Goal: Task Accomplishment & Management: Use online tool/utility

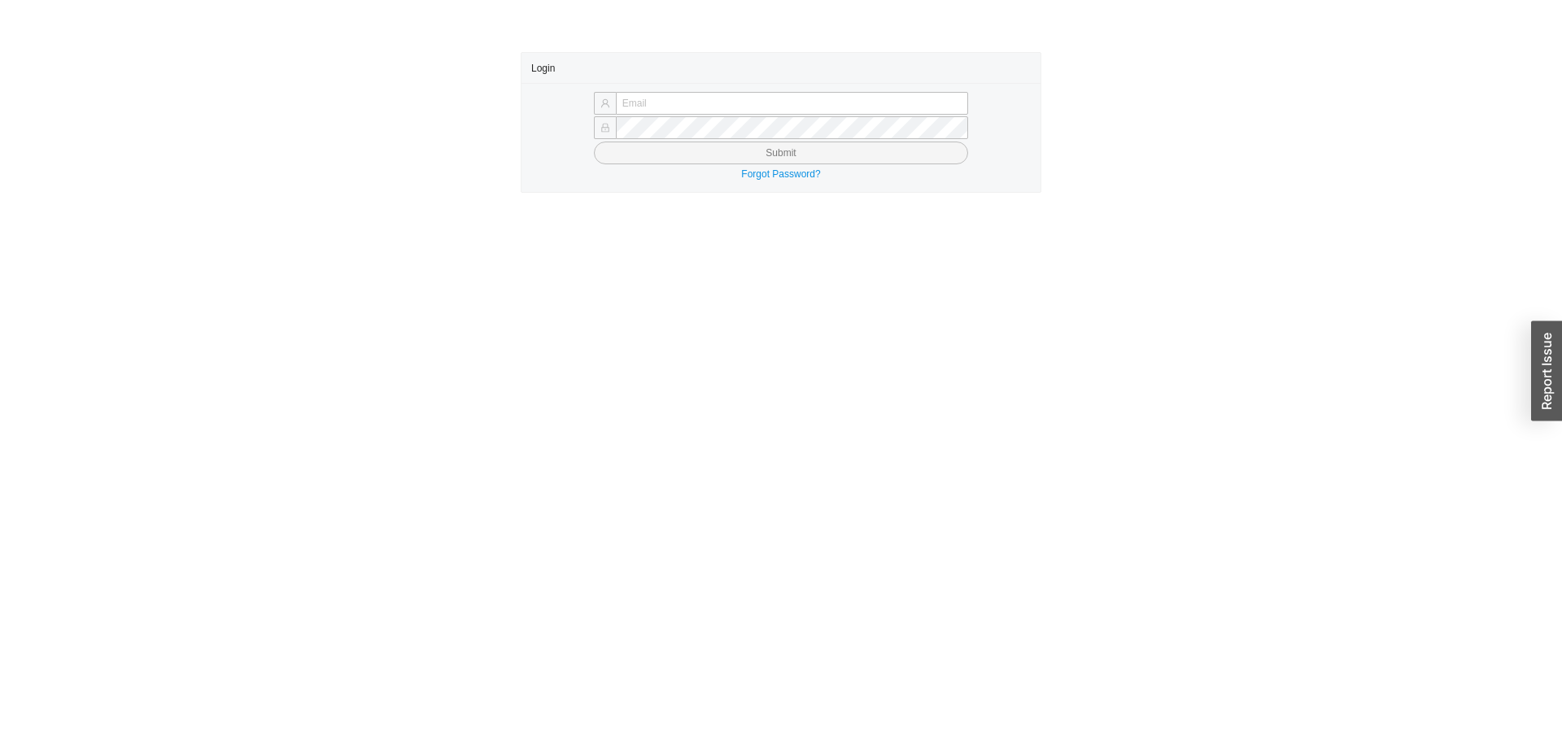
type input "yossi@asbathnj.com"
click at [644, 147] on button "Submit" at bounding box center [781, 153] width 374 height 23
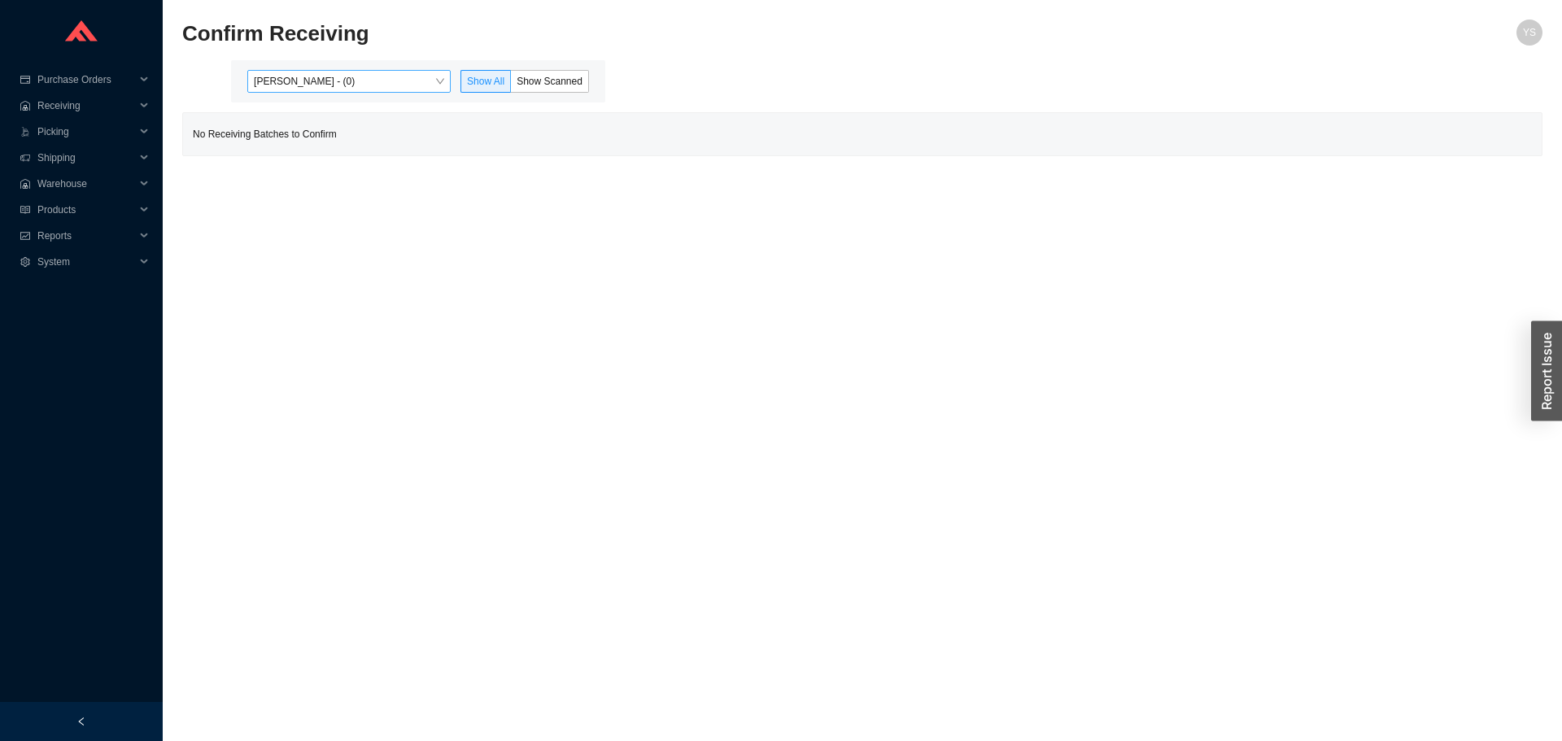
click at [307, 85] on span "[PERSON_NAME] - (0)" at bounding box center [349, 81] width 190 height 21
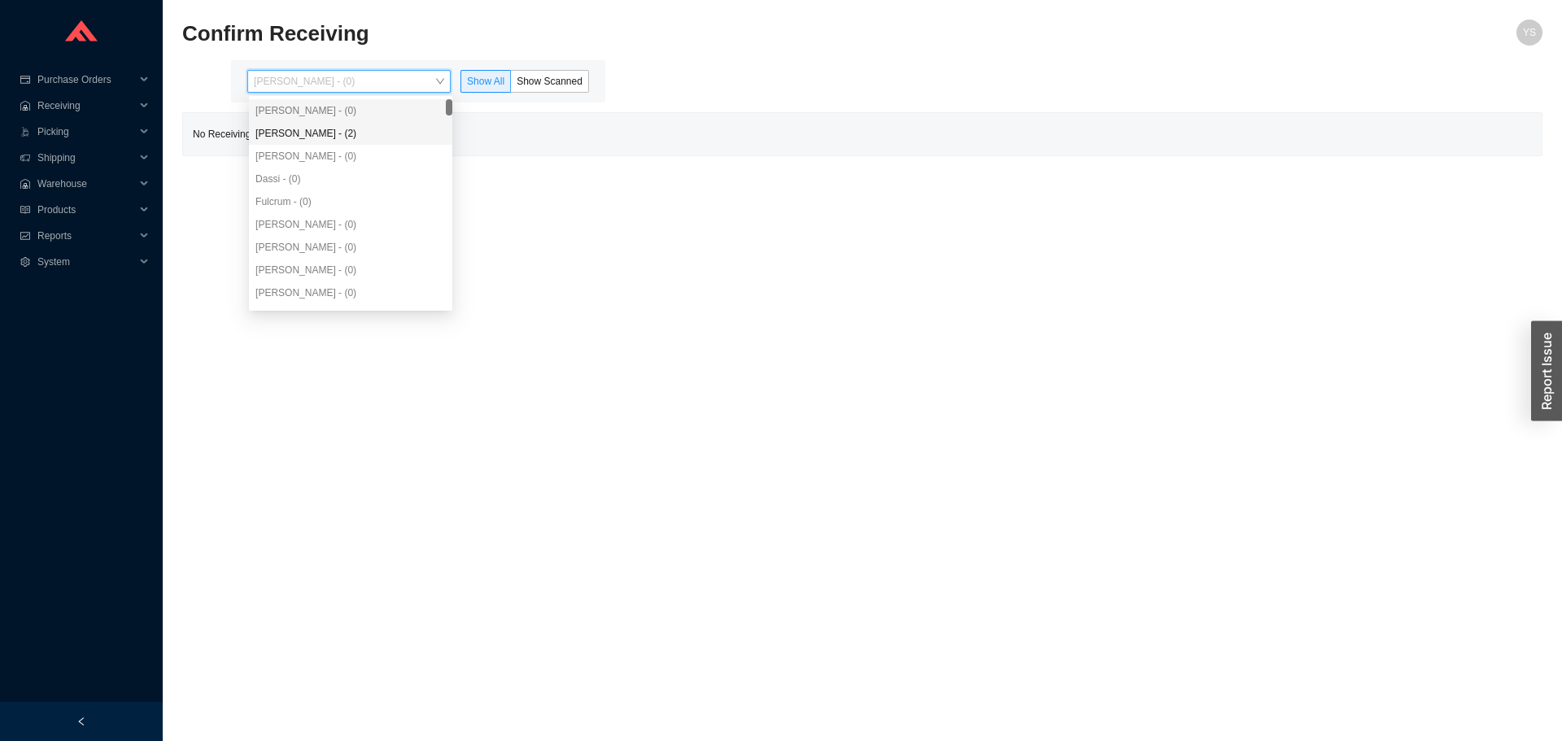
click at [309, 141] on div "Angel Negron - (2)" at bounding box center [350, 133] width 190 height 15
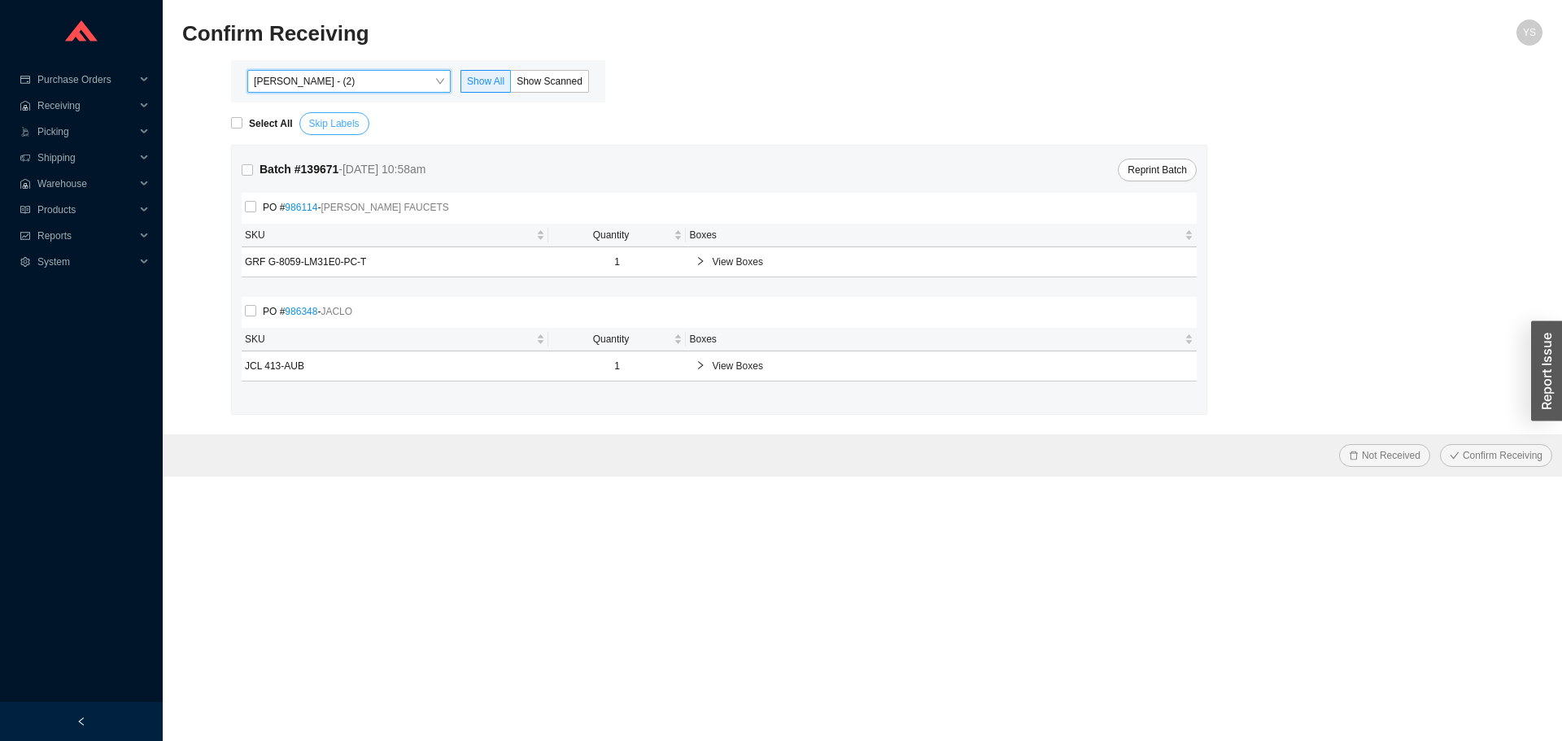
click at [316, 129] on span "Skip Labels" at bounding box center [334, 124] width 50 height 16
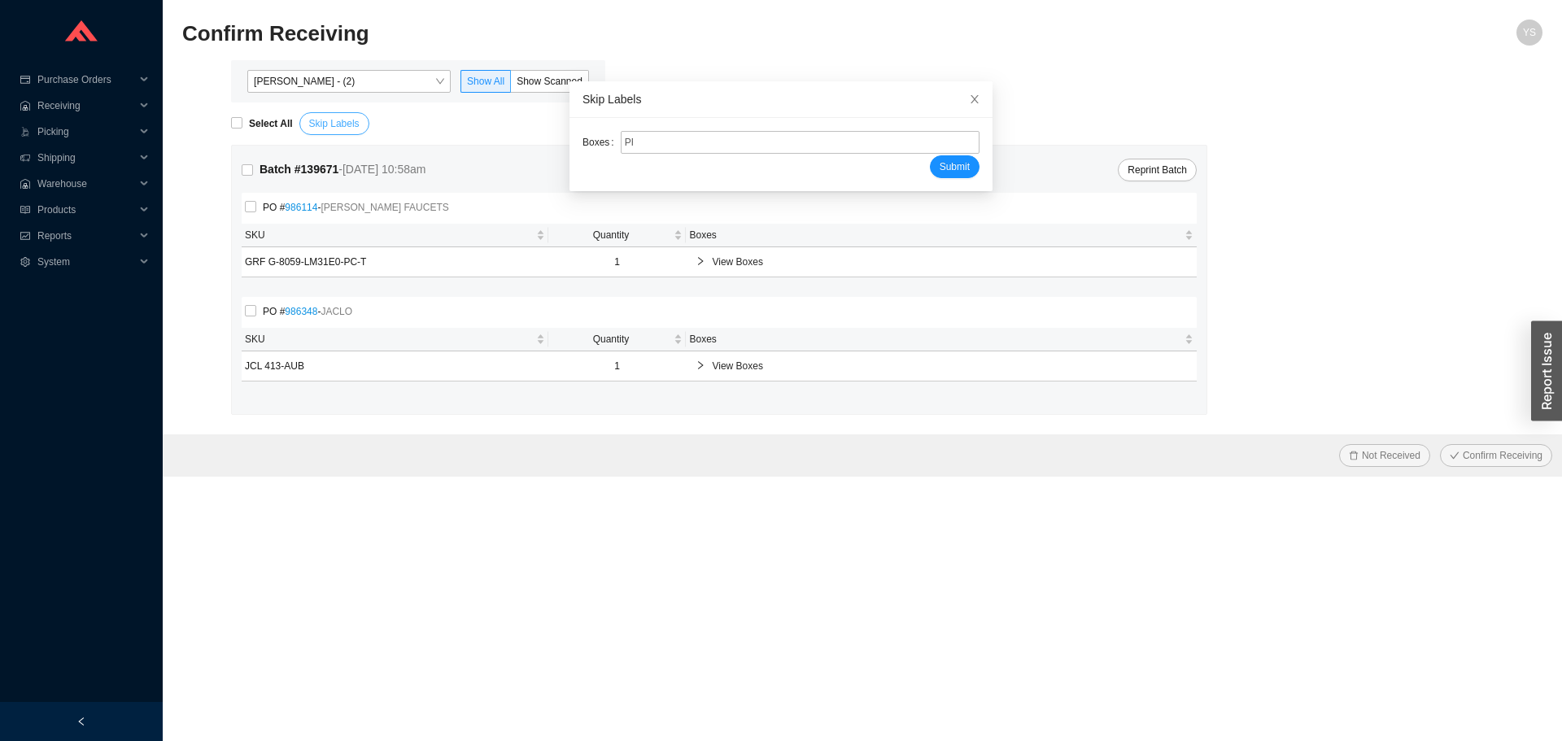
type input "PR2208497"
type input "PR2208478"
click at [930, 155] on button "Submit" at bounding box center [955, 166] width 50 height 23
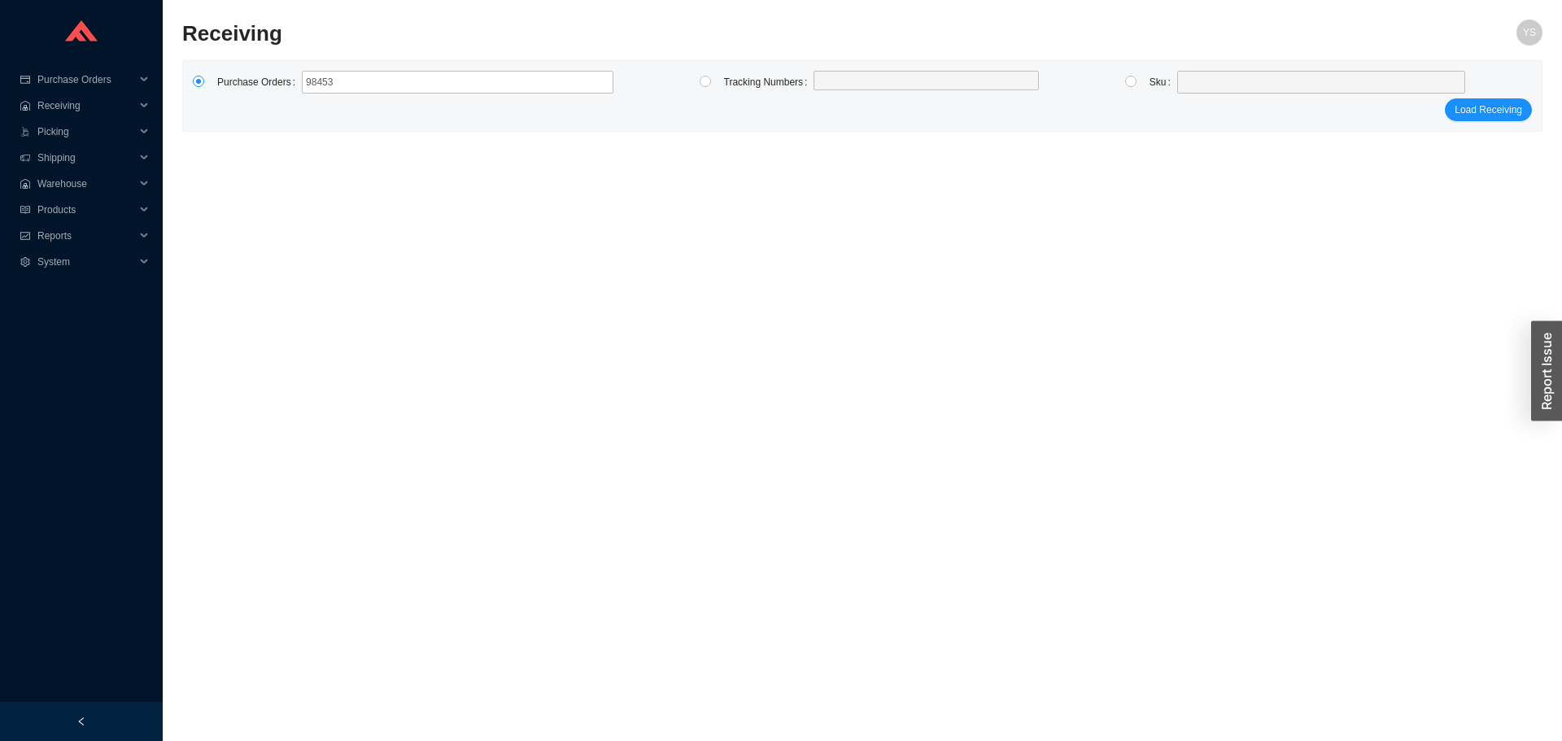
type input "984535"
click button "Load Receiving" at bounding box center [1488, 109] width 87 height 23
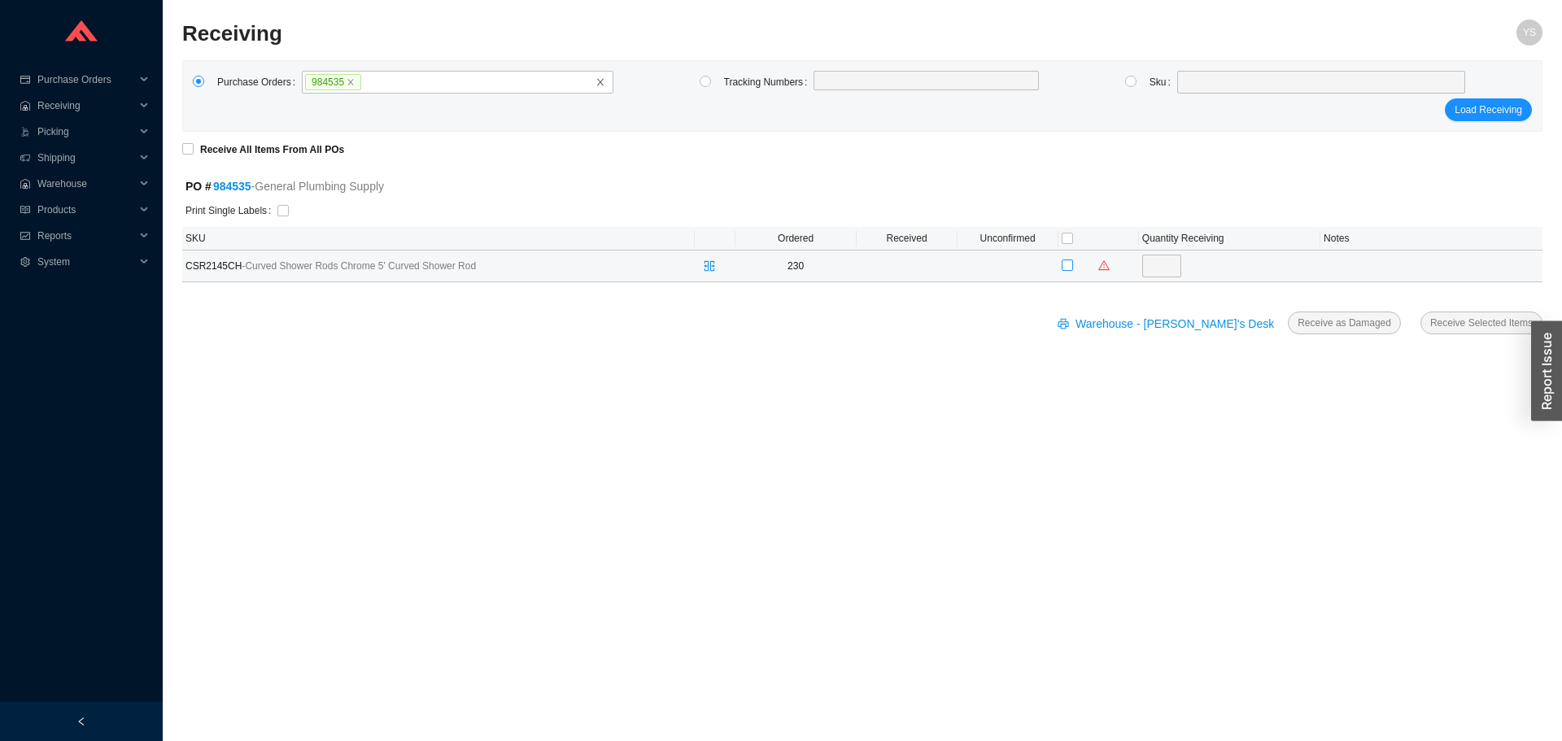
click at [1071, 262] on input "checkbox" at bounding box center [1067, 265] width 11 height 11
checkbox input "true"
type input "230"
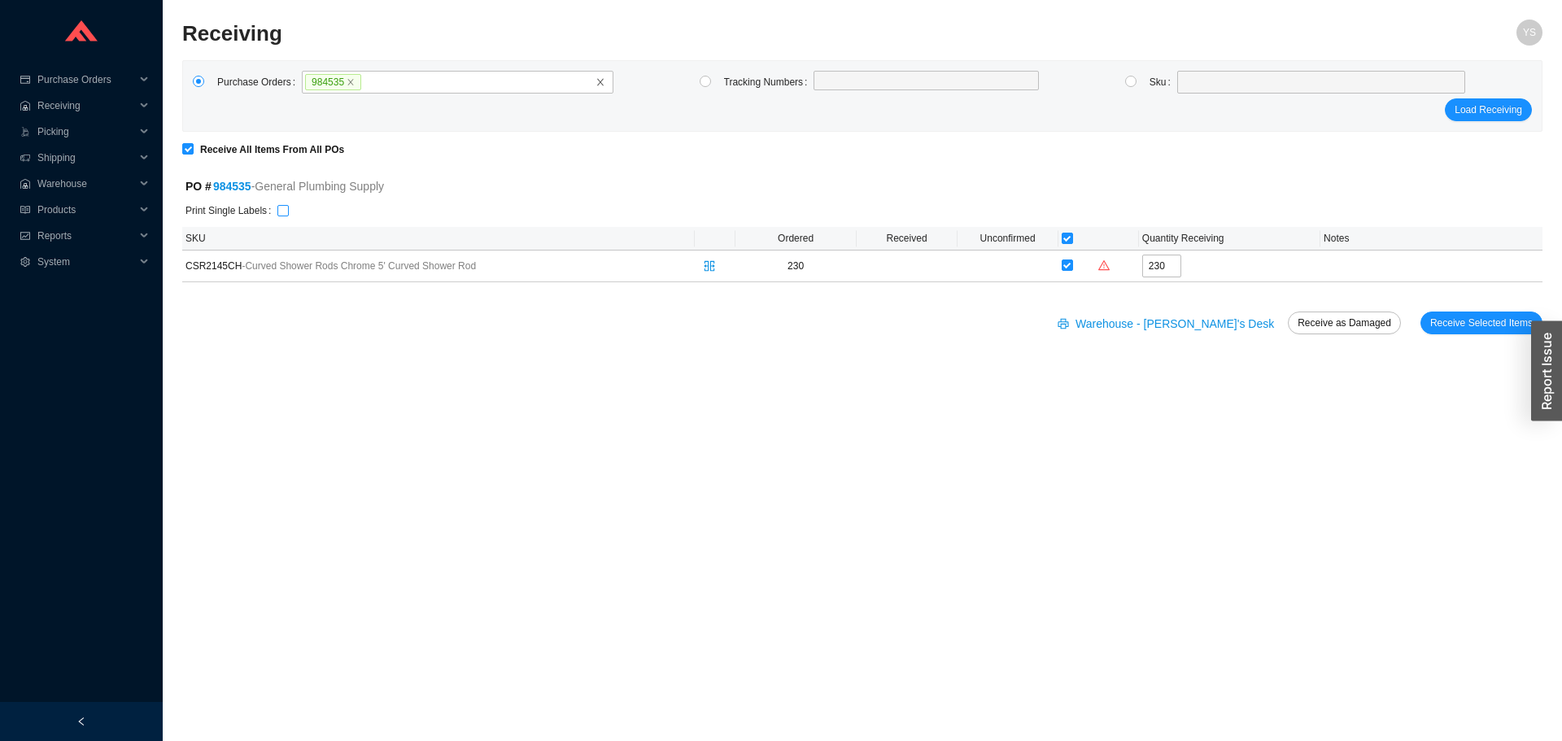
click at [286, 213] on input "checkbox" at bounding box center [282, 210] width 11 height 11
checkbox input "true"
click at [1446, 319] on span "Receive Selected Items" at bounding box center [1481, 323] width 102 height 16
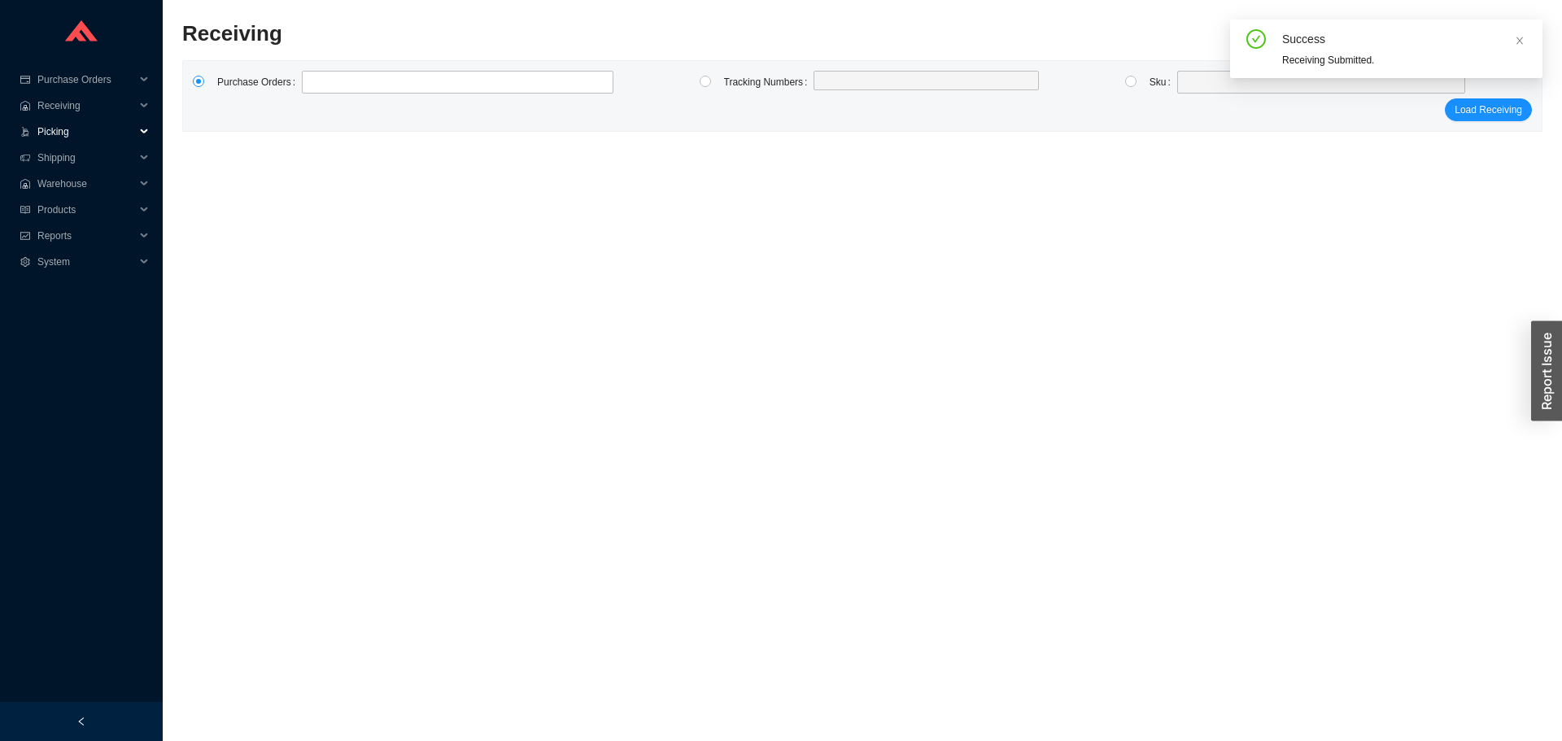
click at [70, 131] on span "Picking" at bounding box center [86, 132] width 98 height 26
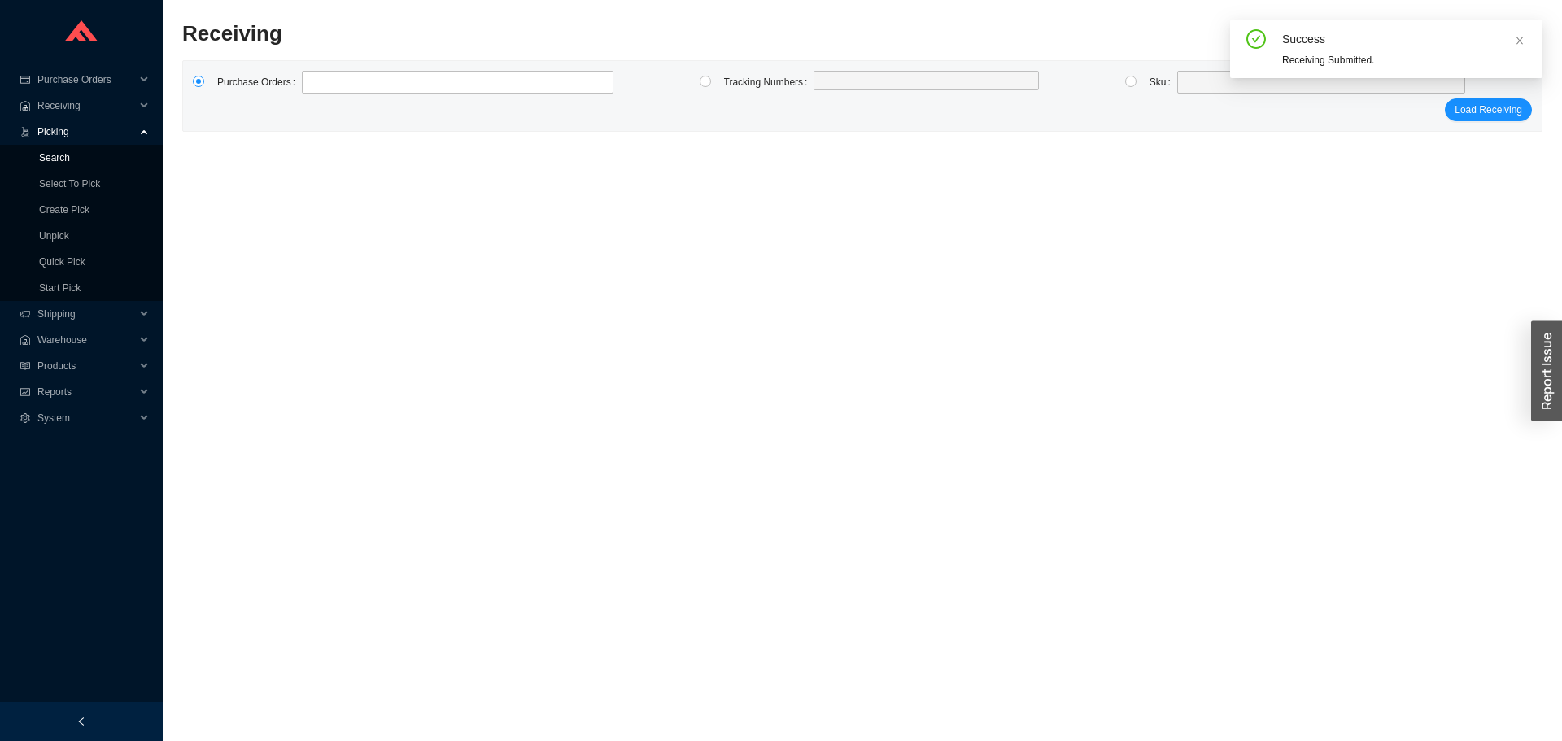
drag, startPoint x: 72, startPoint y: 142, endPoint x: 75, endPoint y: 161, distance: 19.8
click at [70, 161] on link "Search" at bounding box center [54, 157] width 31 height 11
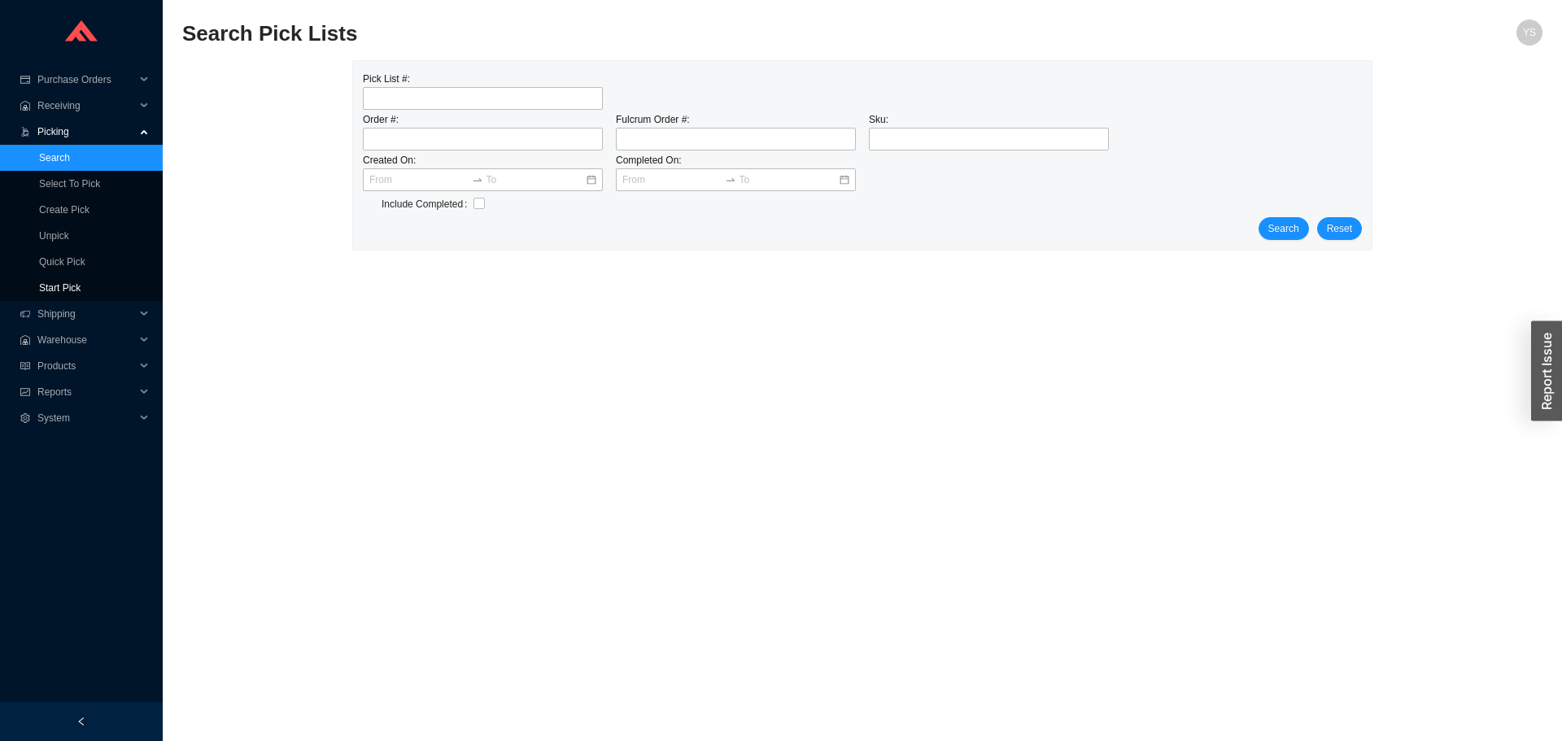
click at [58, 282] on link "Start Pick" at bounding box center [59, 287] width 41 height 11
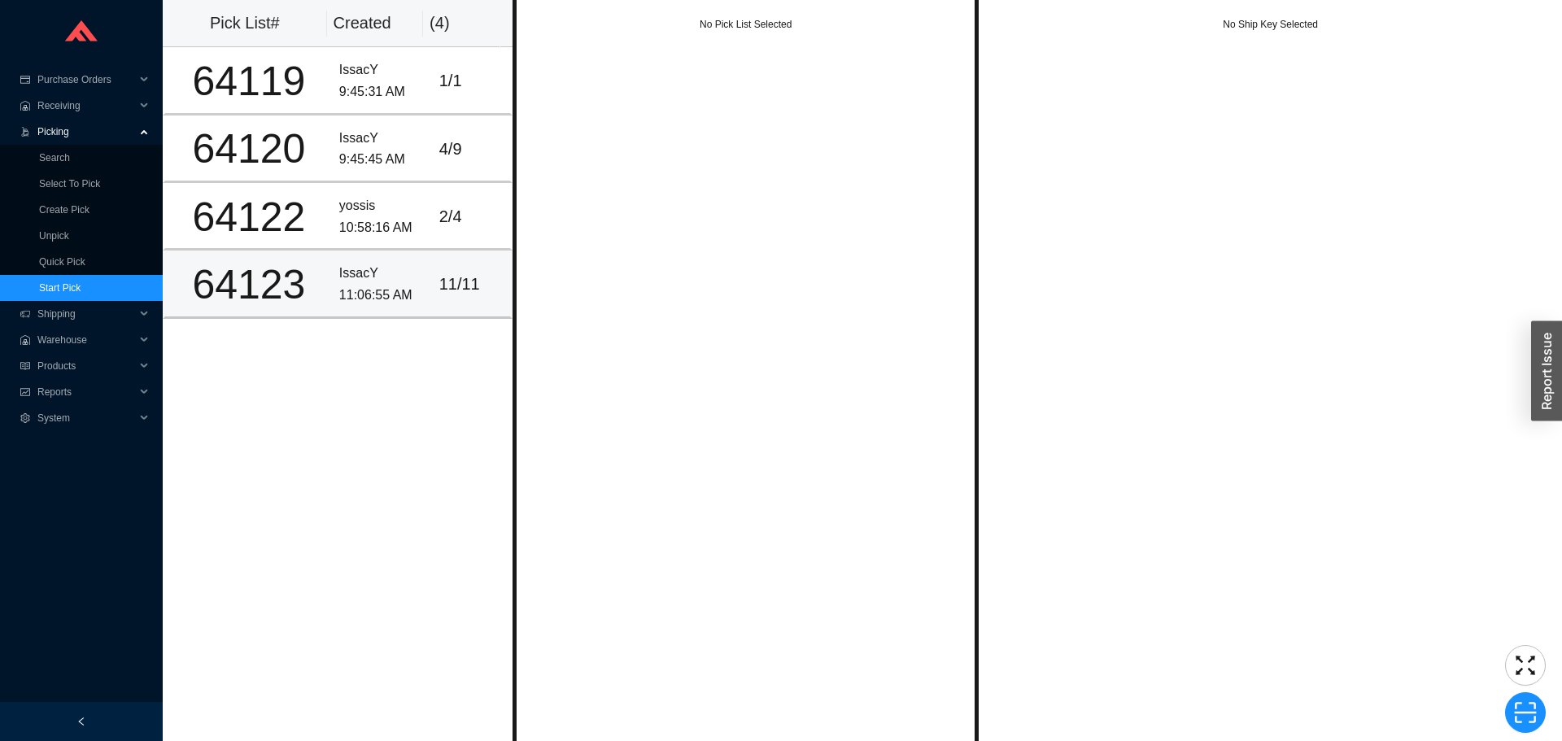
click at [391, 281] on div "IssacY" at bounding box center [382, 274] width 87 height 22
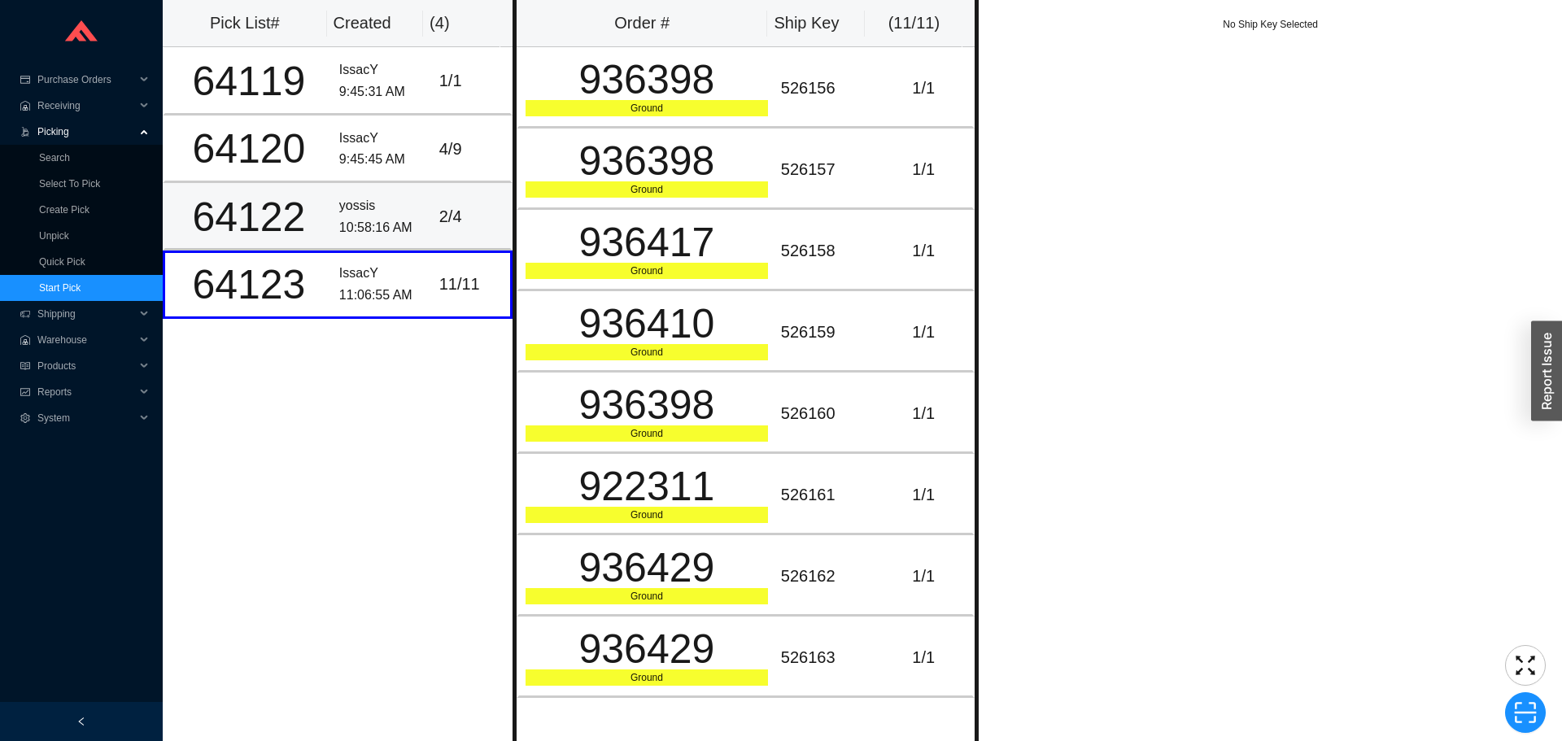
click at [386, 217] on div "10:58:16 AM" at bounding box center [382, 228] width 87 height 22
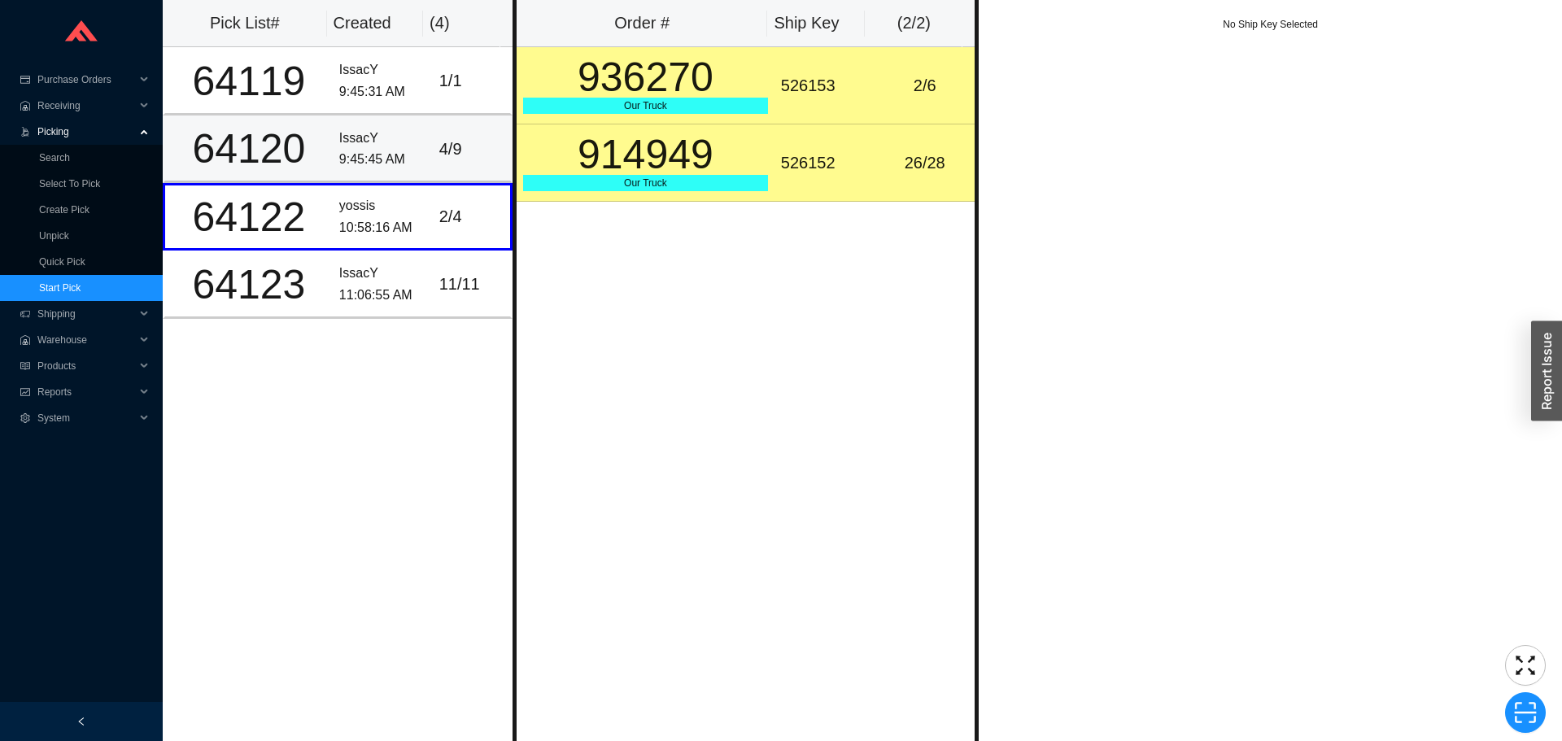
click at [382, 177] on td "IssacY 9:45:45 AM" at bounding box center [383, 150] width 100 height 68
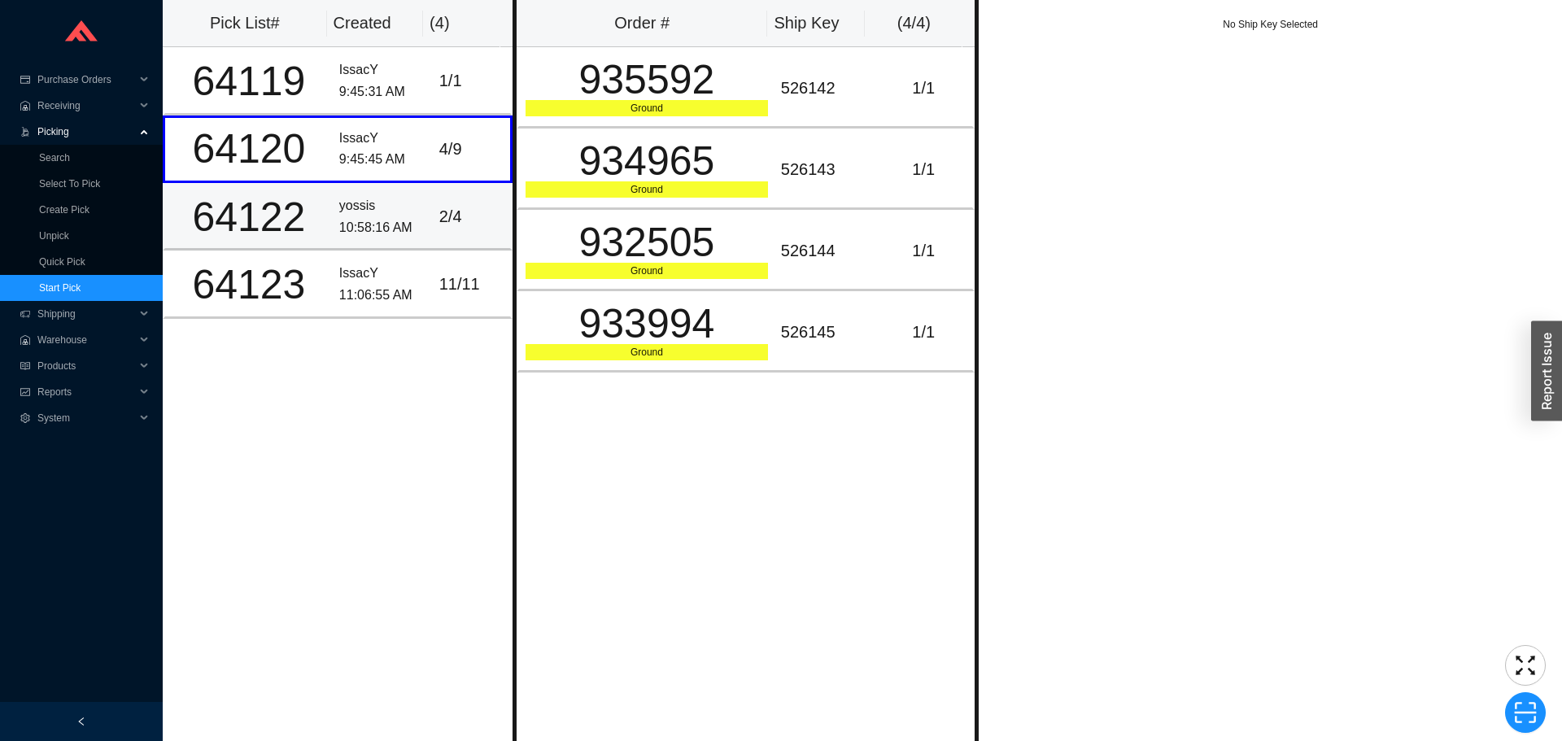
click at [384, 202] on div "yossis" at bounding box center [382, 206] width 87 height 22
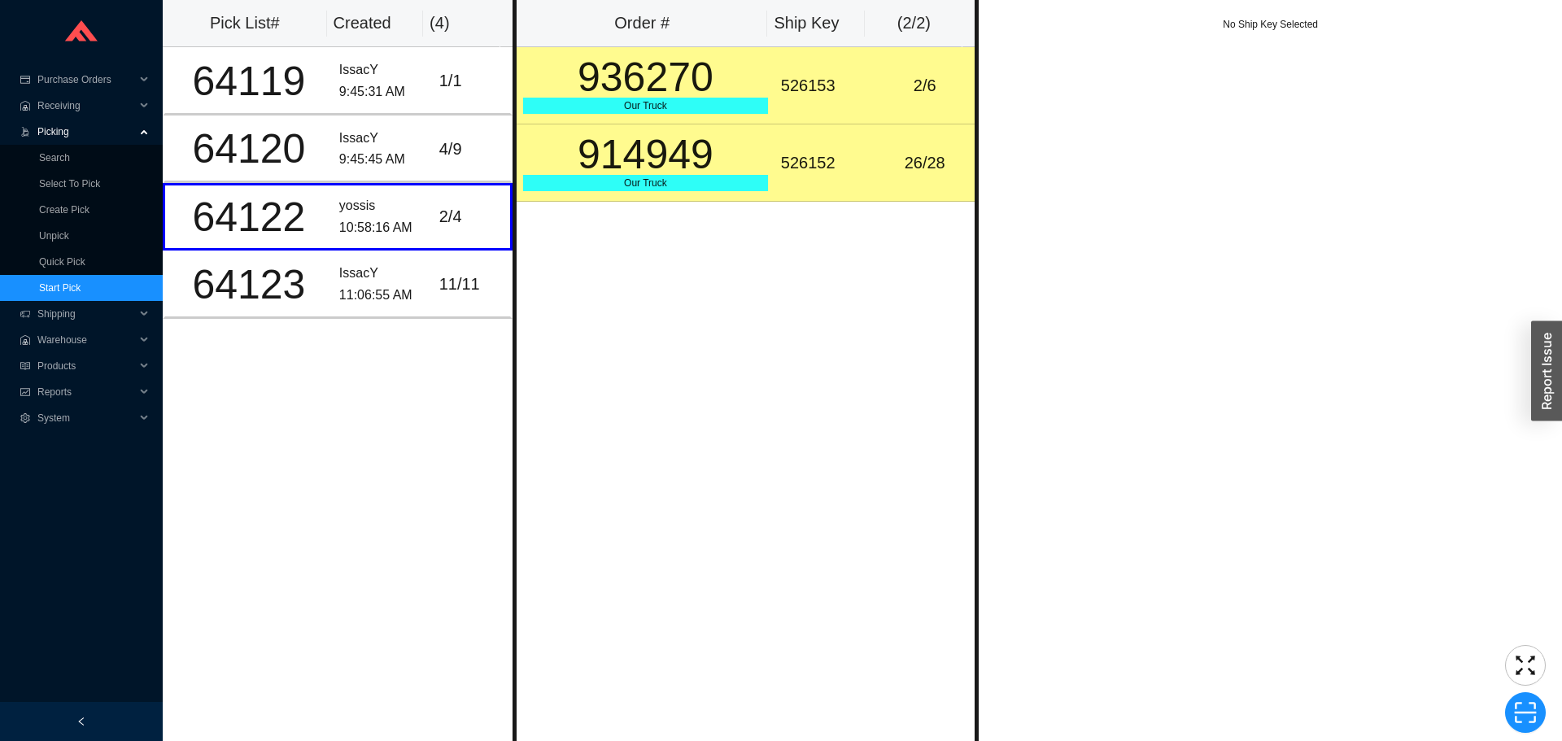
click at [765, 120] on td "936270 Our Truck" at bounding box center [646, 85] width 258 height 77
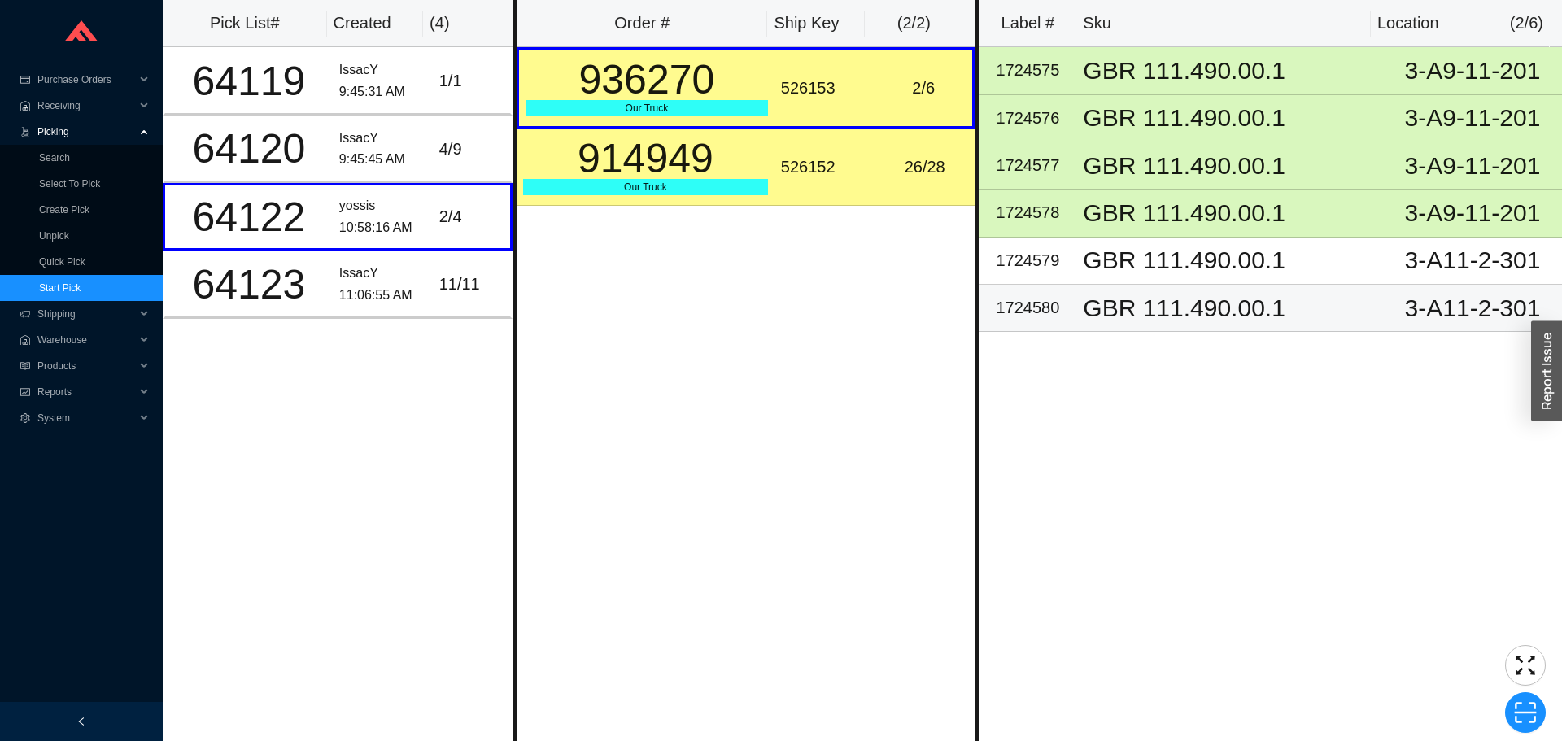
click at [1272, 321] on td "GBR 111.490.00.1" at bounding box center [1229, 308] width 307 height 47
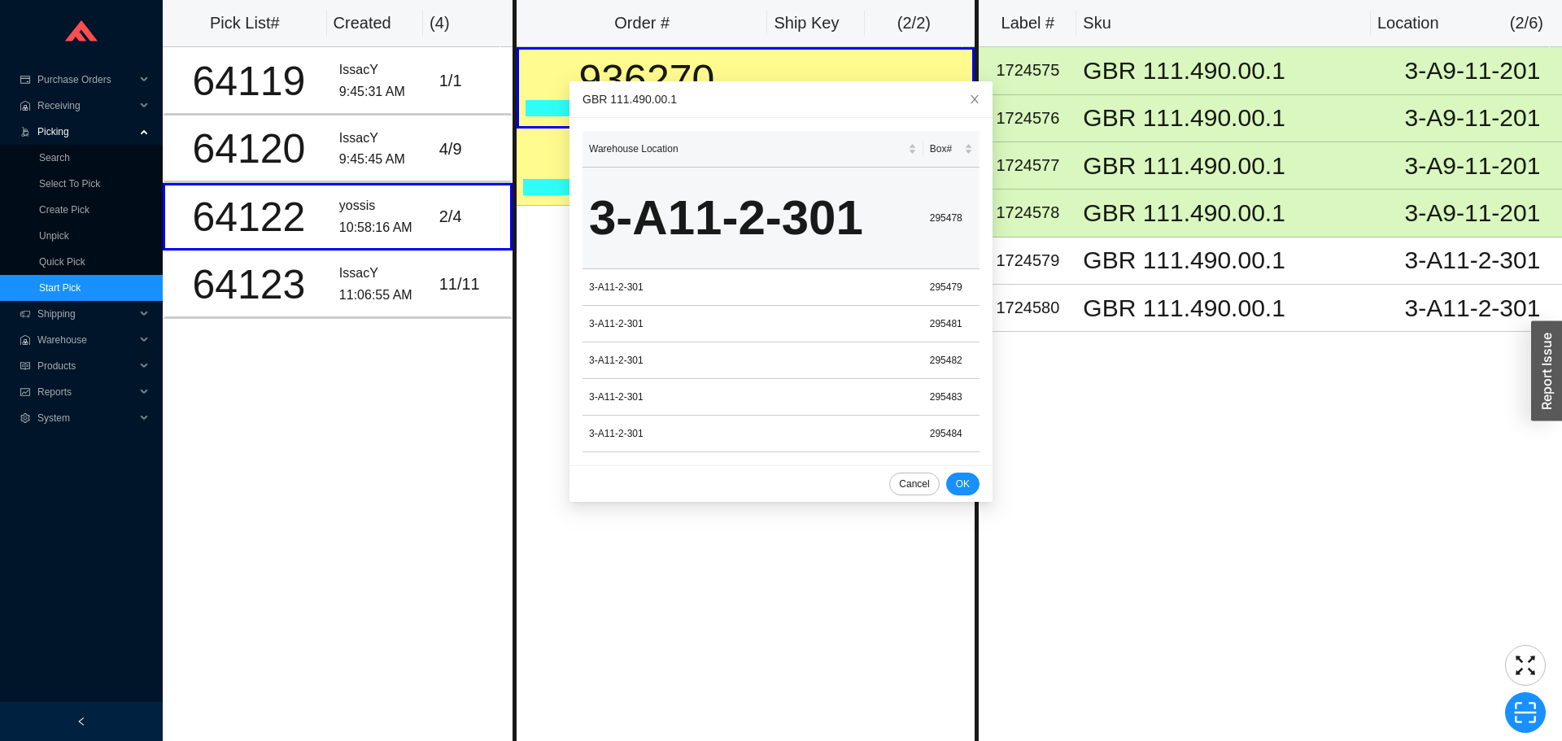
click at [940, 221] on td "295478" at bounding box center [951, 219] width 56 height 102
copy td "295478"
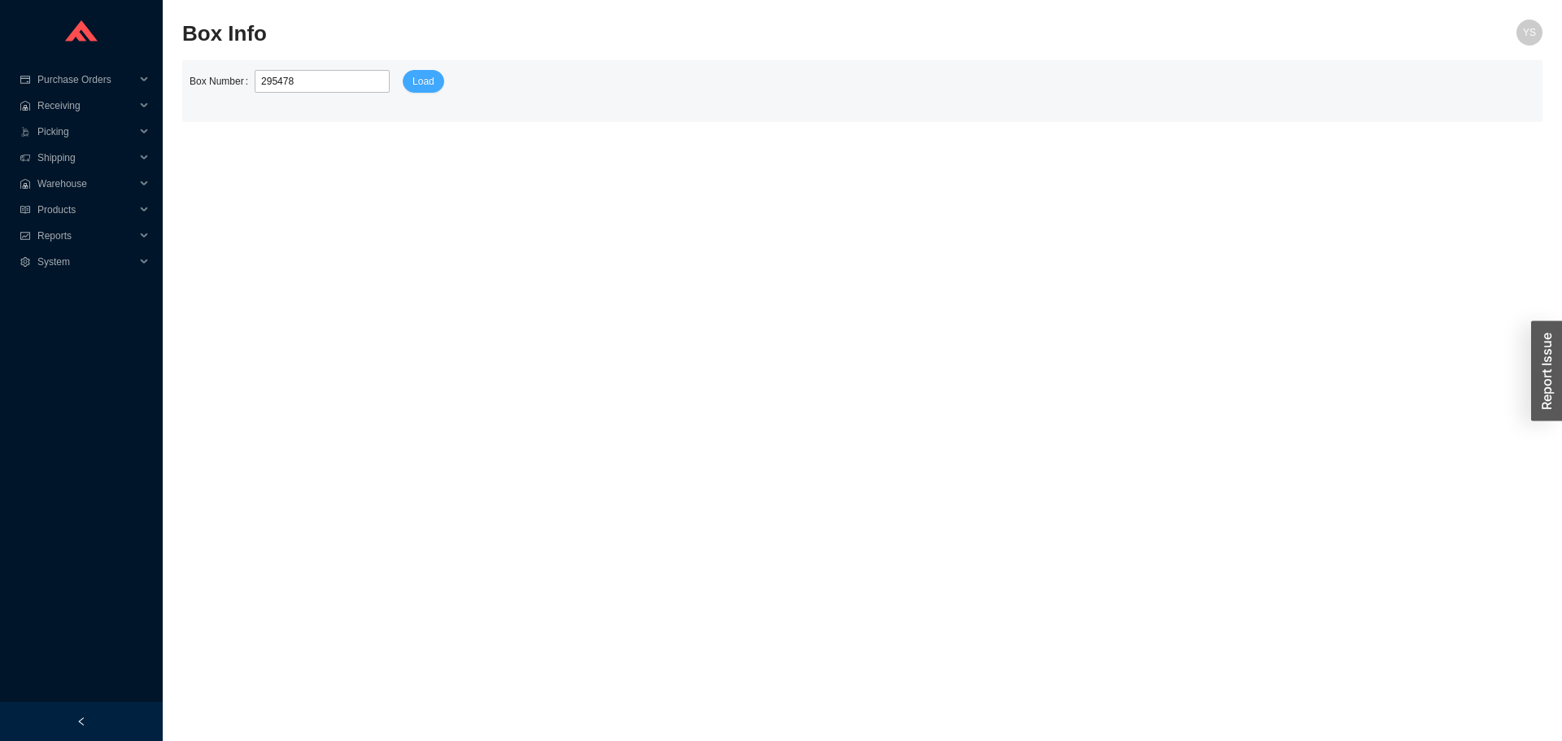
type input "295478"
click at [405, 70] on button "Load" at bounding box center [423, 81] width 41 height 23
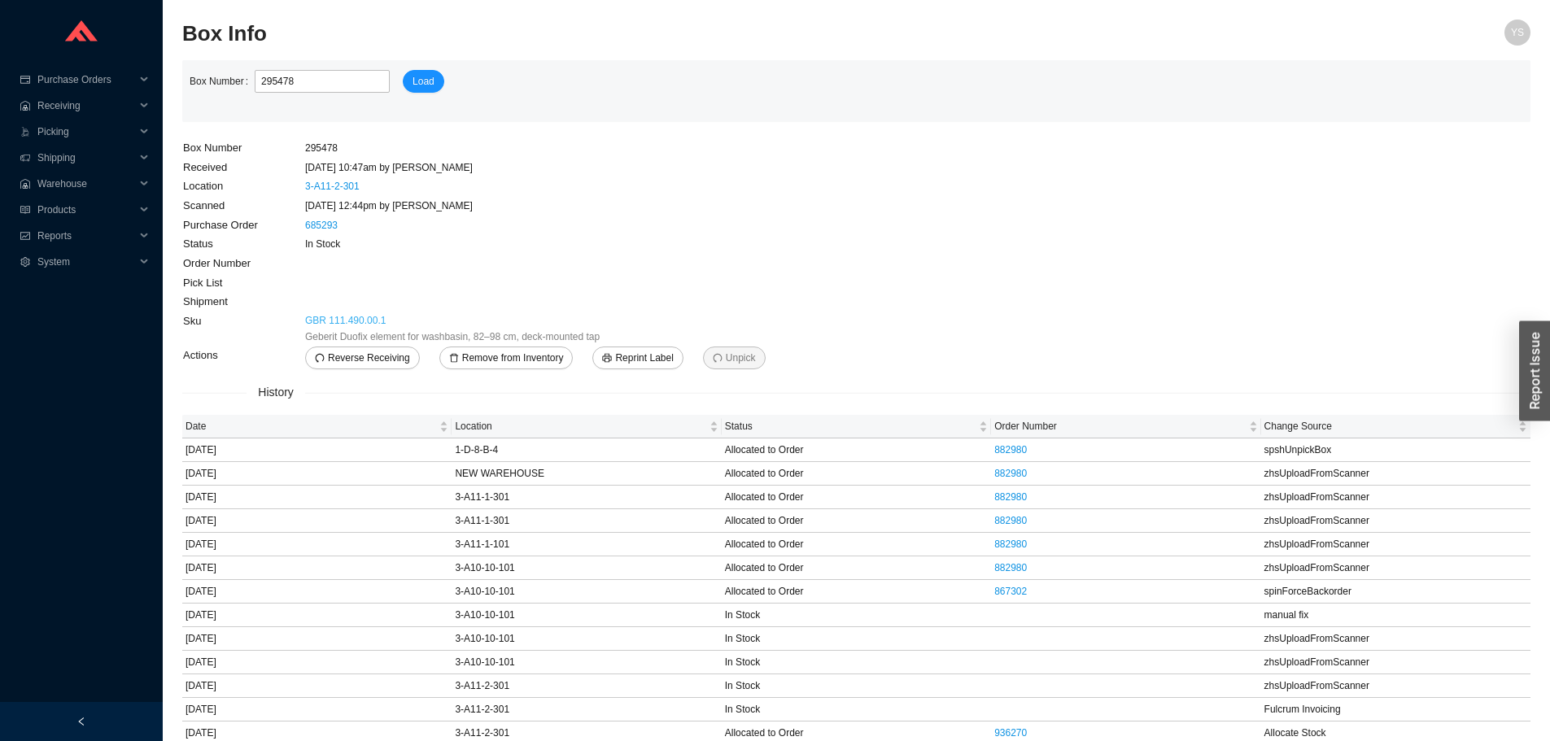
scroll to position [51, 0]
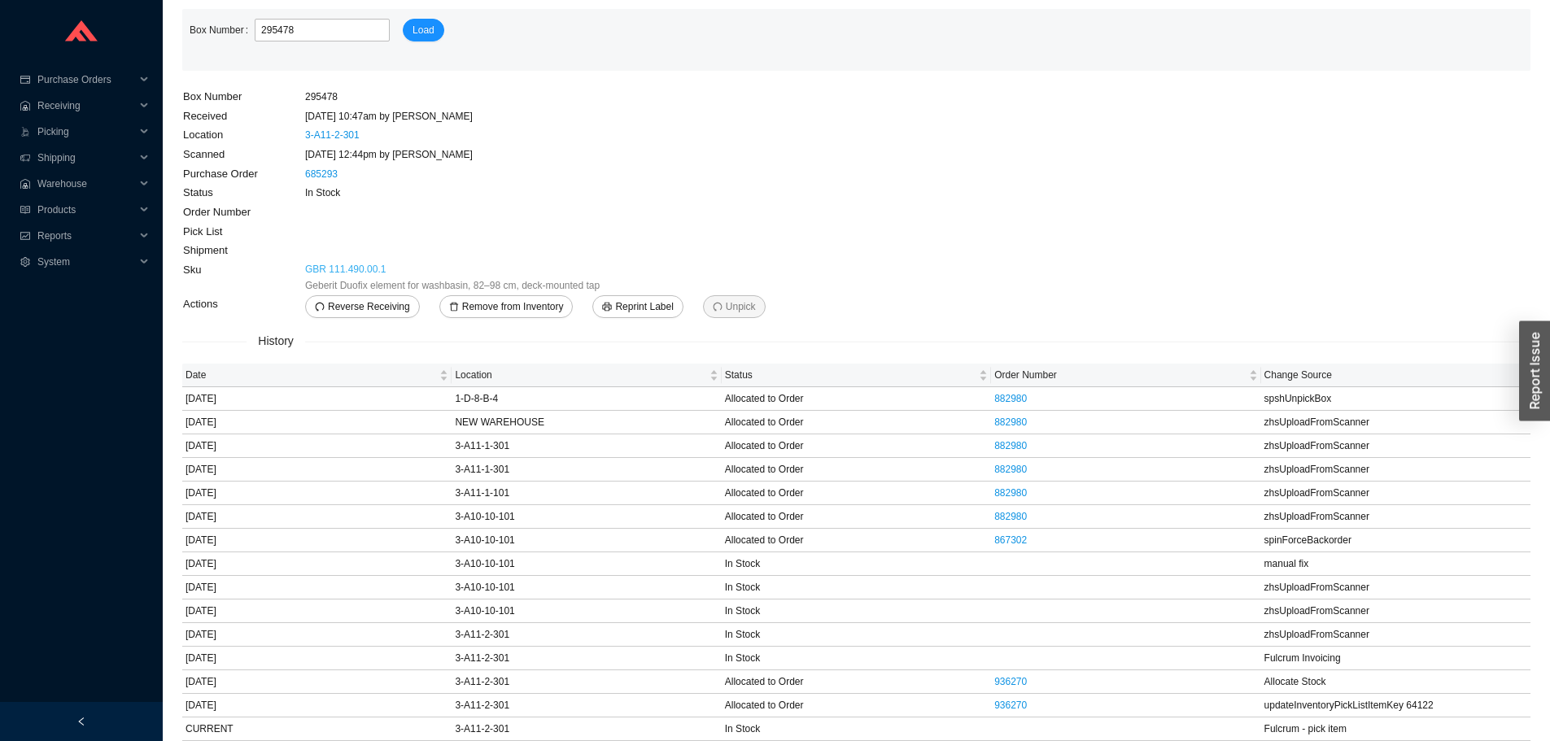
click at [352, 271] on link "GBR 111.490.00.1" at bounding box center [345, 269] width 81 height 16
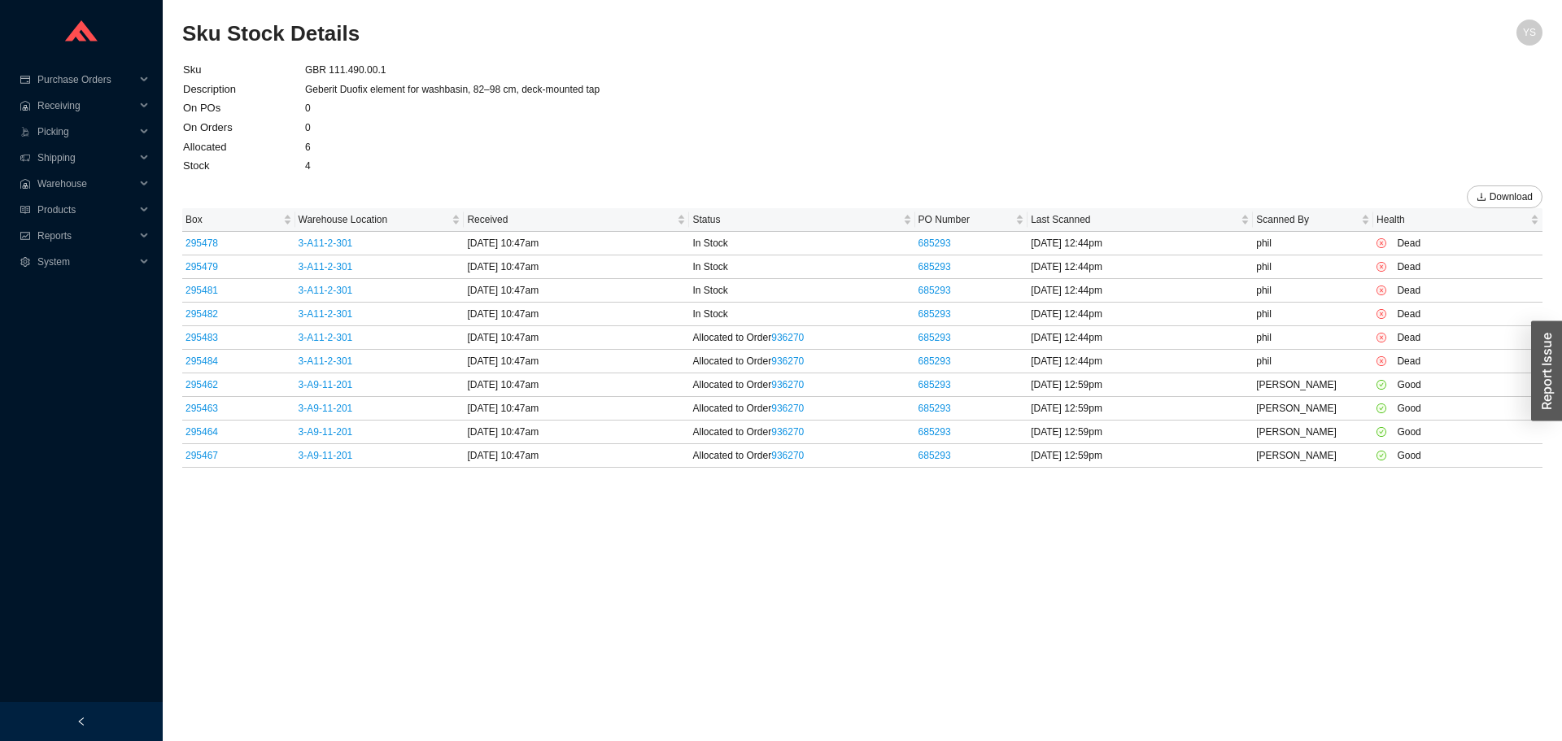
click at [374, 72] on td "GBR 111.490.00.1" at bounding box center [452, 70] width 296 height 20
copy td "GBR 111.490.00.1"
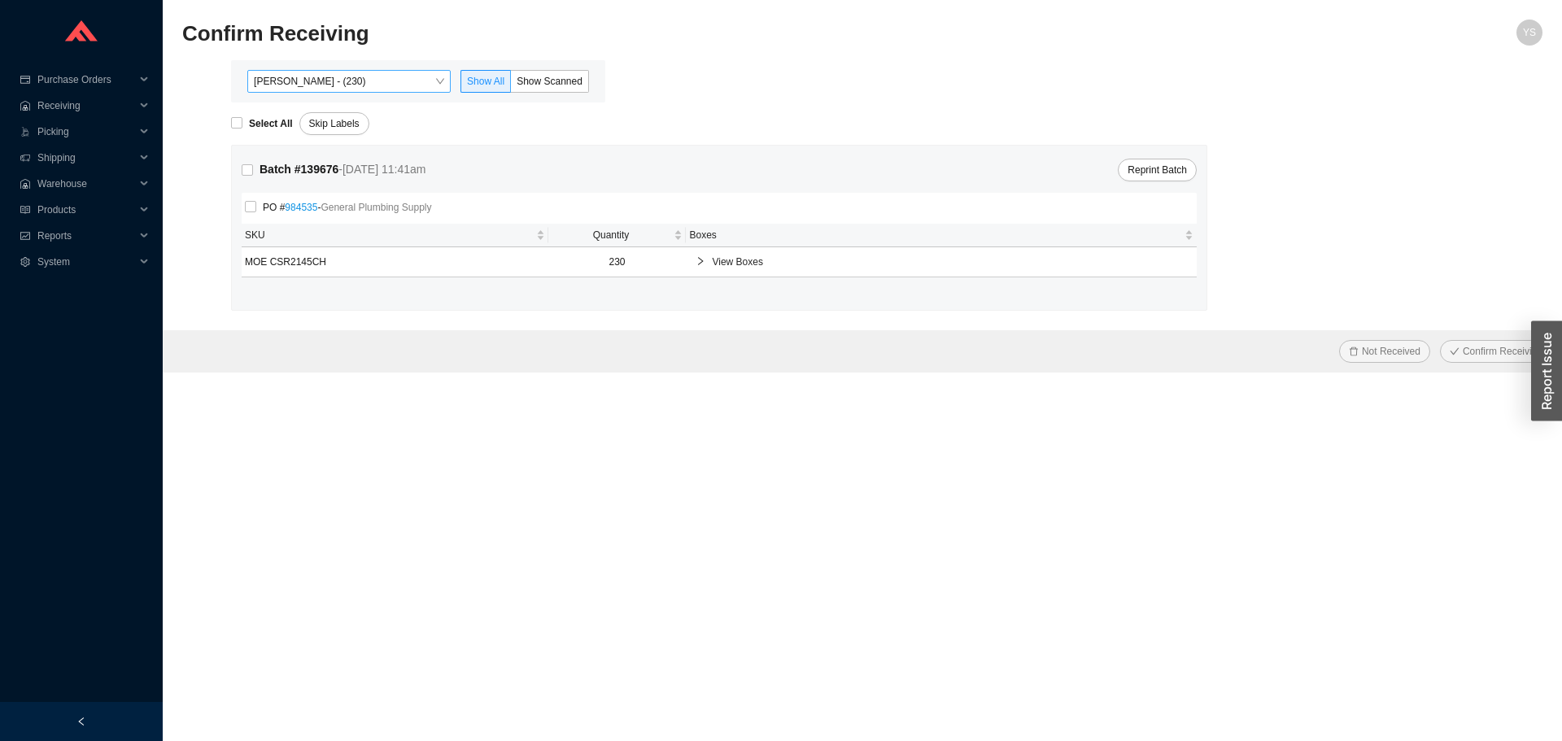
click at [299, 81] on span "[PERSON_NAME] - (230)" at bounding box center [349, 81] width 190 height 21
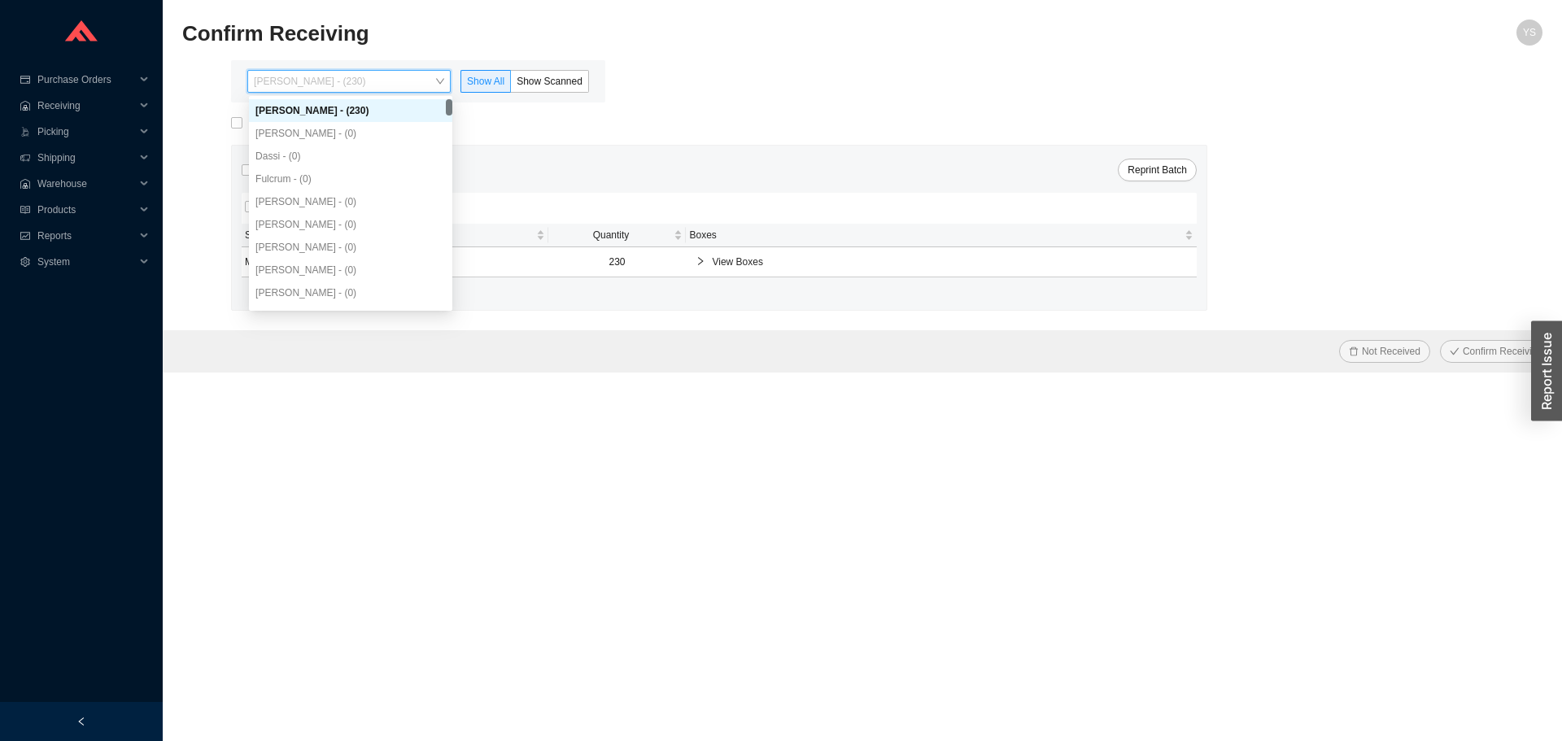
click at [554, 51] on div "Confirm Receiving" at bounding box center [692, 39] width 1020 height 39
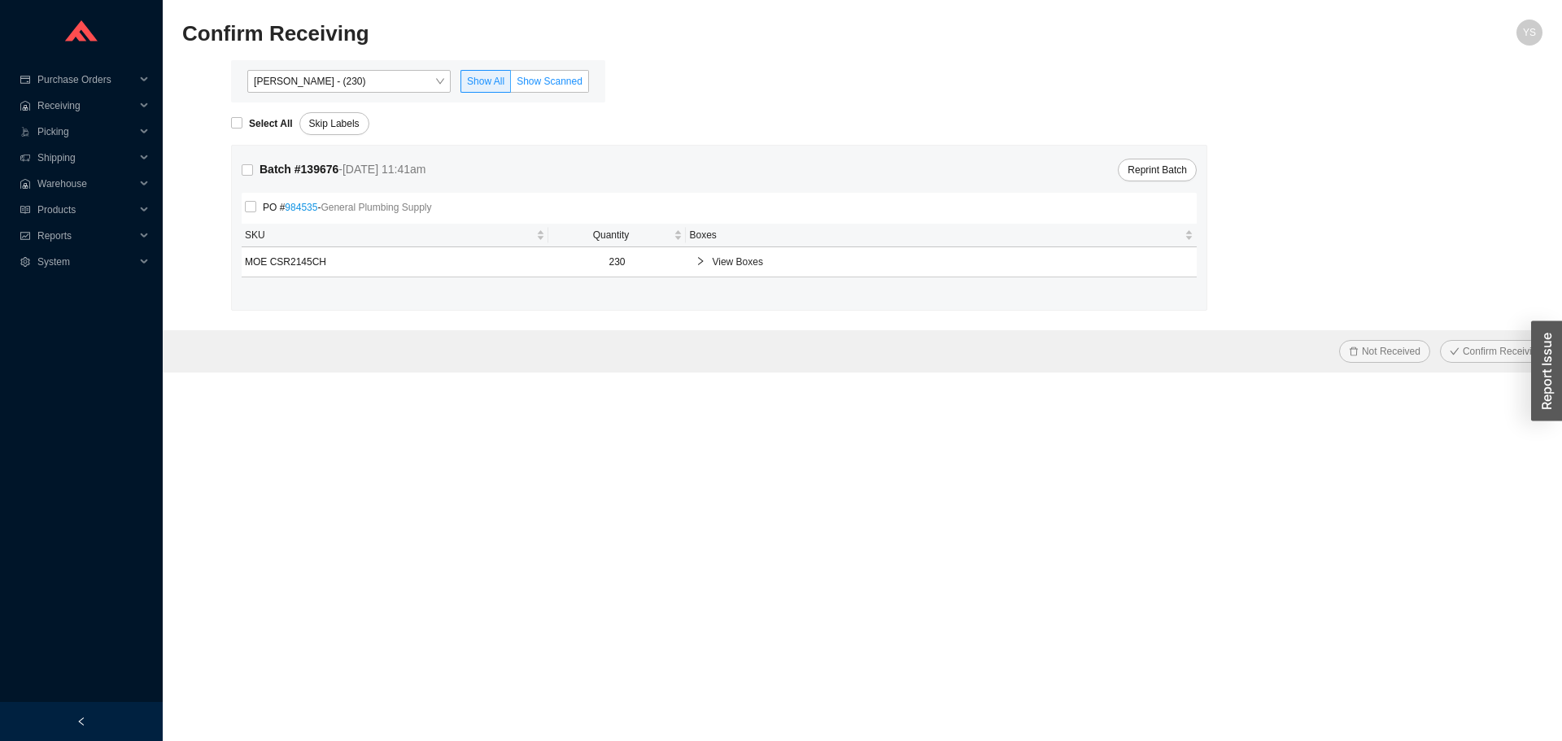
click at [554, 89] on label "Show Scanned" at bounding box center [550, 81] width 78 height 23
click at [511, 85] on input "Show Scanned" at bounding box center [511, 85] width 0 height 0
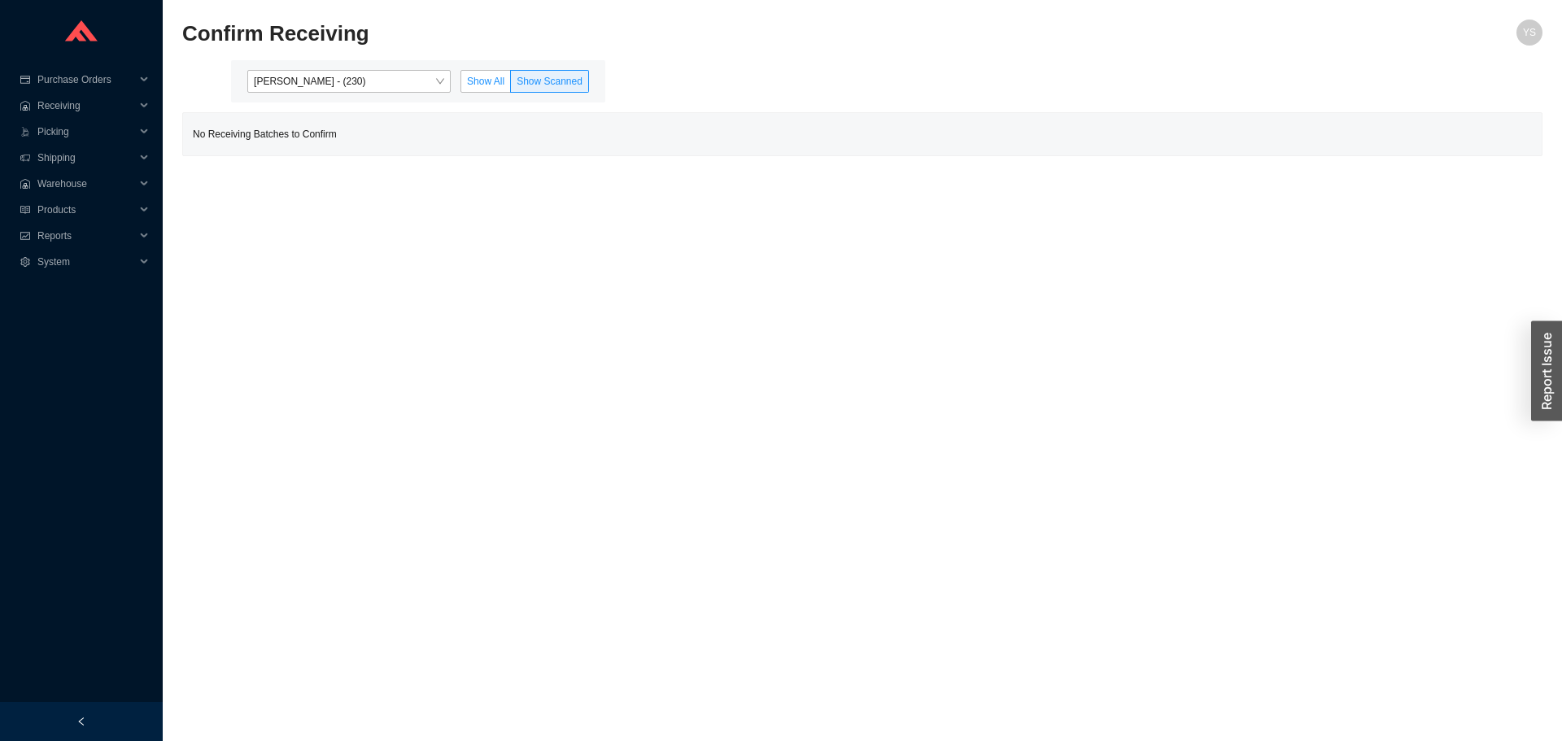
click at [504, 90] on label "Show All" at bounding box center [485, 81] width 50 height 23
click at [461, 85] on input "Show All" at bounding box center [461, 85] width 0 height 0
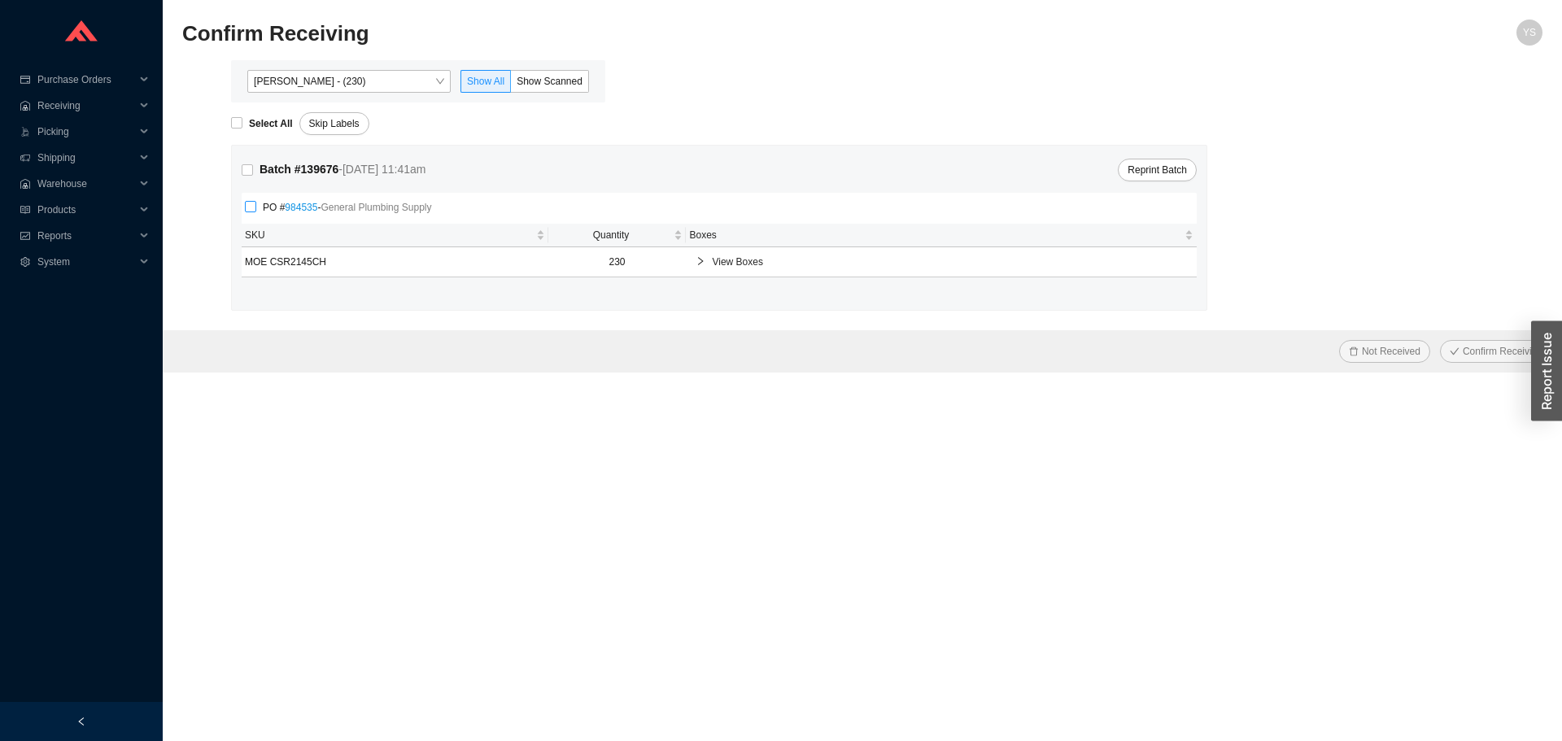
click at [258, 210] on span "PO # 984535 - General Plumbing Supply" at bounding box center [346, 207] width 181 height 16
click at [256, 210] on input "PO # 984535 - General Plumbing Supply" at bounding box center [250, 206] width 11 height 11
checkbox input "true"
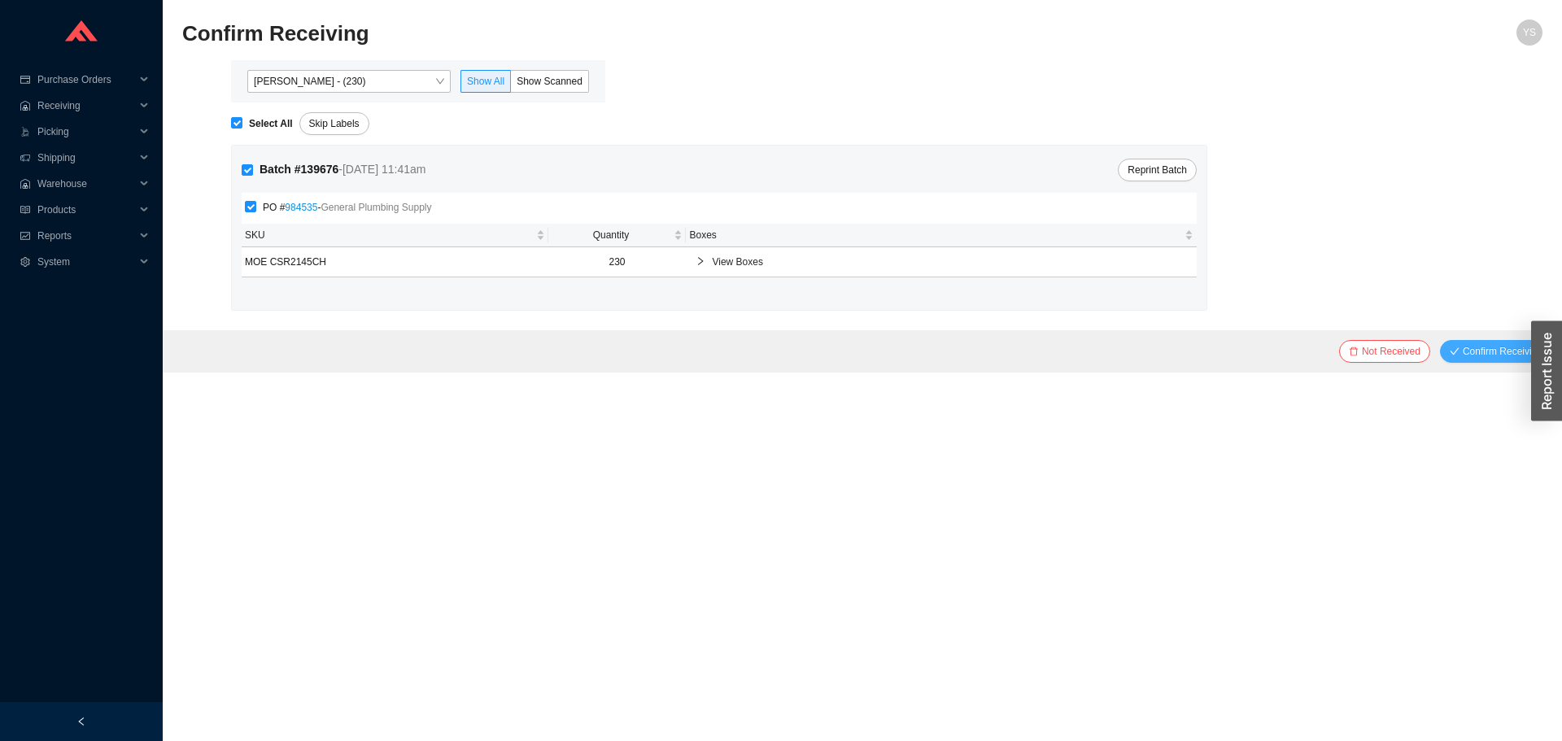
click at [1494, 348] on span "Confirm Receiving" at bounding box center [1503, 351] width 80 height 16
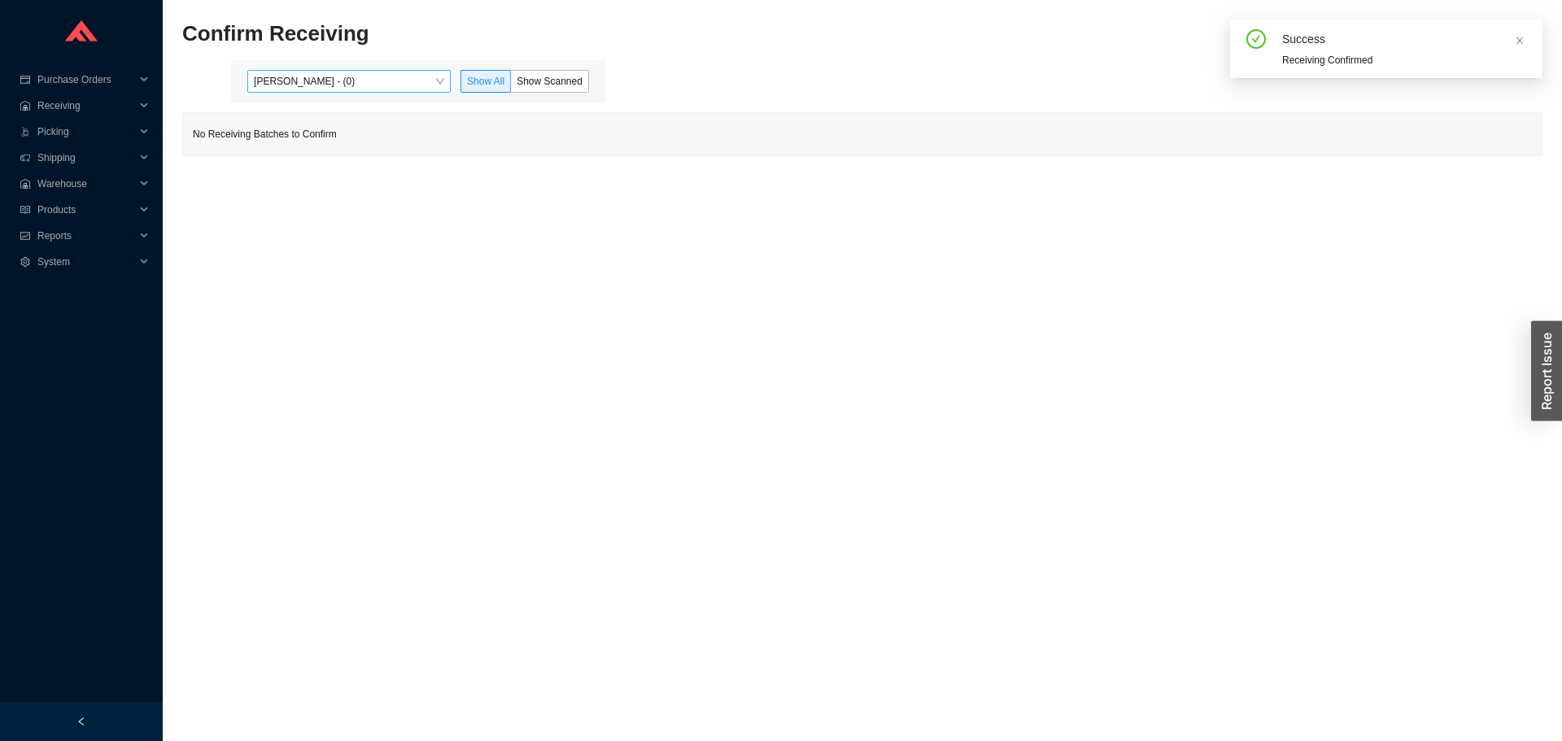
click at [277, 76] on span "Yossi Siff - (0)" at bounding box center [349, 81] width 190 height 21
click at [76, 235] on span "Reports" at bounding box center [86, 236] width 98 height 26
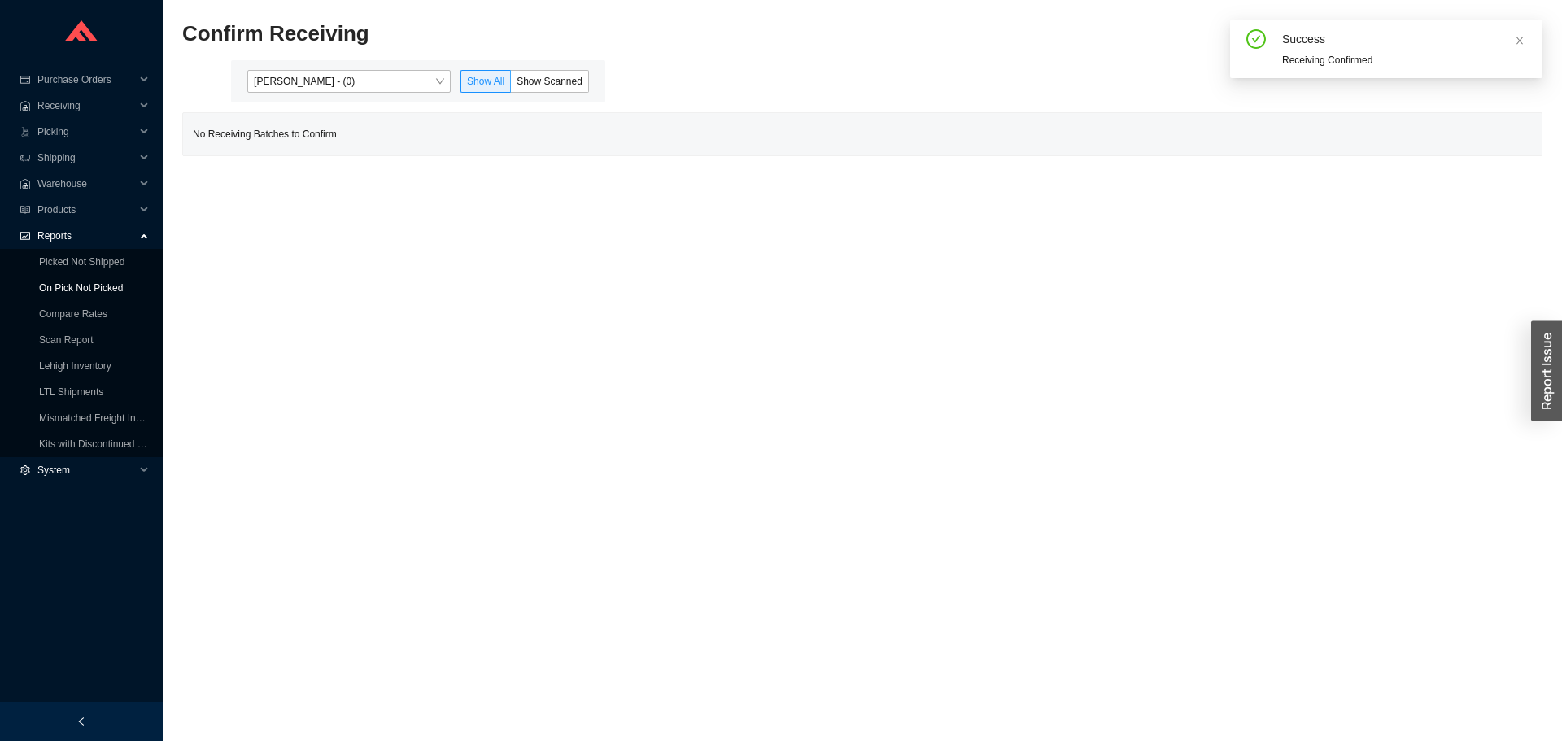
click at [76, 286] on link "On Pick Not Picked" at bounding box center [81, 287] width 84 height 11
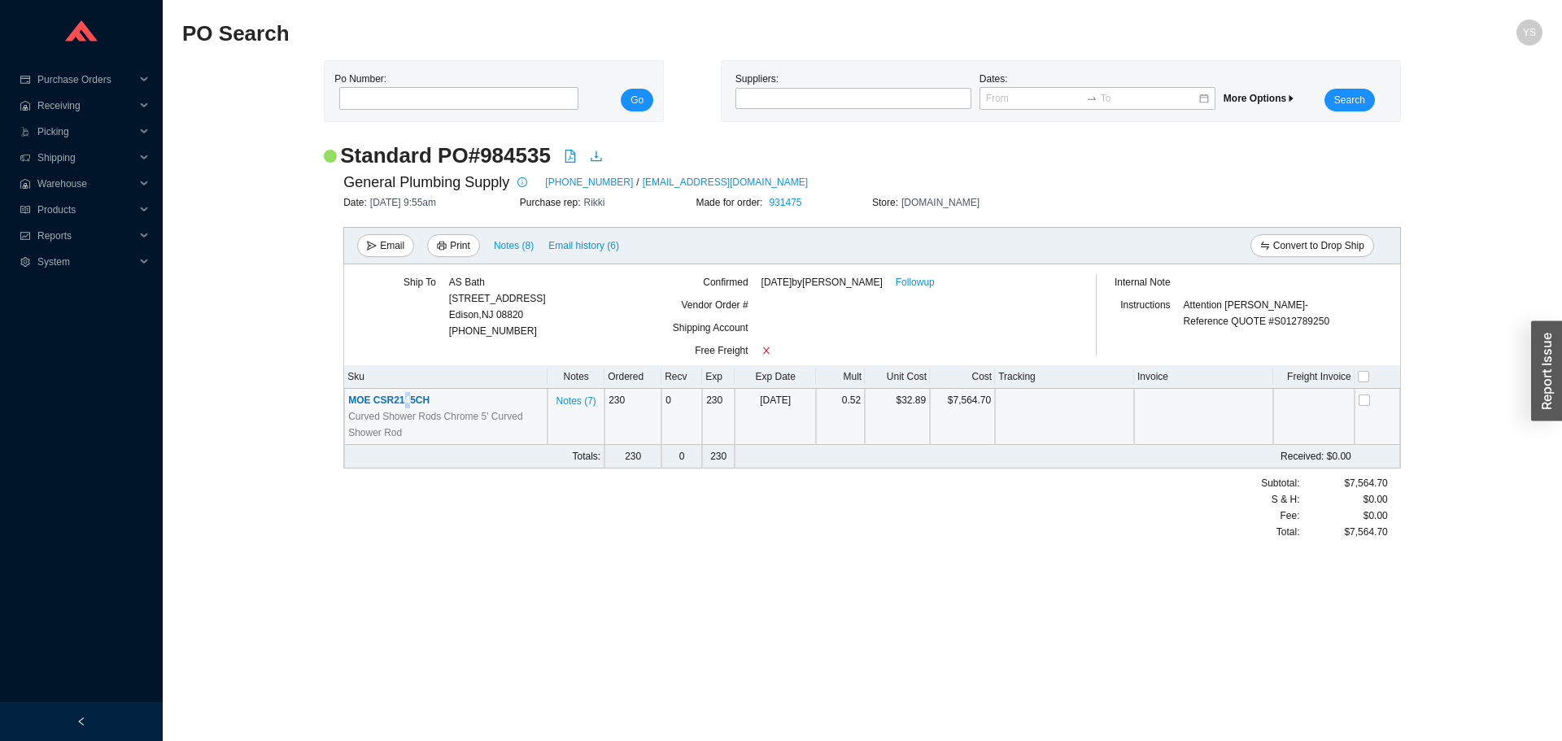
click at [404, 397] on span "MOE CSR2145CH" at bounding box center [388, 400] width 81 height 11
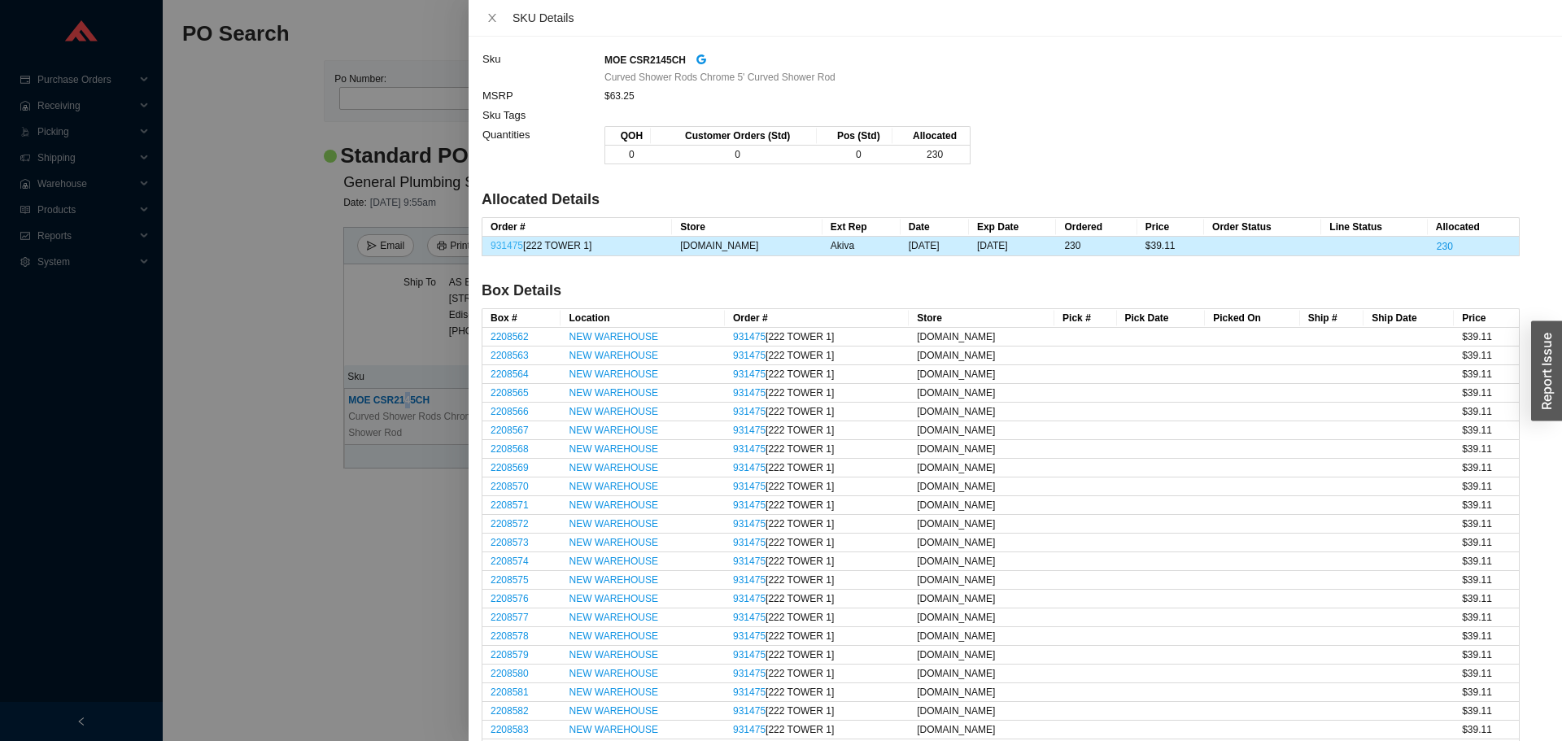
click at [500, 251] on link "931475" at bounding box center [507, 245] width 33 height 11
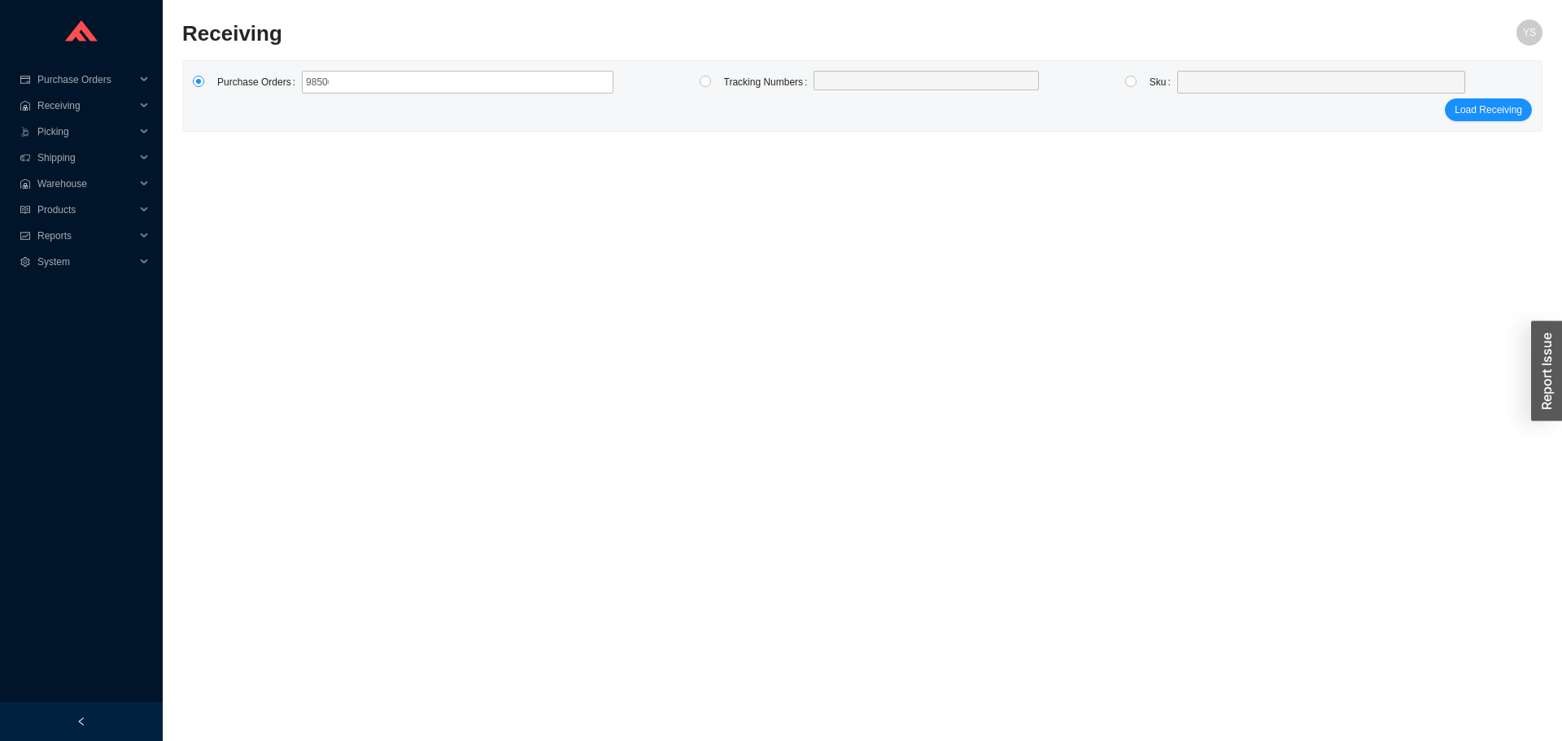
type input "985060"
click button "Load Receiving" at bounding box center [1488, 109] width 87 height 23
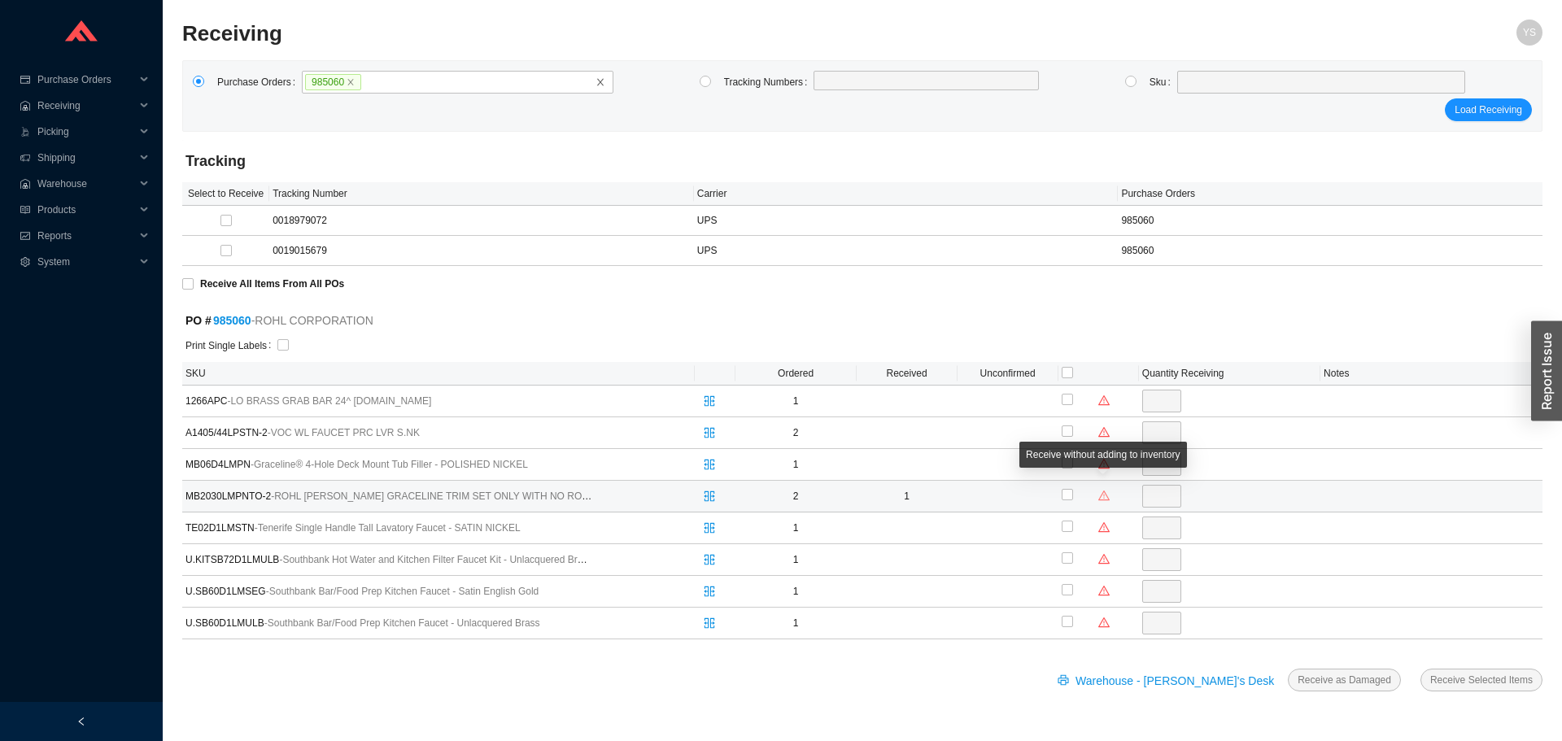
click at [1108, 499] on icon "warning" at bounding box center [1103, 495] width 11 height 10
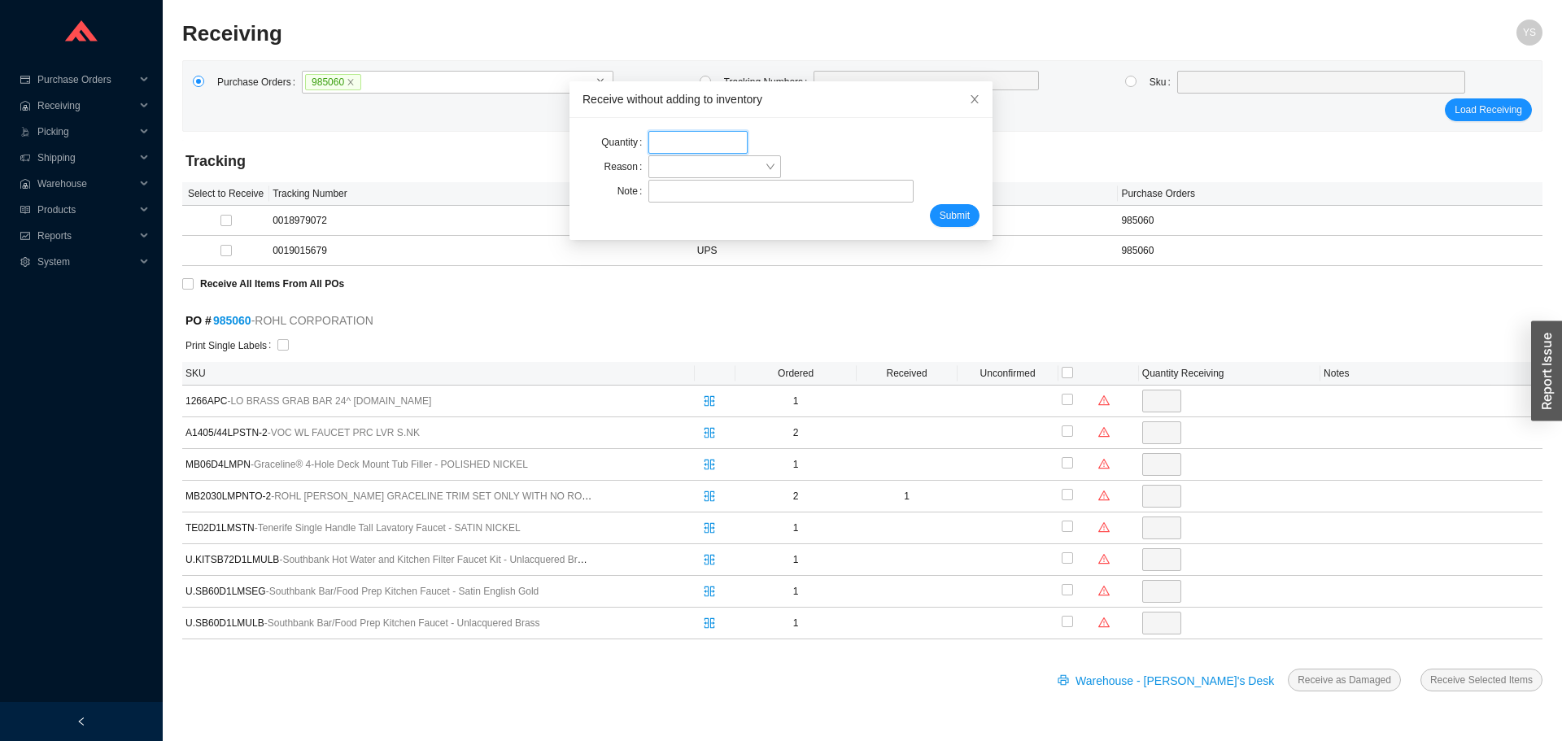
click at [650, 145] on input "tel" at bounding box center [697, 142] width 99 height 23
type input "1"
click at [665, 168] on span at bounding box center [715, 166] width 120 height 21
click at [683, 236] on div "Wrong item received" at bounding box center [705, 241] width 116 height 15
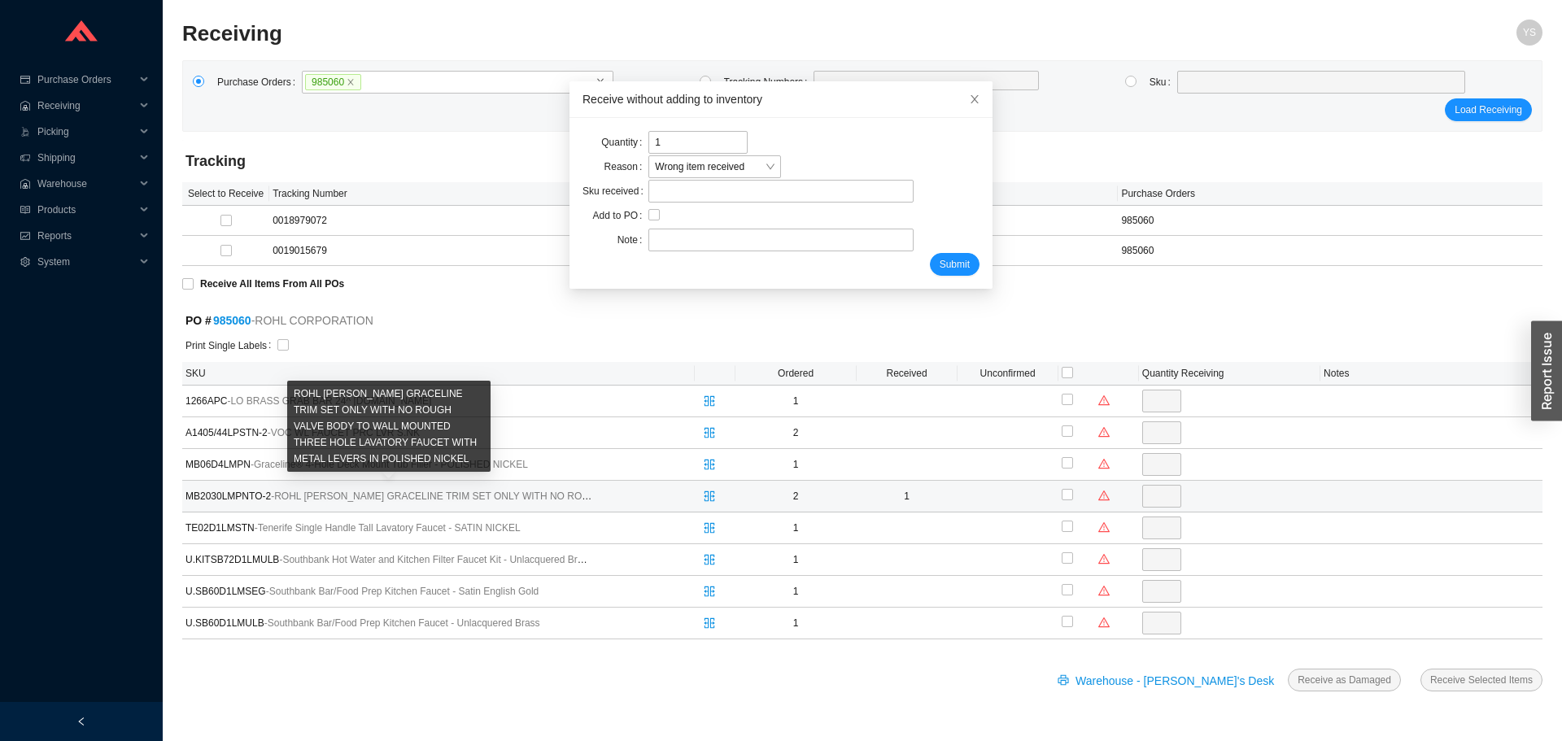
click at [233, 495] on span "MB2030LMPNTO-2 - ROHL [PERSON_NAME] GRACELINE TRIM SET ONLY WITH NO ROUGH VALVE…" at bounding box center [388, 496] width 407 height 16
click at [233, 495] on span "MB2030LMPNTO-2 - ROHL MICHAEL BERMAN GRACELINE TRIM SET ONLY WITH NO ROUGH VALV…" at bounding box center [388, 496] width 407 height 16
copy span "MB2030LMPNTO"
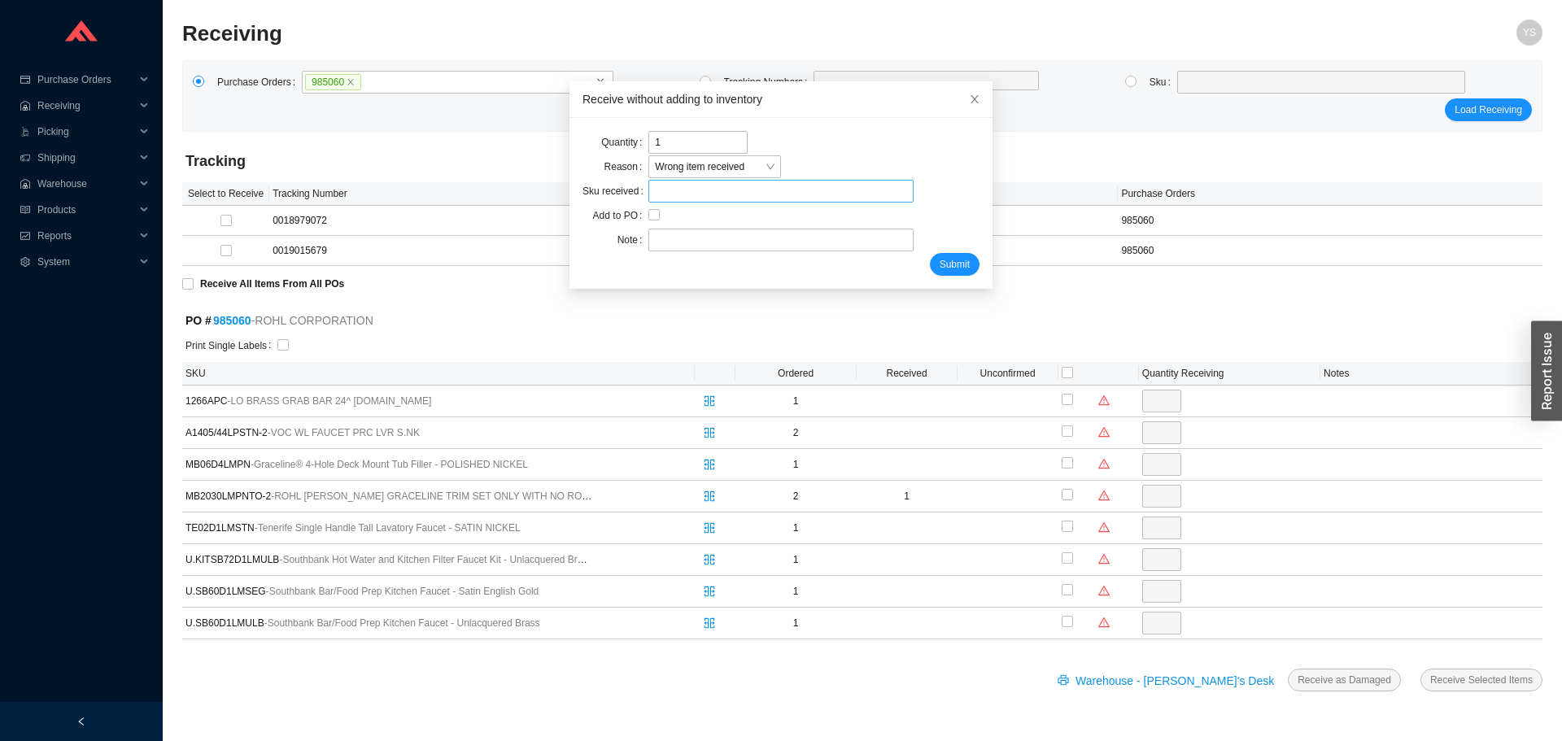
click at [665, 202] on div at bounding box center [780, 191] width 264 height 23
paste input "MB2030LMPNTO"
click at [697, 194] on input "MB2030LMPNTO" at bounding box center [780, 191] width 251 height 21
click at [676, 216] on span "MB2030LMSTNTO-2" at bounding box center [714, 220] width 91 height 11
type input "RHL MB2030LMSTNTO-2"
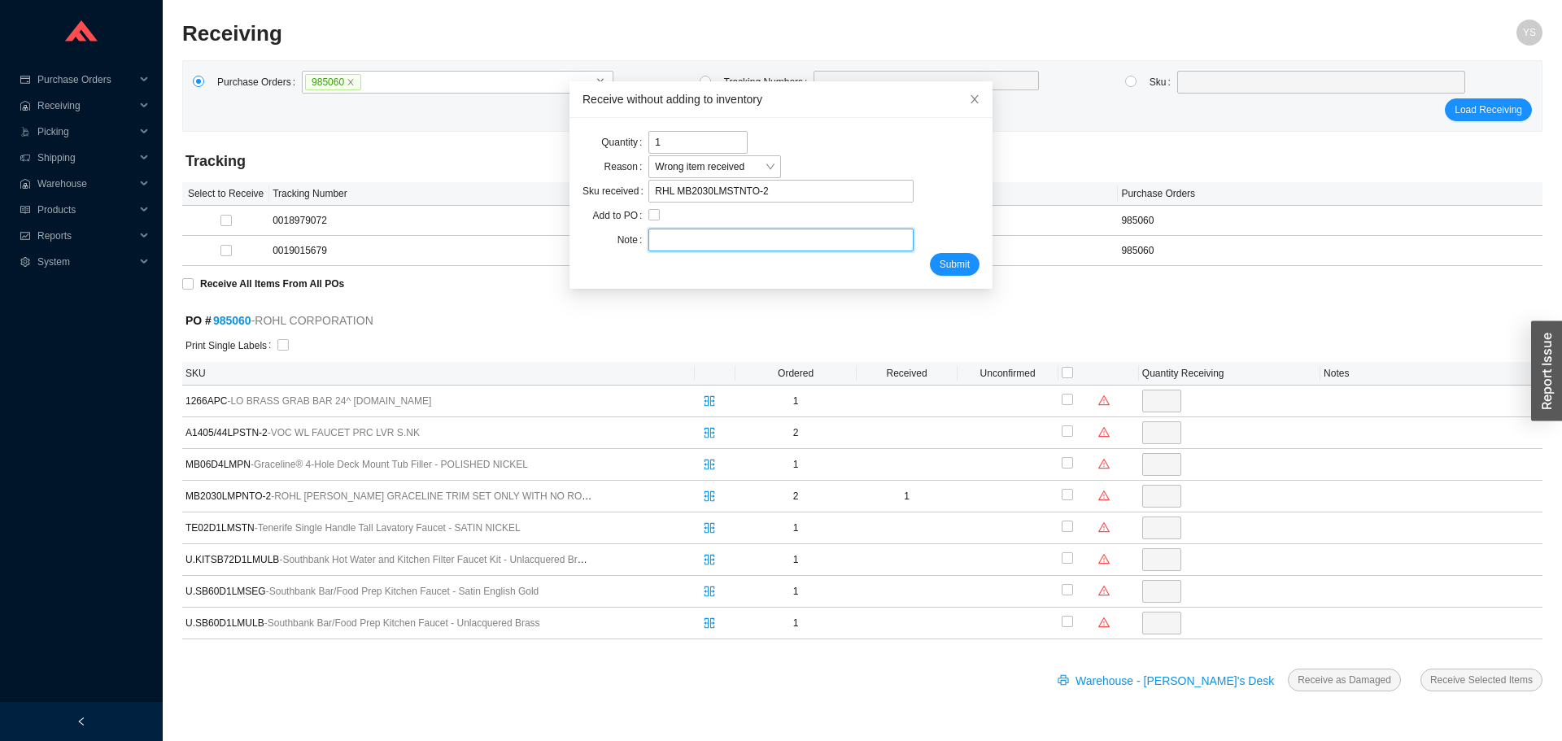
click at [685, 242] on input "text" at bounding box center [780, 240] width 264 height 23
type input "chaya"
click at [940, 264] on span "Submit" at bounding box center [955, 264] width 30 height 16
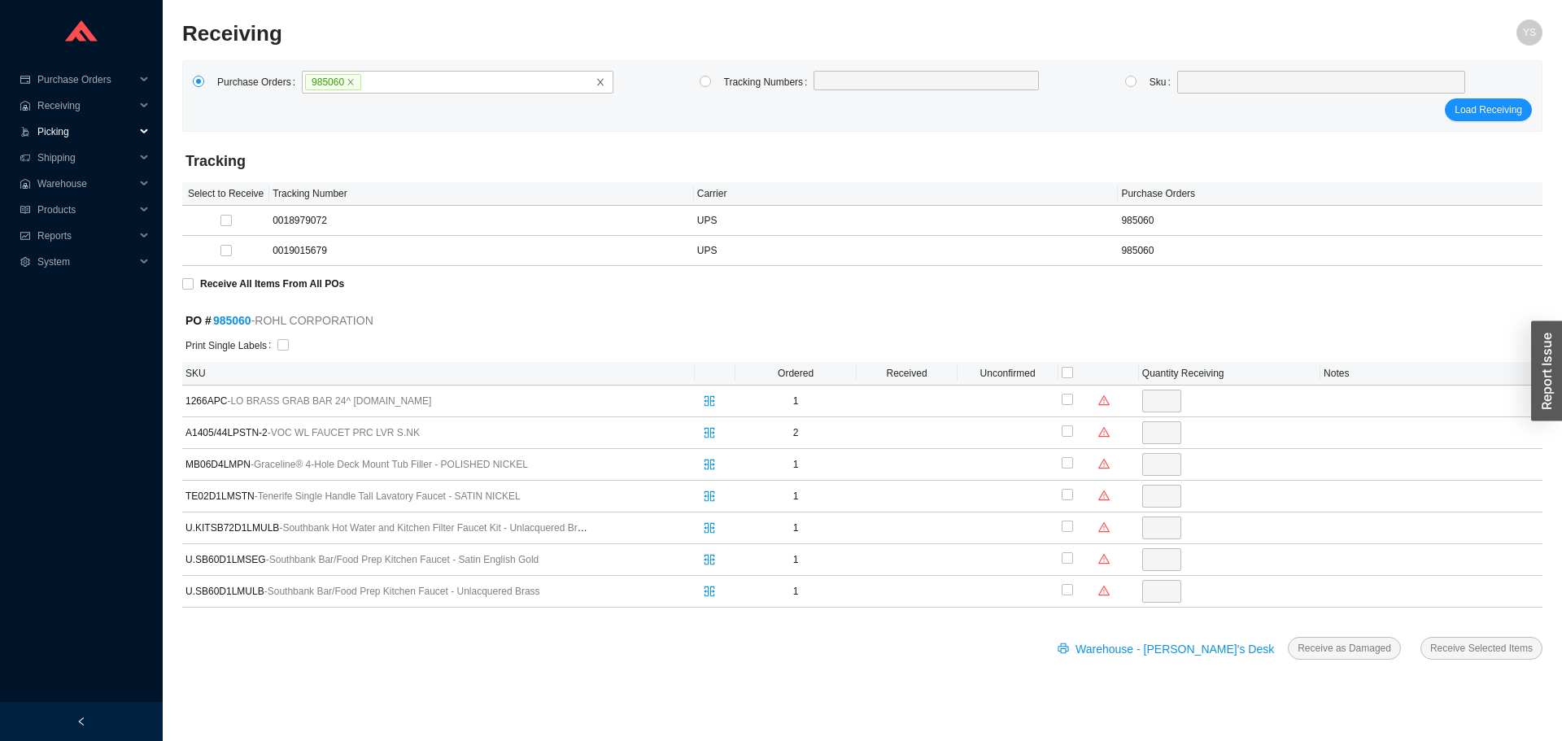
click at [56, 135] on span "Picking" at bounding box center [86, 132] width 98 height 26
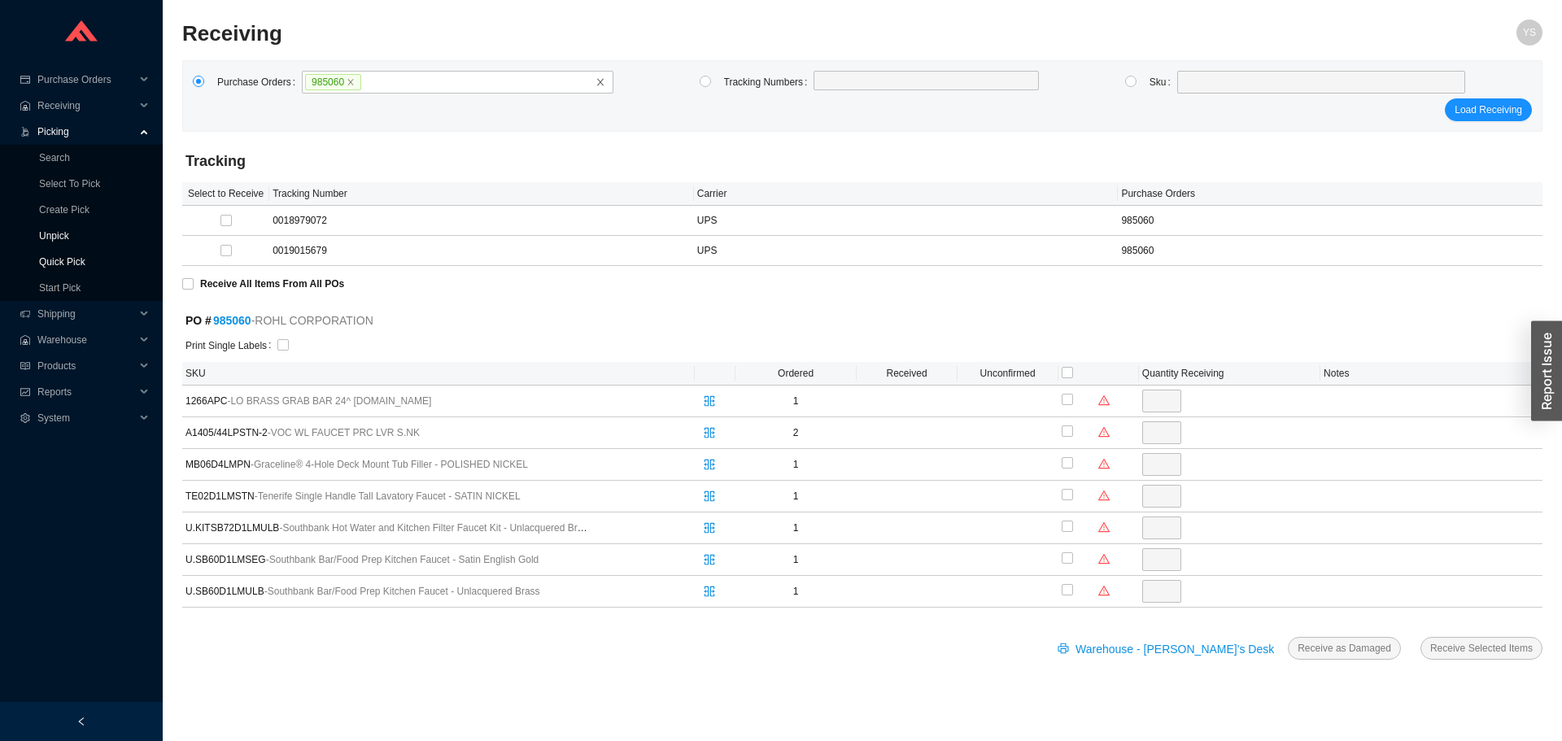
click at [67, 268] on link "Quick Pick" at bounding box center [62, 261] width 46 height 11
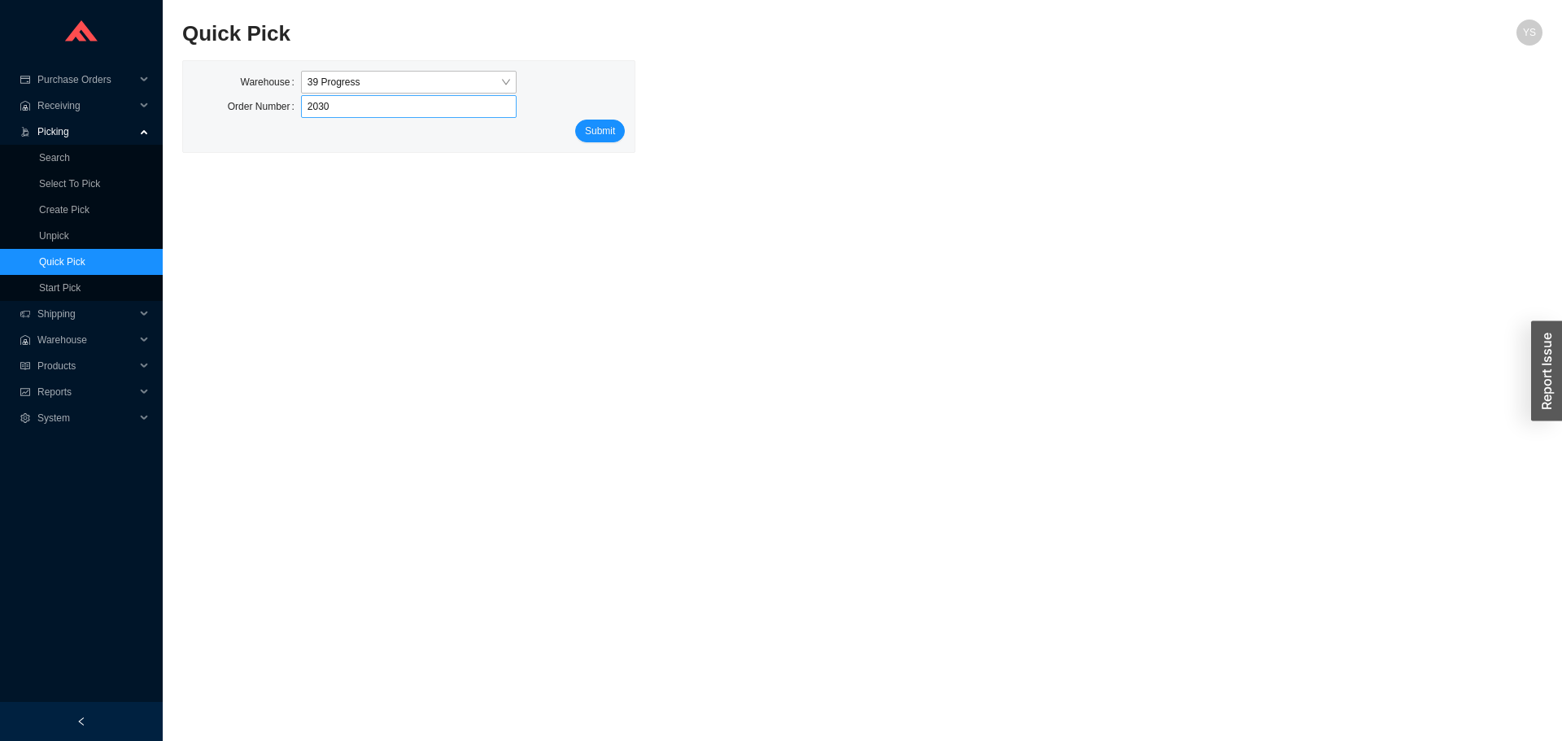
click at [433, 109] on input "2030" at bounding box center [409, 106] width 216 height 23
type input "93114475"
click button "Submit" at bounding box center [600, 131] width 50 height 23
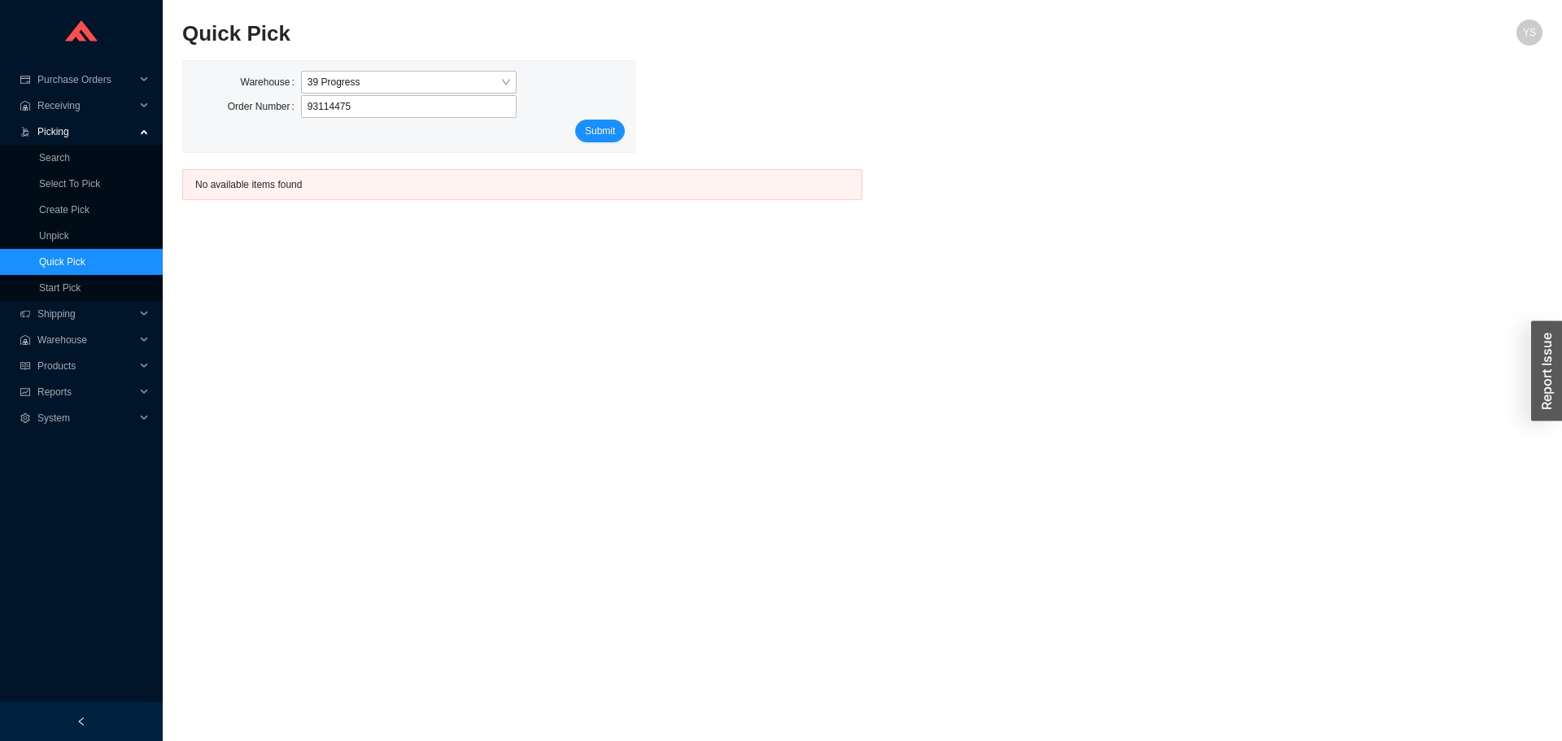
click button "Submit" at bounding box center [600, 131] width 50 height 23
click at [329, 110] on input "93114475" at bounding box center [409, 106] width 216 height 23
type input "931475"
click button "Submit" at bounding box center [600, 131] width 50 height 23
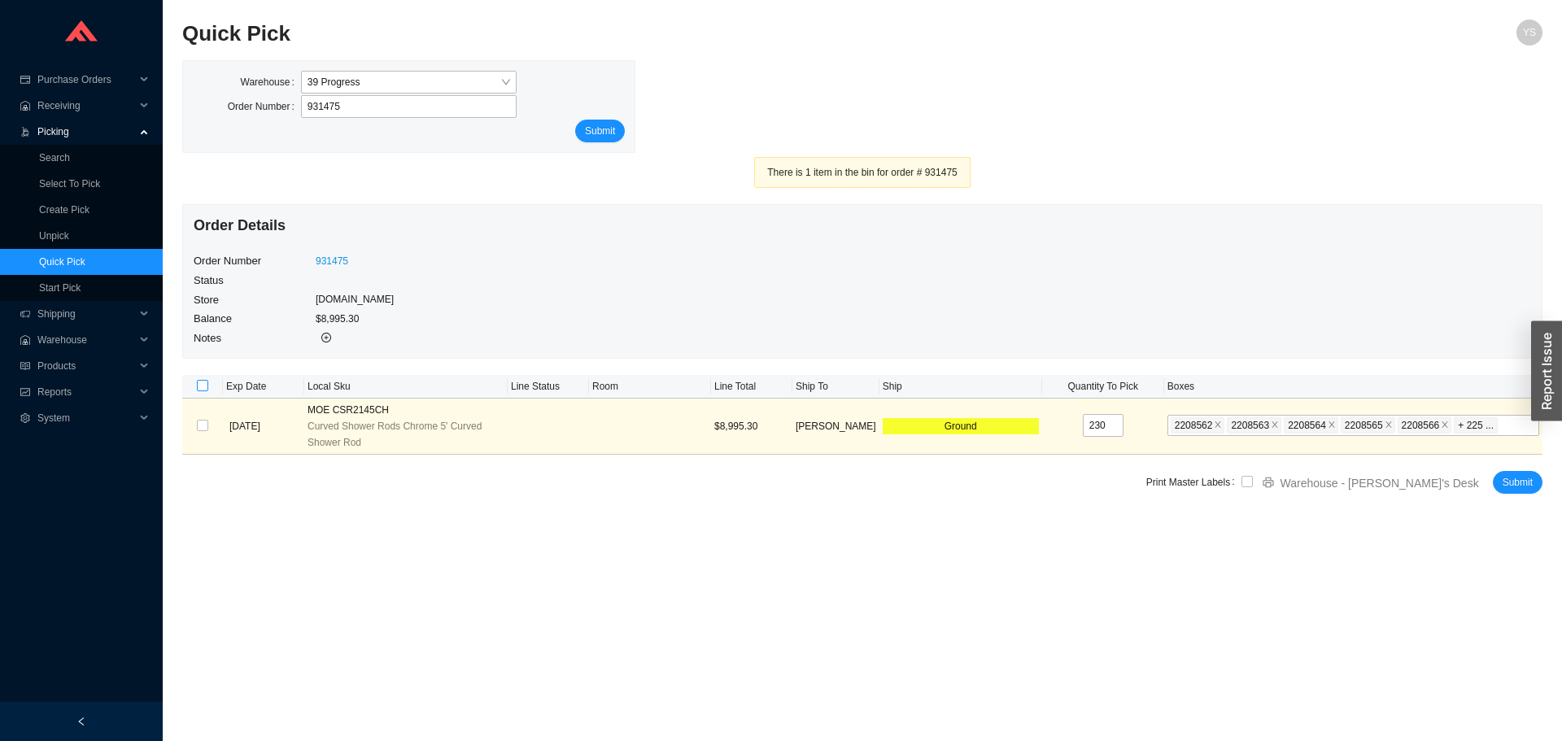
click at [201, 384] on input "checkbox" at bounding box center [202, 385] width 11 height 11
checkbox input "true"
click at [1253, 486] on input "checkbox" at bounding box center [1246, 481] width 11 height 11
checkbox input "true"
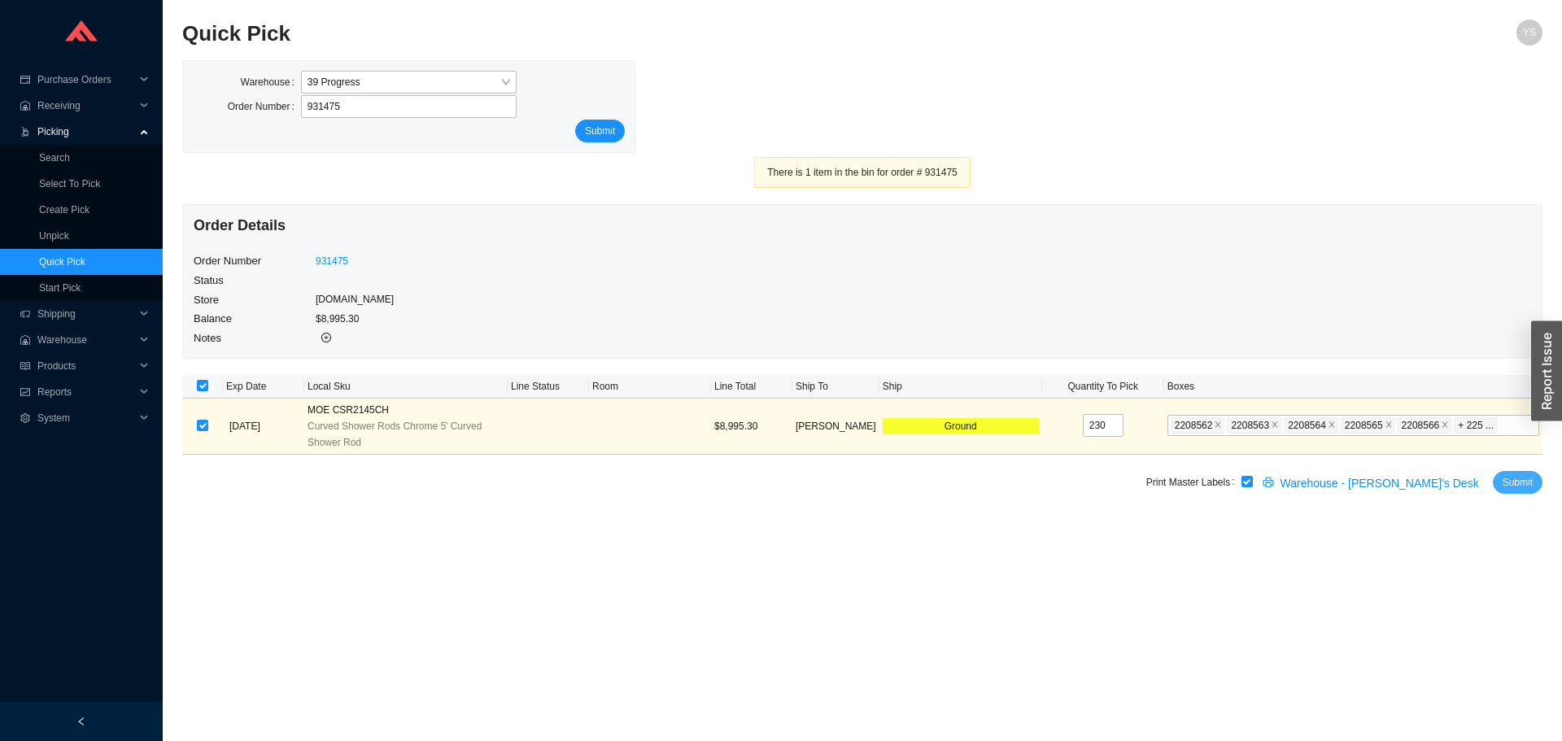
click at [1507, 481] on span "Submit" at bounding box center [1517, 482] width 30 height 16
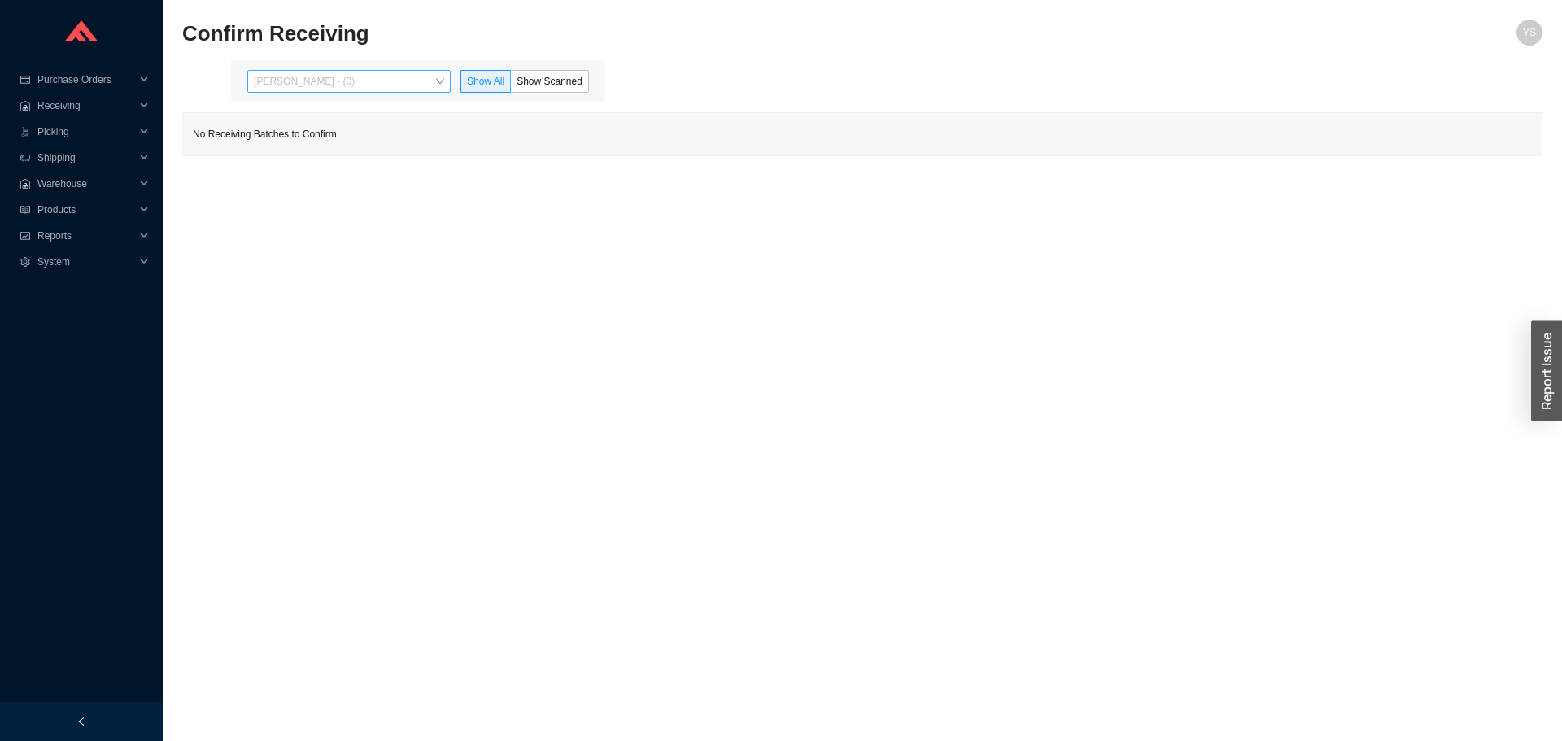
click at [305, 88] on span "[PERSON_NAME] - (0)" at bounding box center [349, 81] width 190 height 21
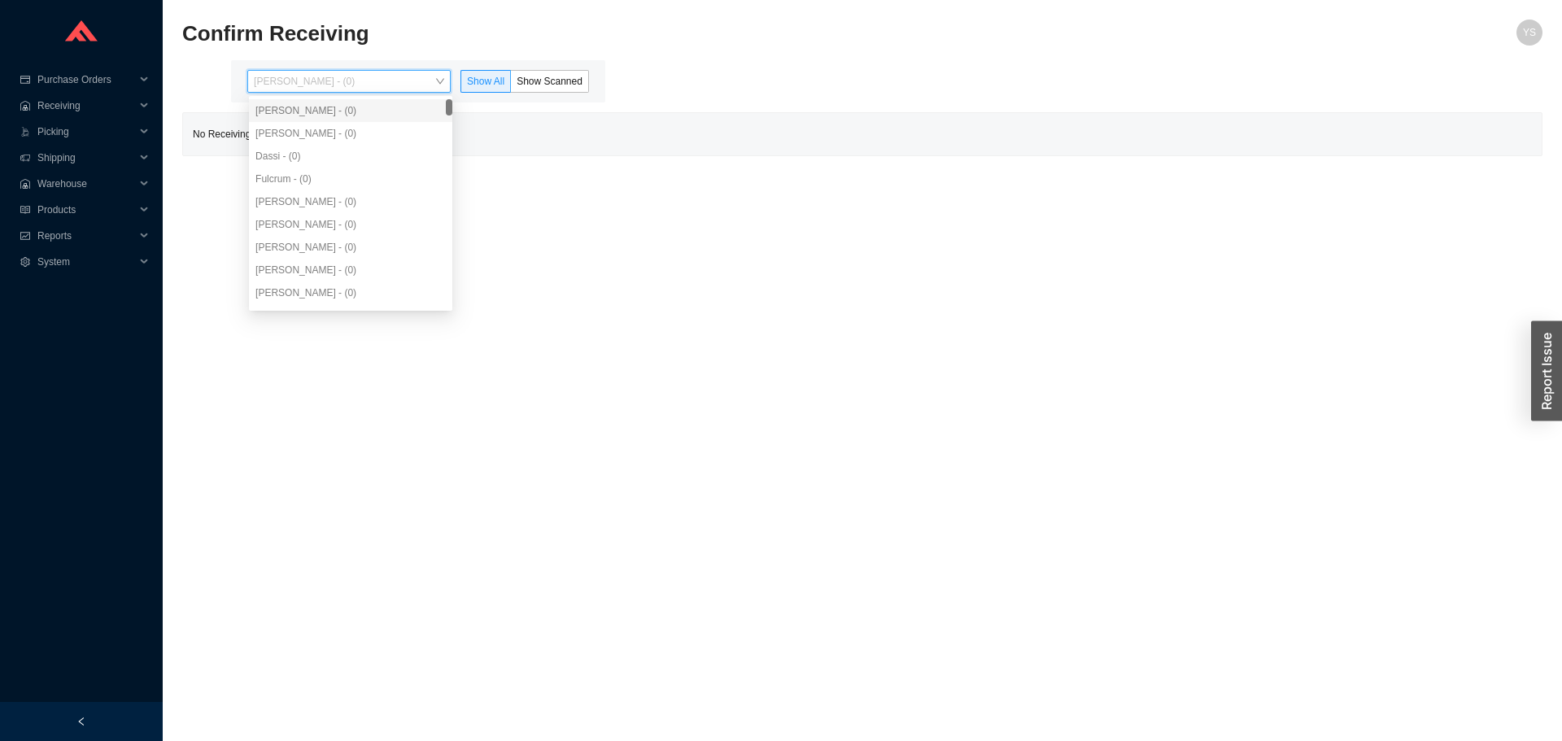
click at [316, 140] on div "[PERSON_NAME] - (0)" at bounding box center [350, 133] width 190 height 15
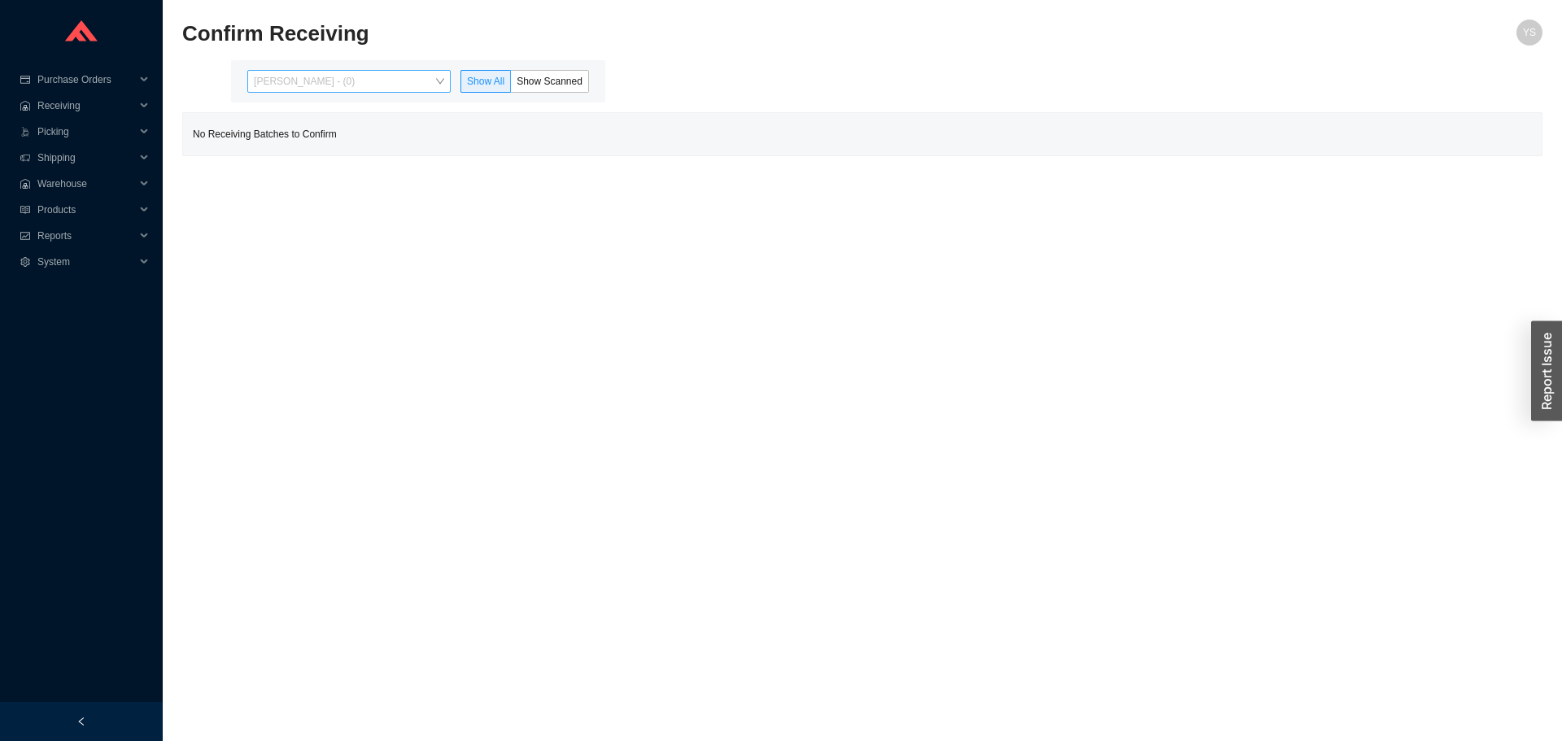
click at [311, 84] on span "[PERSON_NAME] - (0)" at bounding box center [349, 81] width 190 height 21
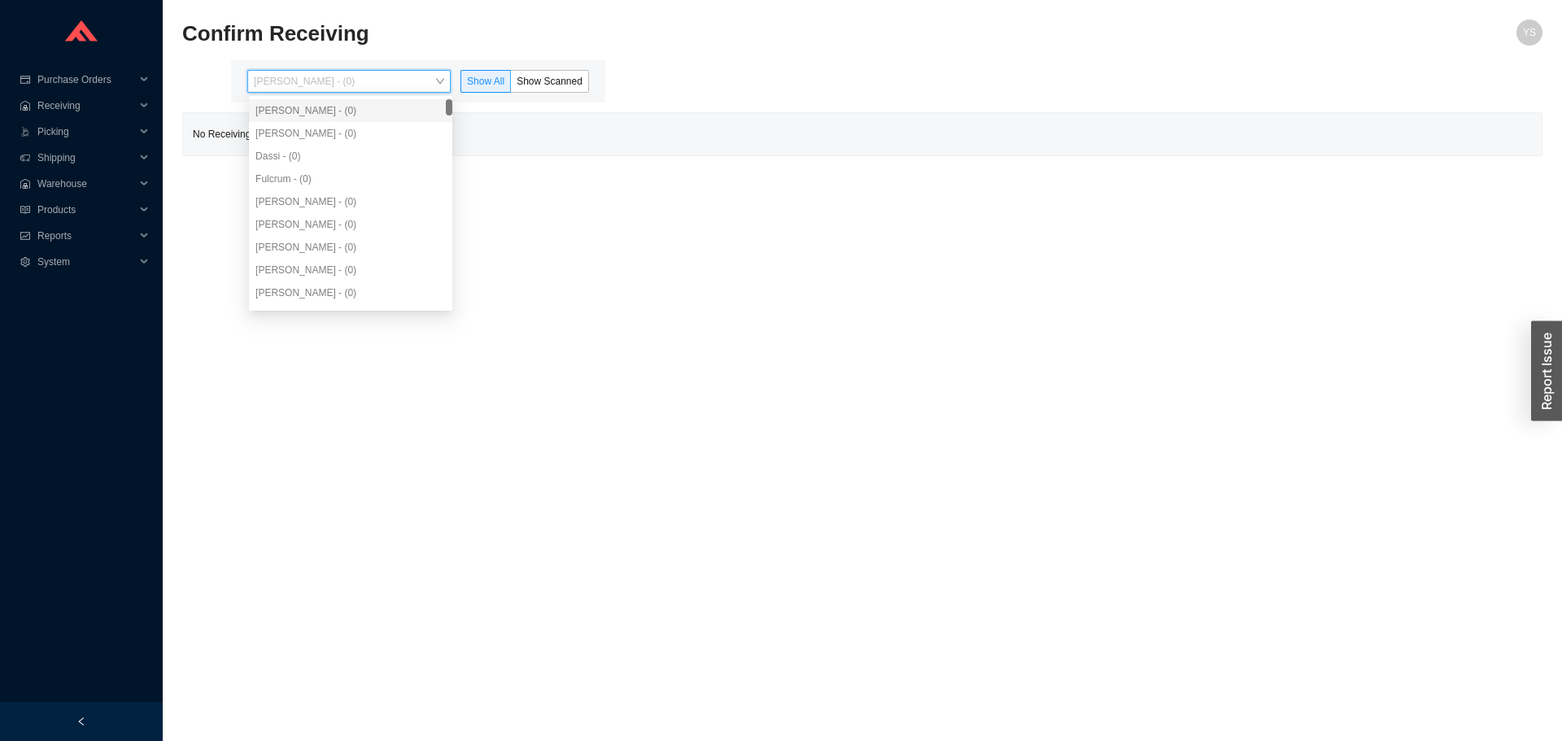
click at [293, 155] on div "Dassi - (0)" at bounding box center [350, 156] width 190 height 15
click at [98, 233] on span "Reports" at bounding box center [86, 236] width 98 height 26
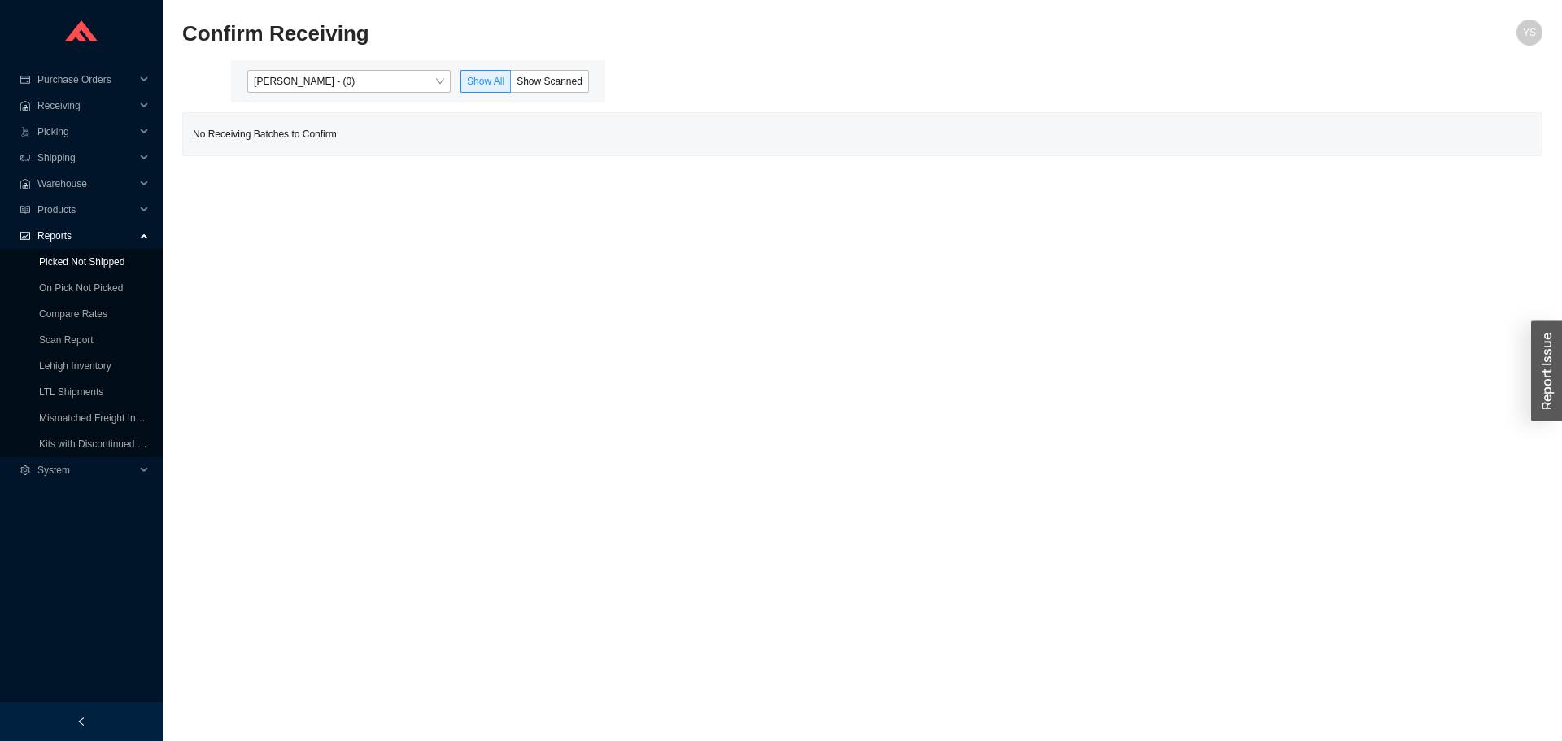
click at [98, 266] on link "Picked Not Shipped" at bounding box center [81, 261] width 85 height 11
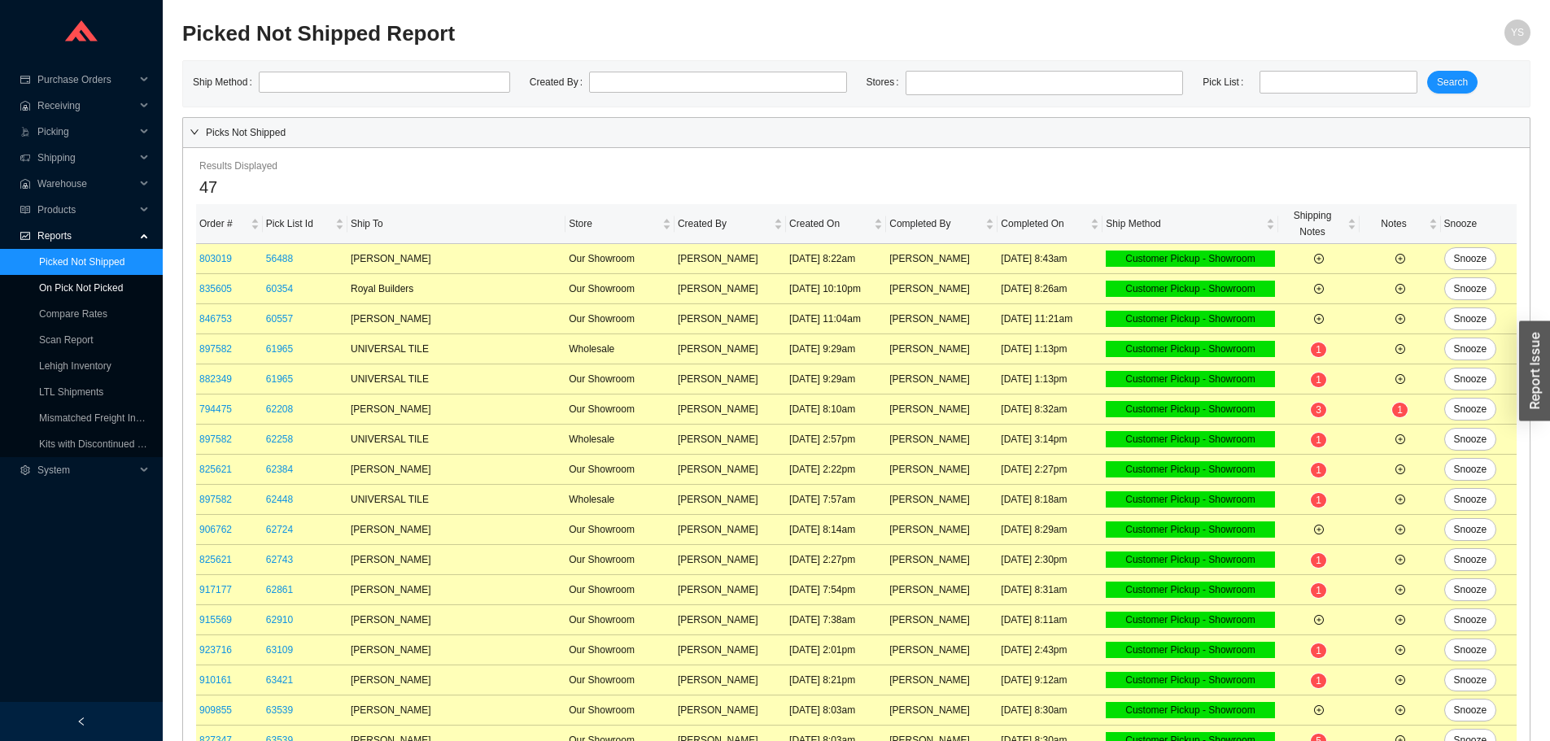
click at [101, 282] on link "On Pick Not Picked" at bounding box center [81, 287] width 84 height 11
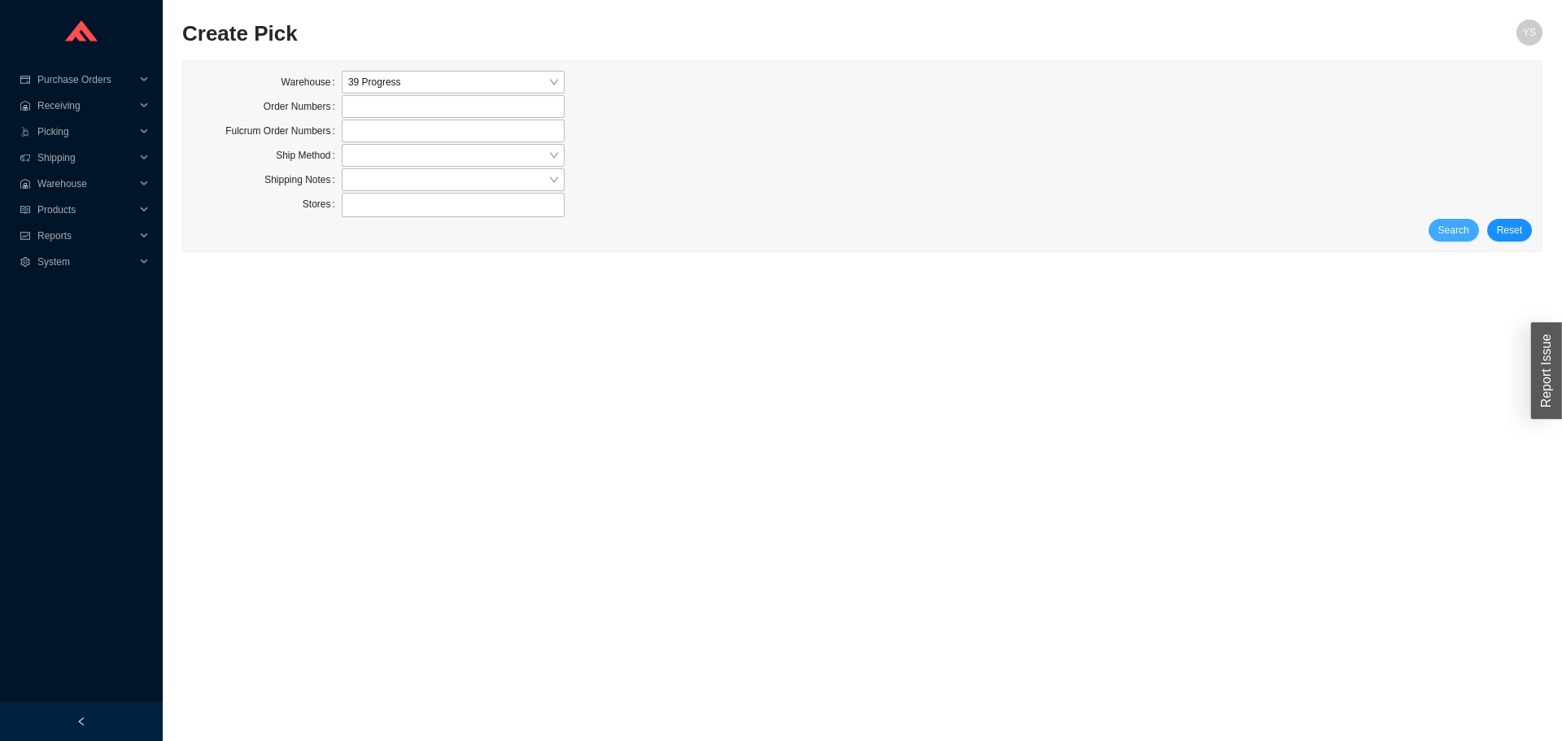
click at [1436, 230] on button "Search" at bounding box center [1453, 230] width 50 height 23
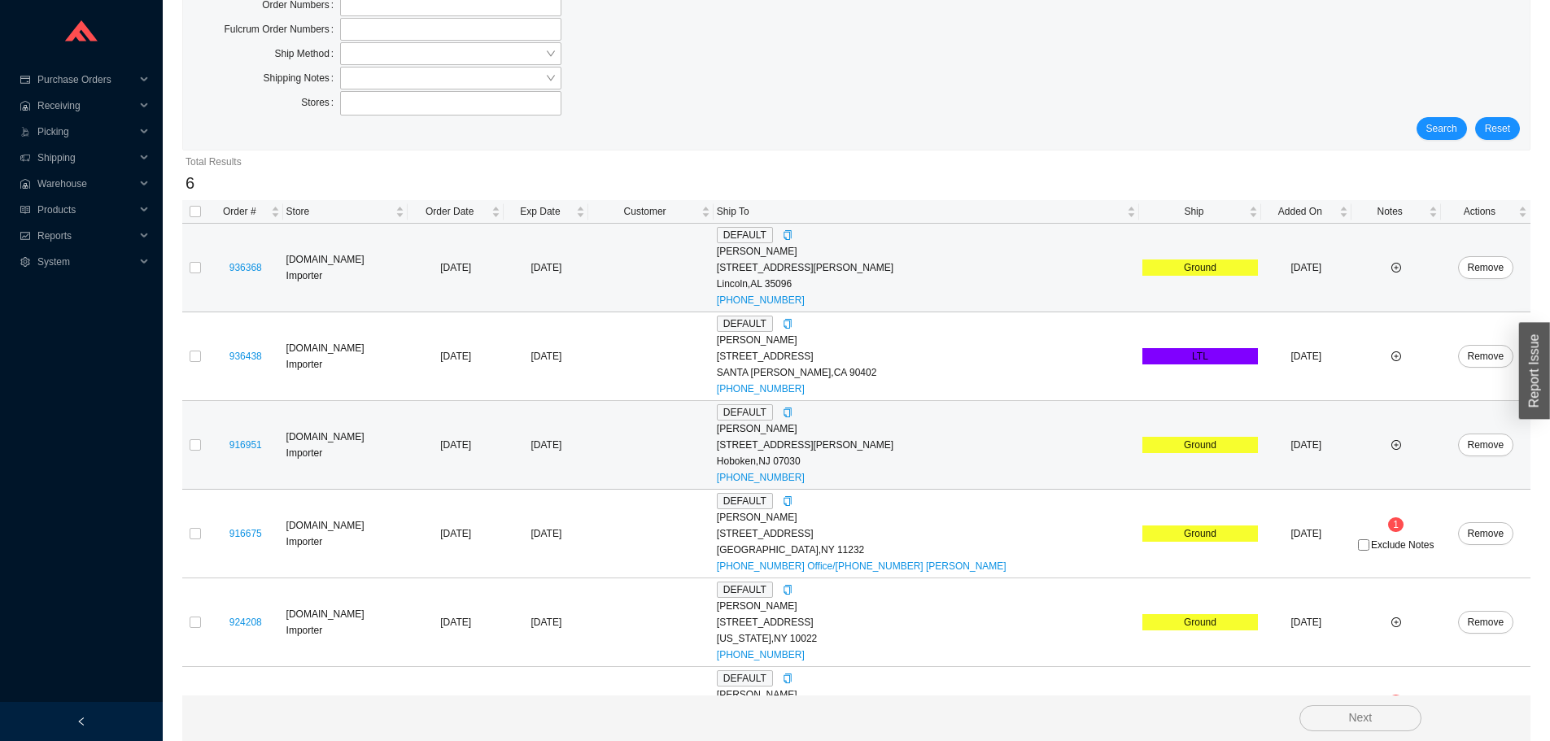
scroll to position [162, 0]
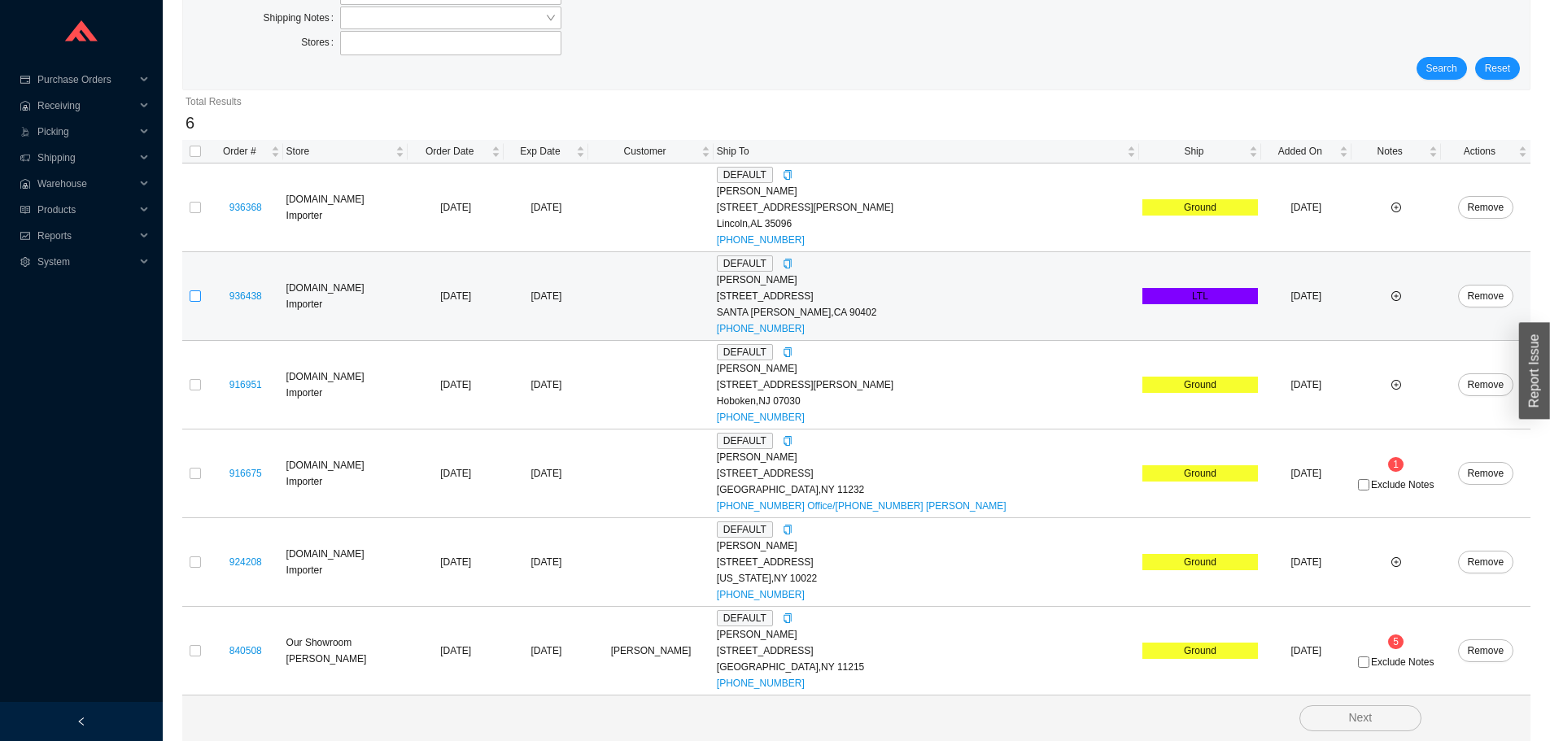
click at [198, 301] on input "checkbox" at bounding box center [195, 295] width 11 height 11
checkbox input "true"
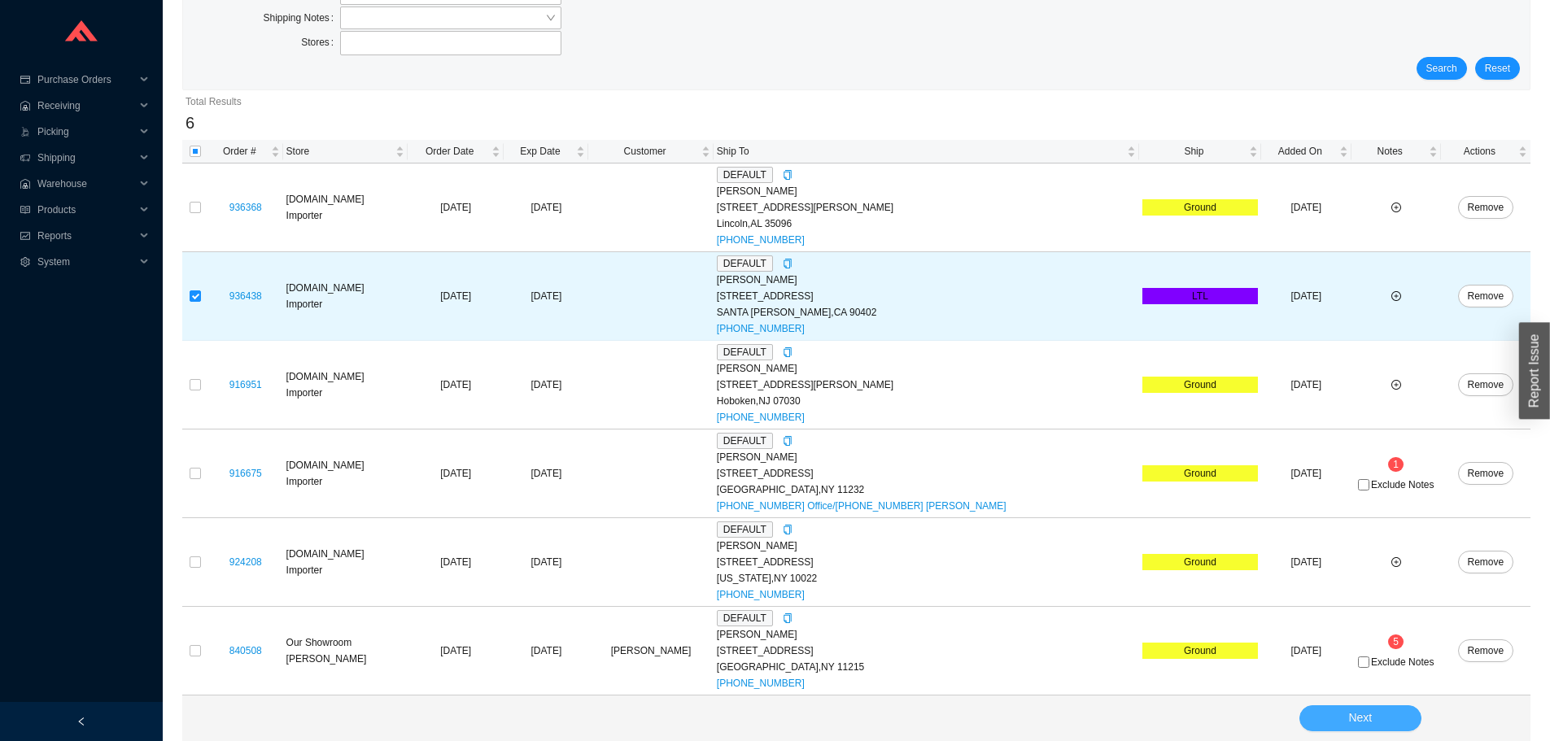
click at [1359, 713] on span "Next" at bounding box center [1360, 718] width 24 height 19
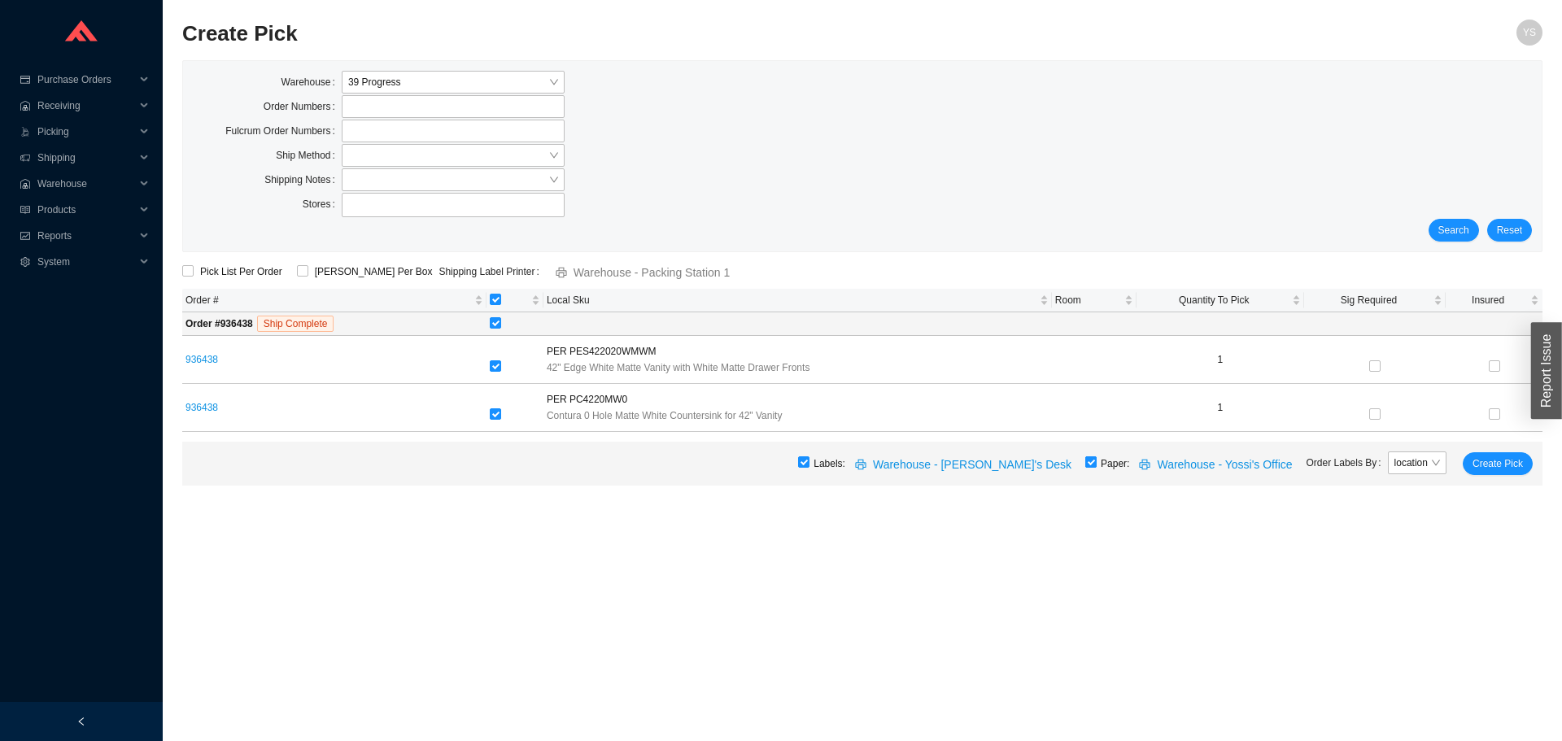
click at [1097, 460] on input "checkbox" at bounding box center [1090, 461] width 11 height 11
checkbox input "false"
click at [1520, 468] on span "Create Pick" at bounding box center [1497, 464] width 50 height 16
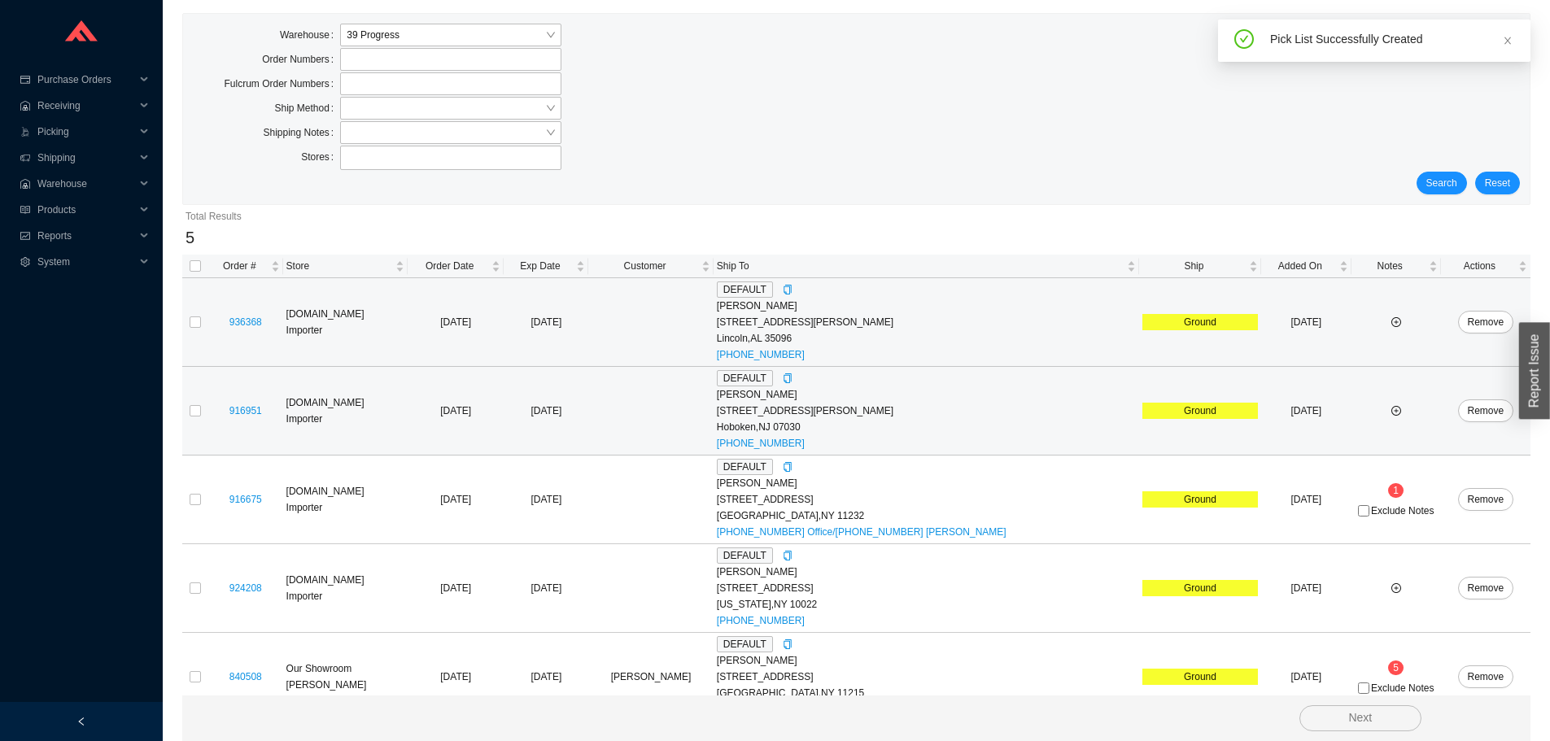
scroll to position [73, 0]
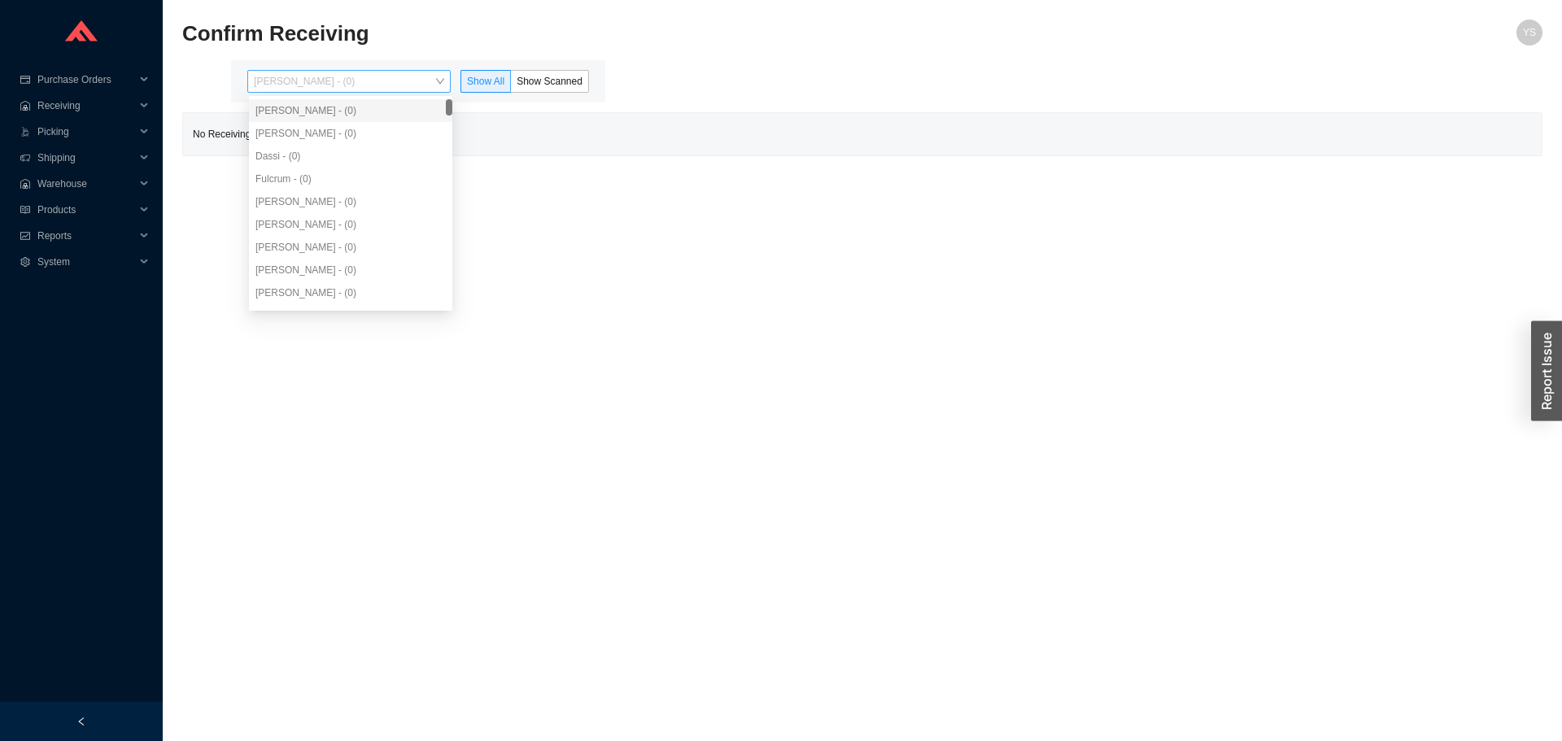
click at [318, 86] on span "[PERSON_NAME] - (0)" at bounding box center [349, 81] width 190 height 21
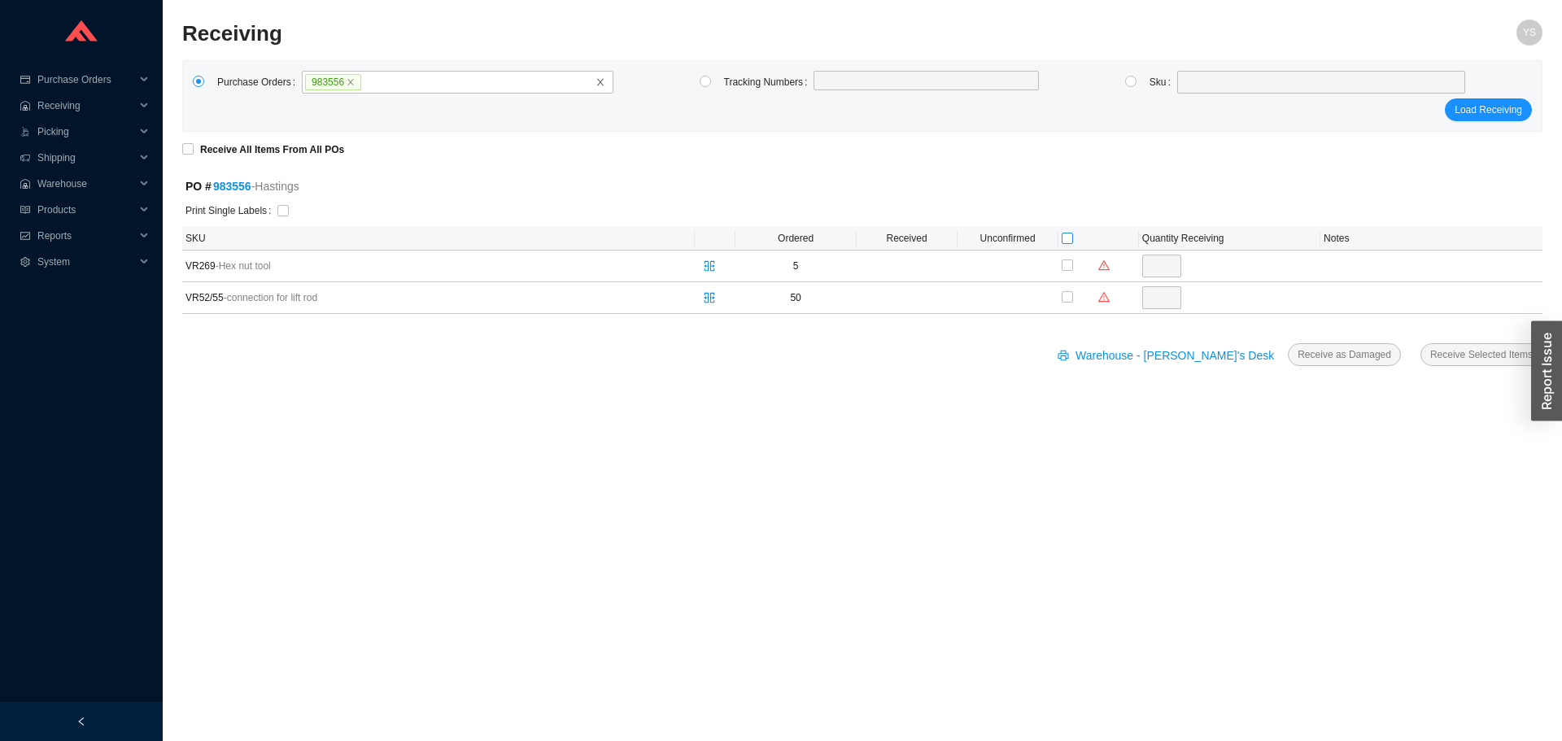
click at [1064, 239] on input "checkbox" at bounding box center [1067, 238] width 11 height 11
checkbox input "true"
type input "5"
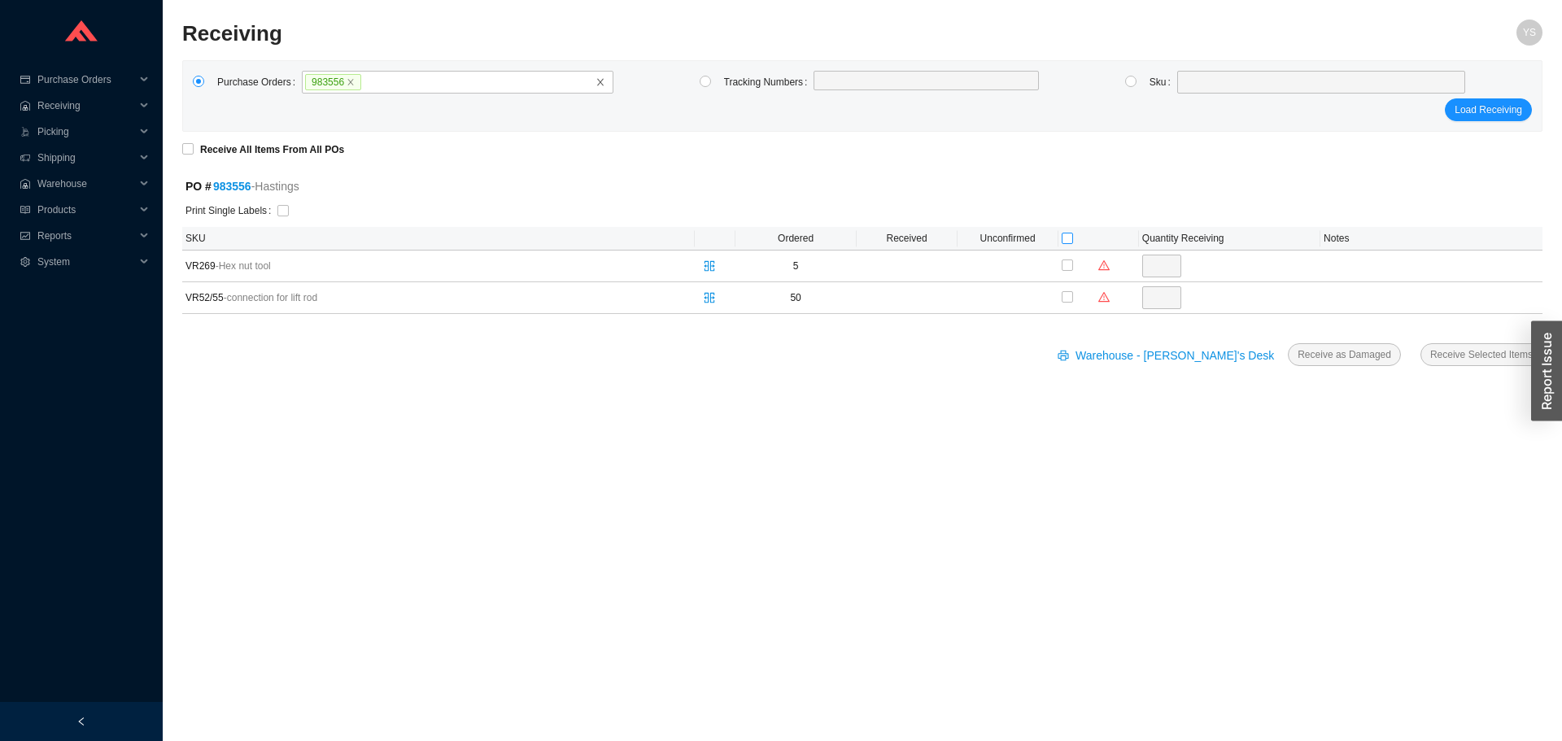
checkbox input "true"
type input "50"
click at [278, 214] on input "checkbox" at bounding box center [282, 210] width 11 height 11
checkbox input "true"
click at [1490, 358] on span "Receive Selected Items" at bounding box center [1481, 355] width 102 height 16
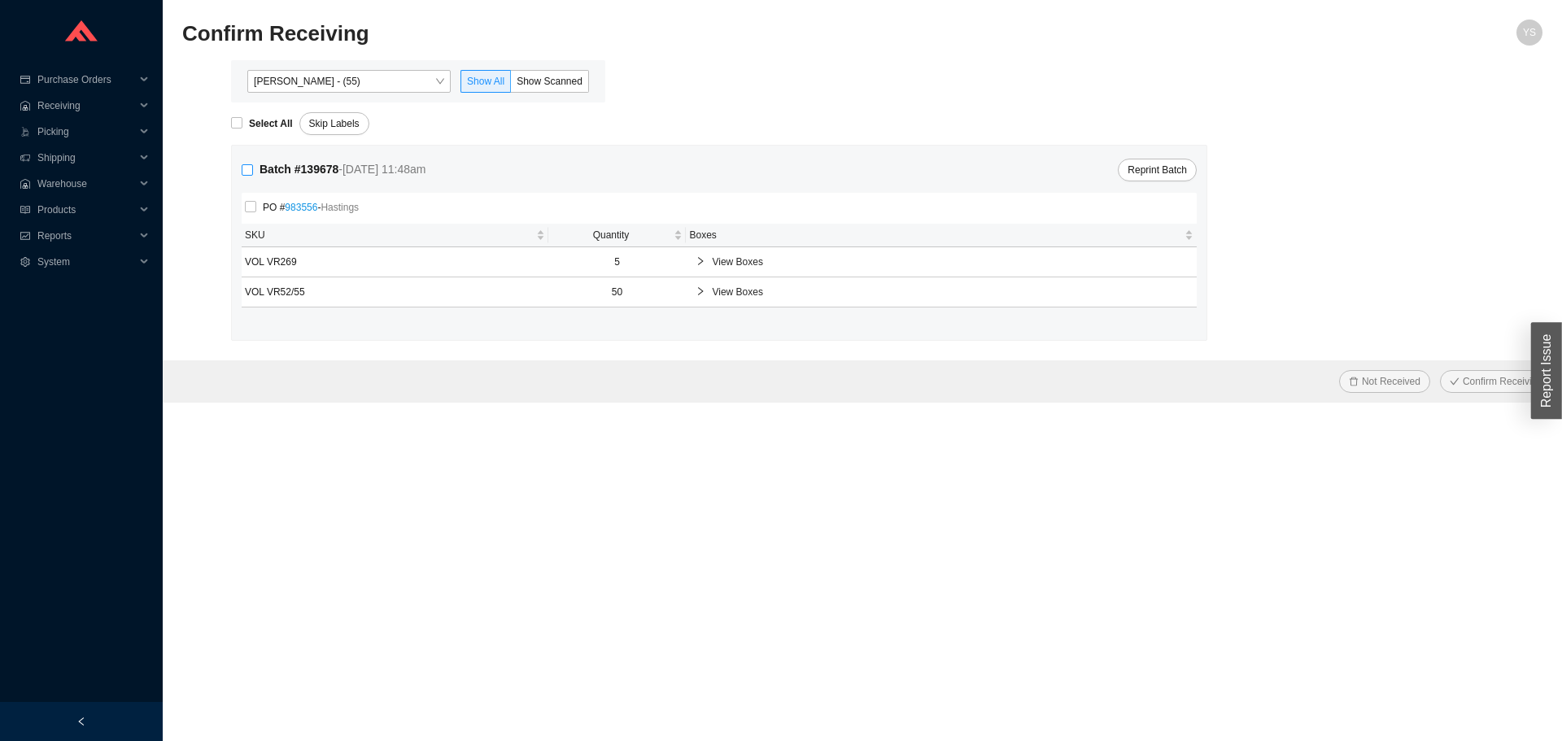
click at [252, 166] on input "Batch # 139678 - [DATE] 11:48am" at bounding box center [247, 169] width 11 height 11
checkbox input "true"
click at [1498, 381] on span "Confirm Receiving" at bounding box center [1503, 381] width 80 height 16
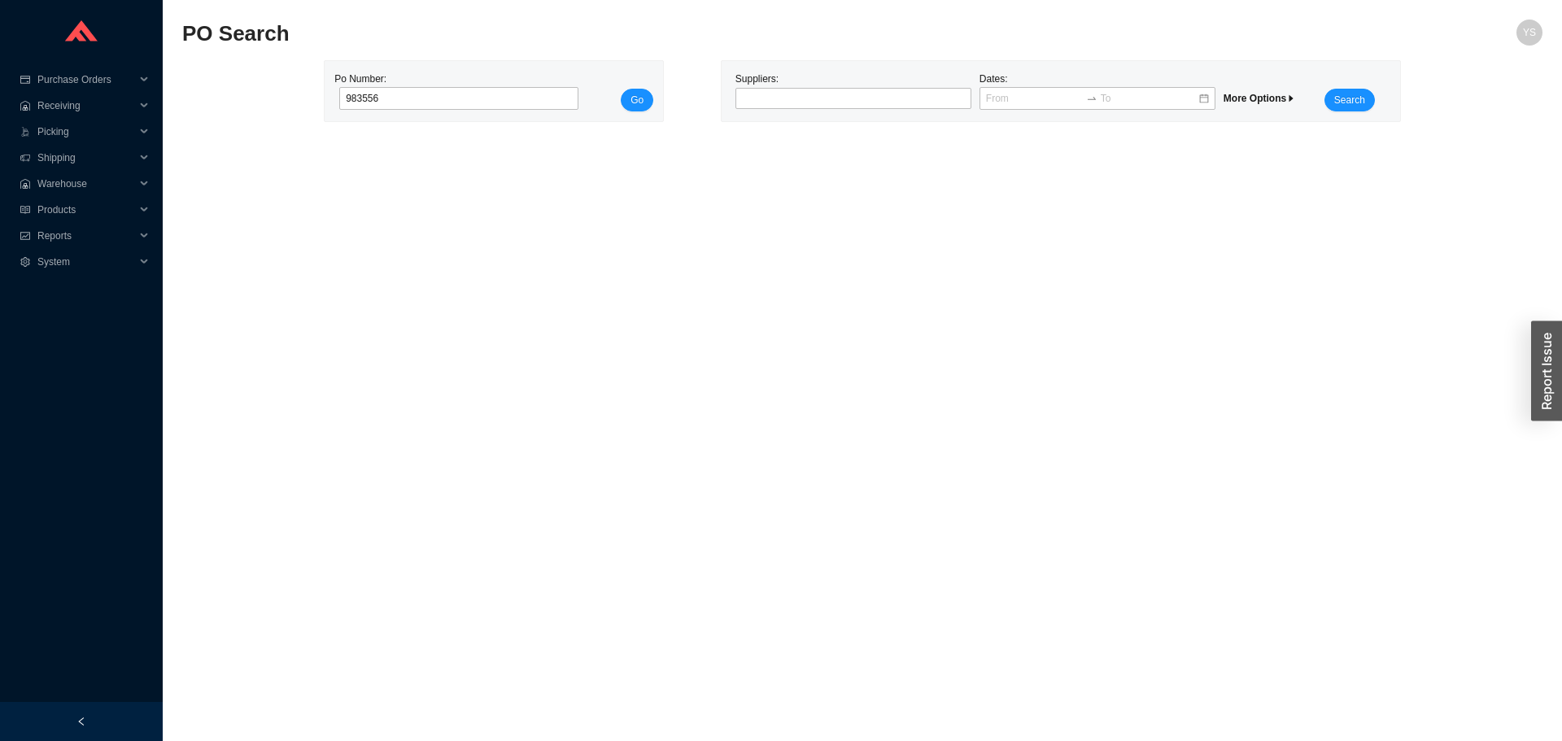
type input "983556"
click at [621, 89] on button "Go" at bounding box center [637, 100] width 33 height 23
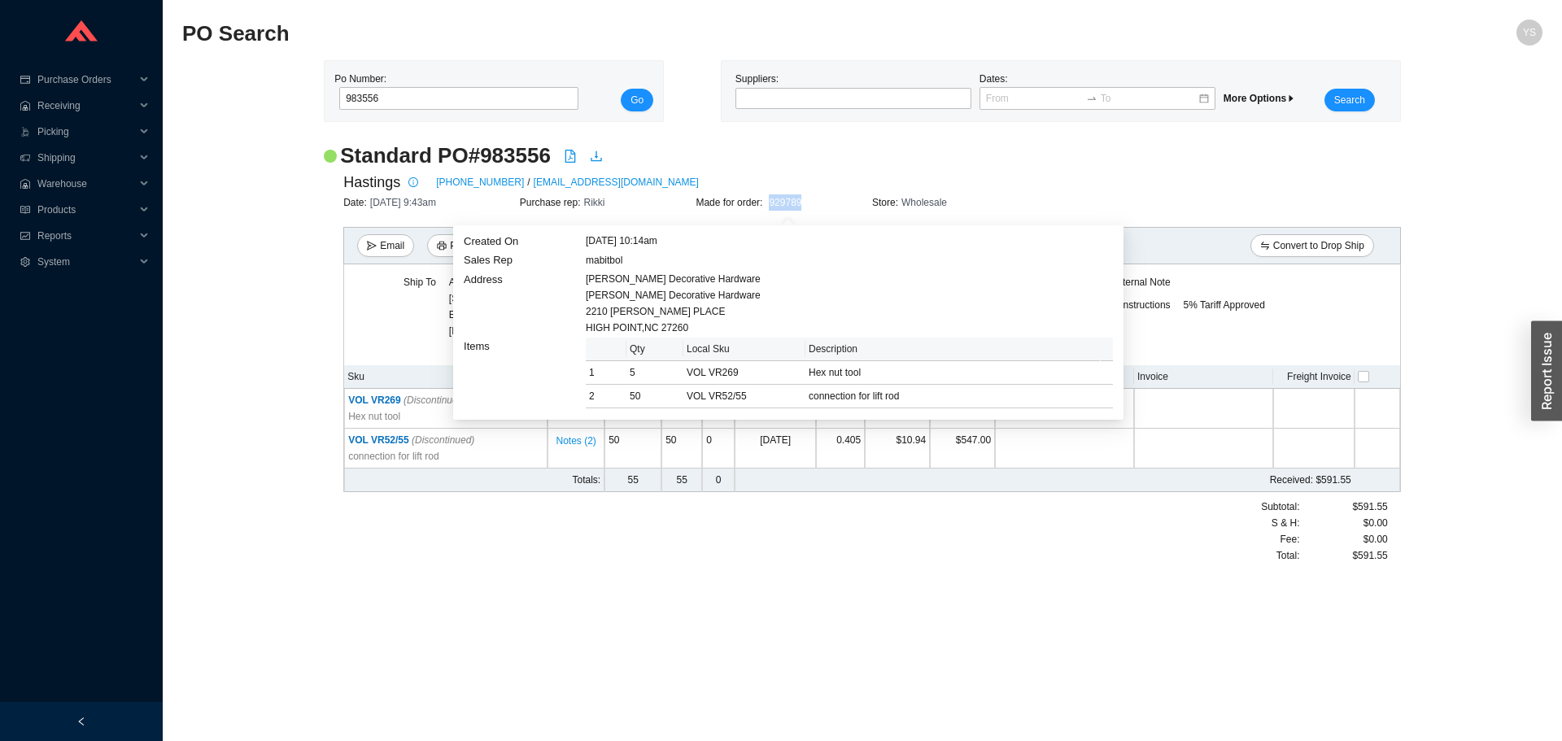
drag, startPoint x: 824, startPoint y: 204, endPoint x: 772, endPoint y: 209, distance: 52.3
click at [772, 209] on div "Made for order: 929789" at bounding box center [784, 202] width 177 height 16
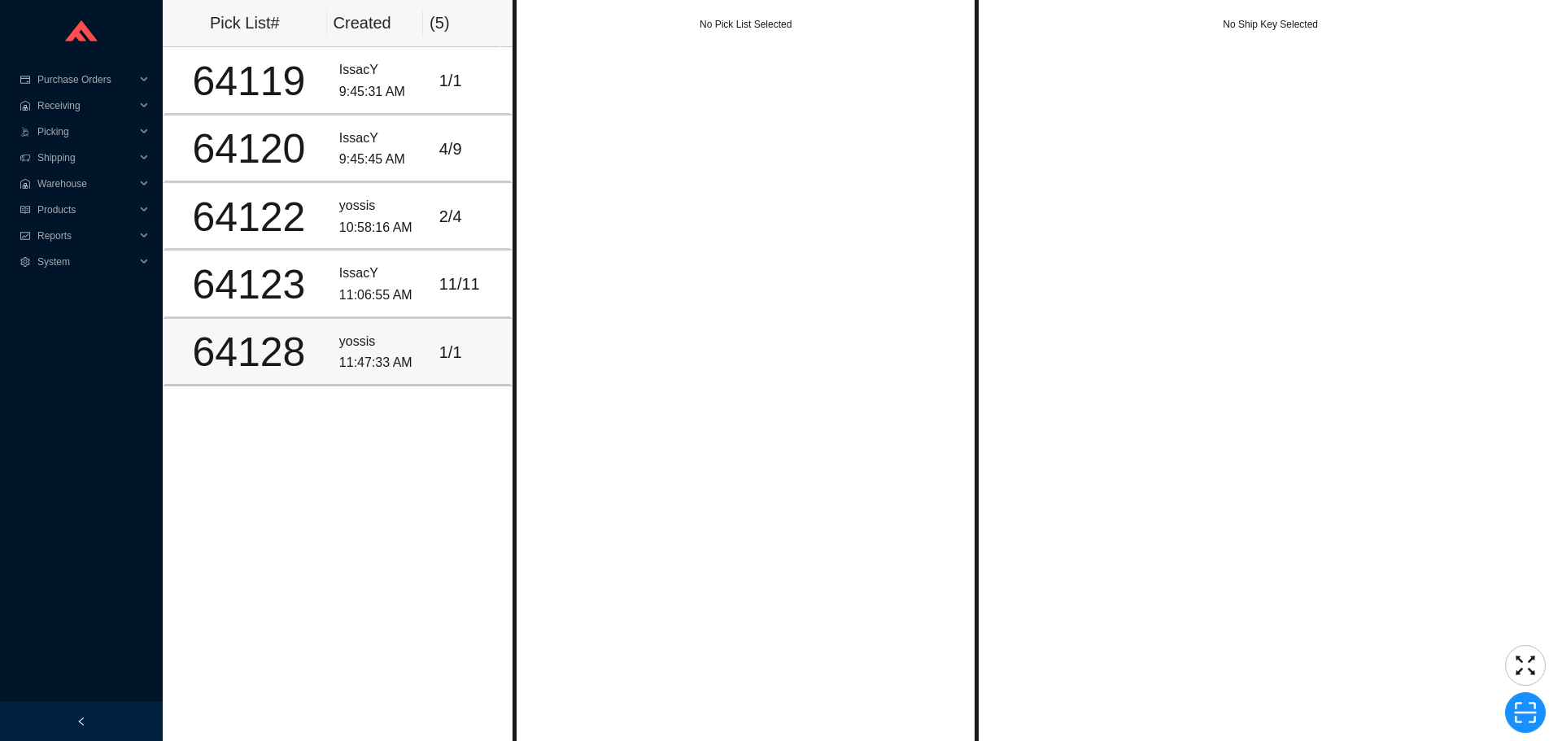
click at [300, 364] on div "64128" at bounding box center [249, 352] width 155 height 41
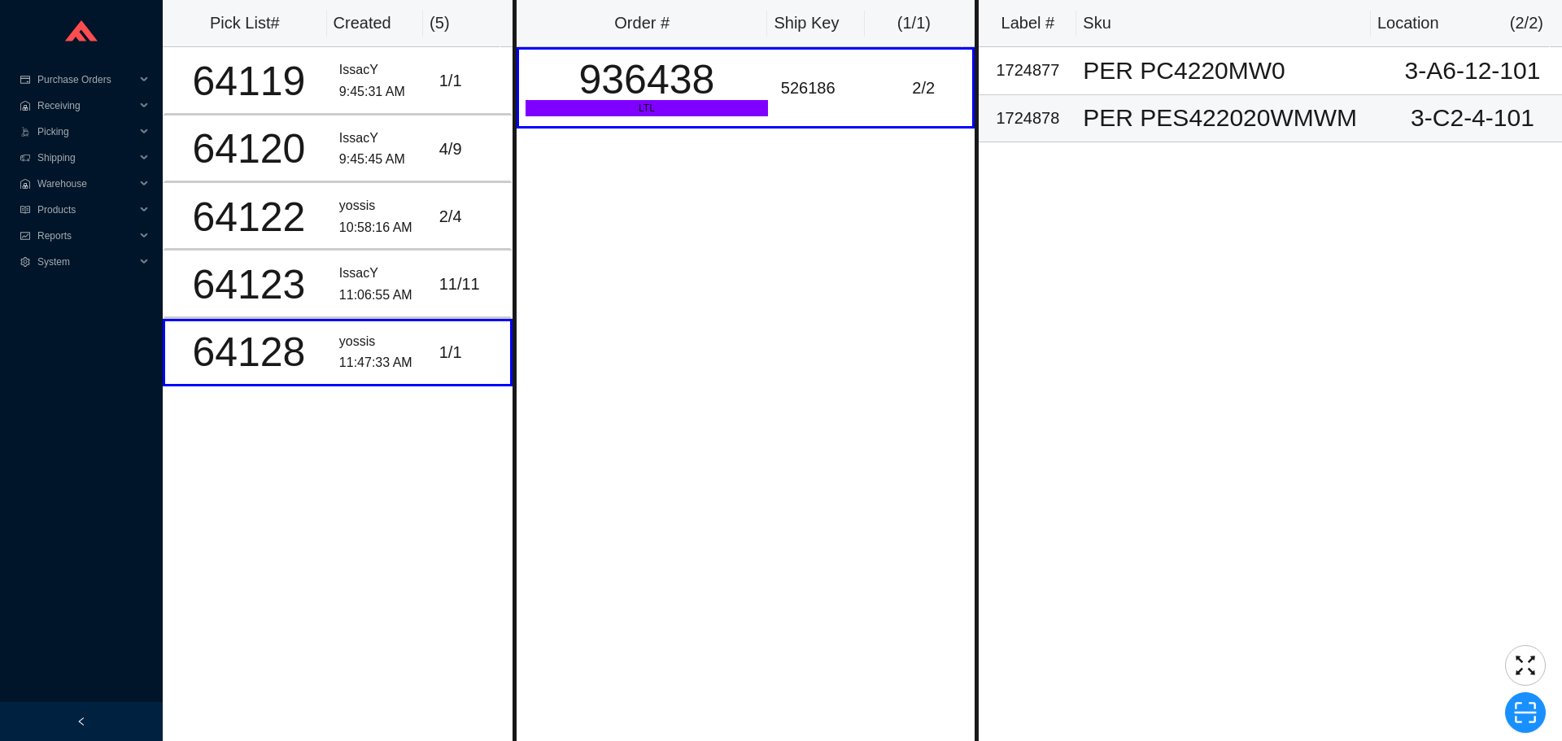
click at [1140, 124] on div "PER PES422020WMWM" at bounding box center [1230, 118] width 294 height 24
